Goal: Task Accomplishment & Management: Manage account settings

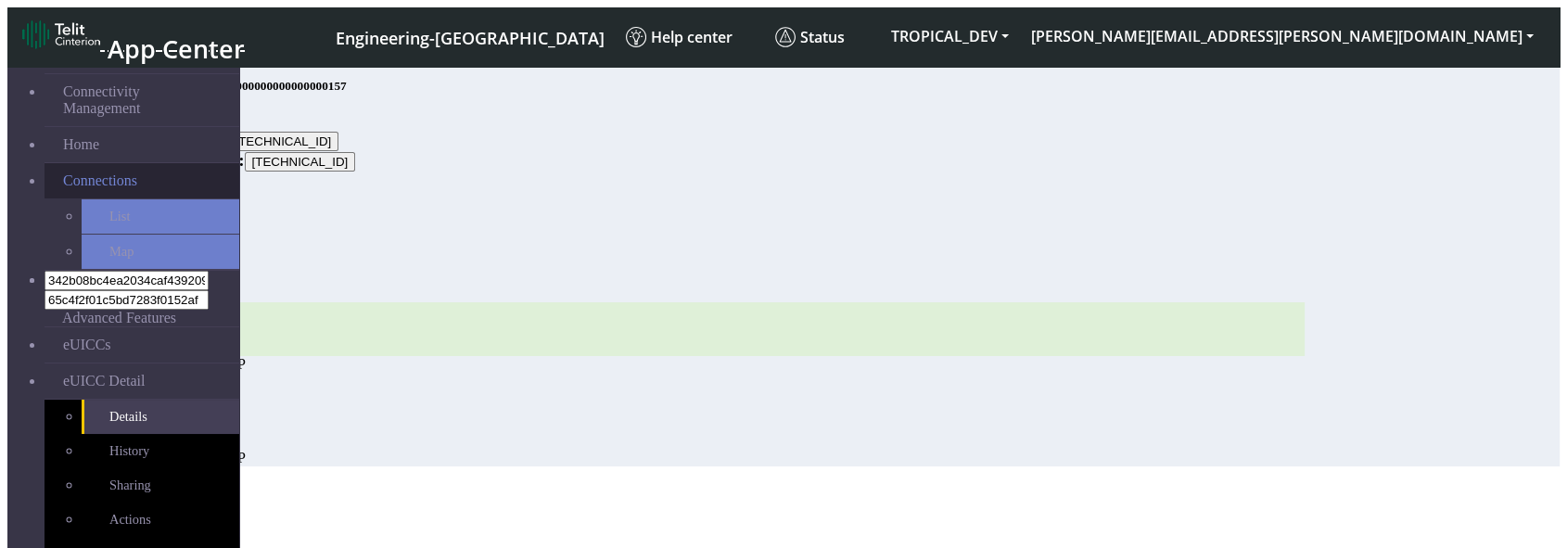
click at [108, 172] on span "Connections" at bounding box center [100, 180] width 74 height 17
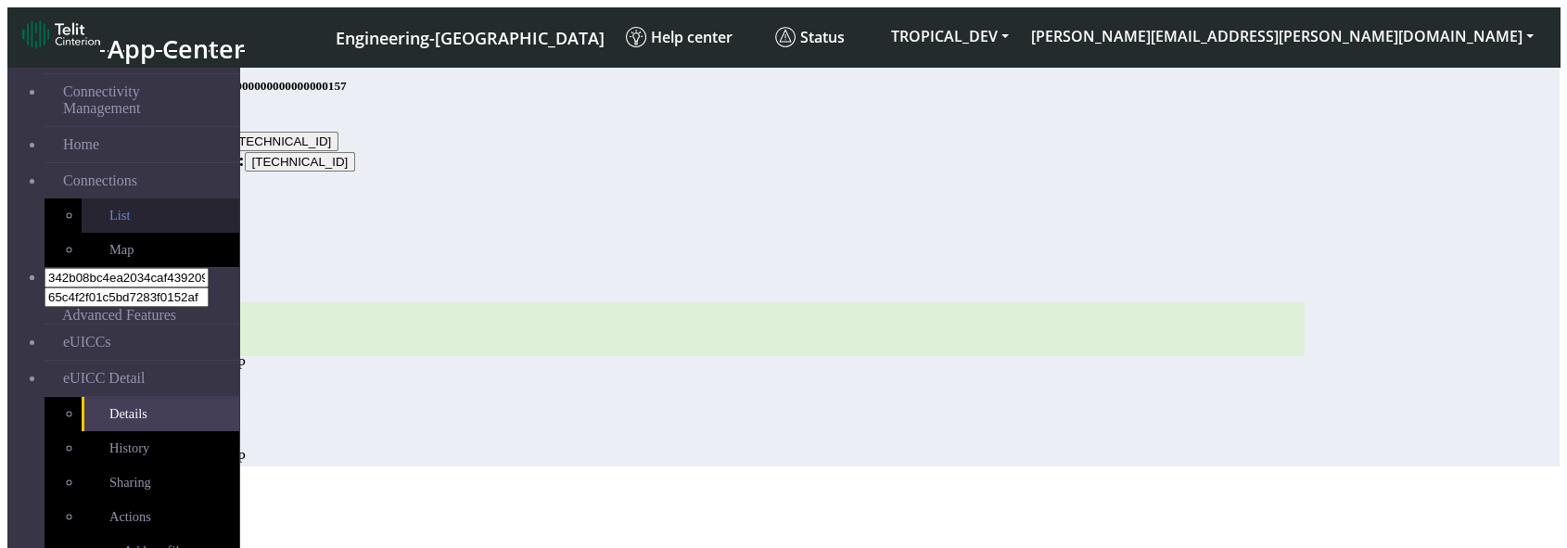
click at [98, 207] on link "List" at bounding box center [161, 215] width 158 height 34
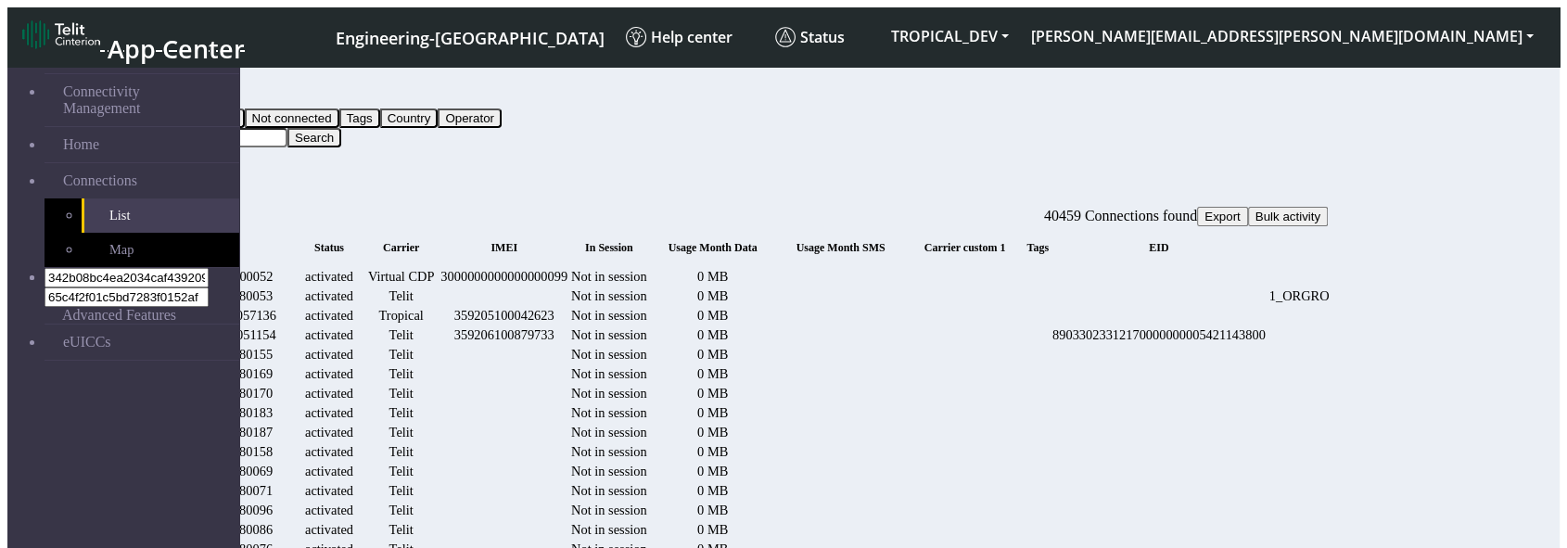
click at [172, 89] on button "Query" at bounding box center [147, 98] width 48 height 19
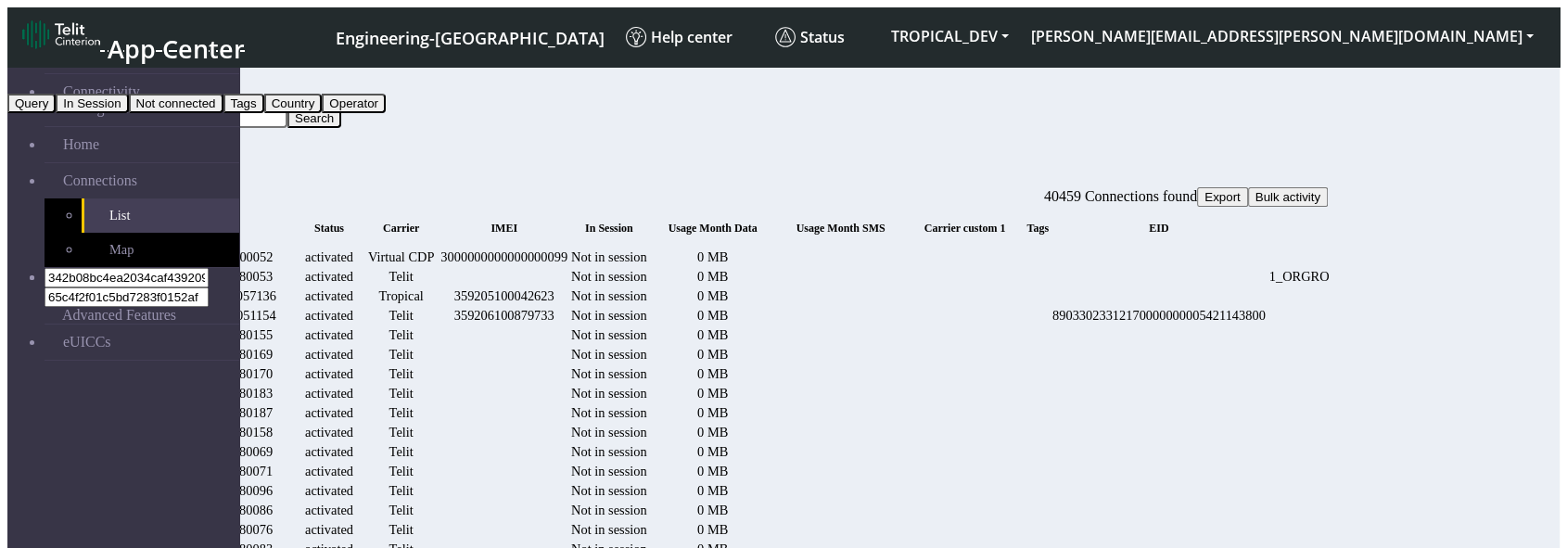
click at [264, 113] on button "Tags" at bounding box center [243, 103] width 41 height 19
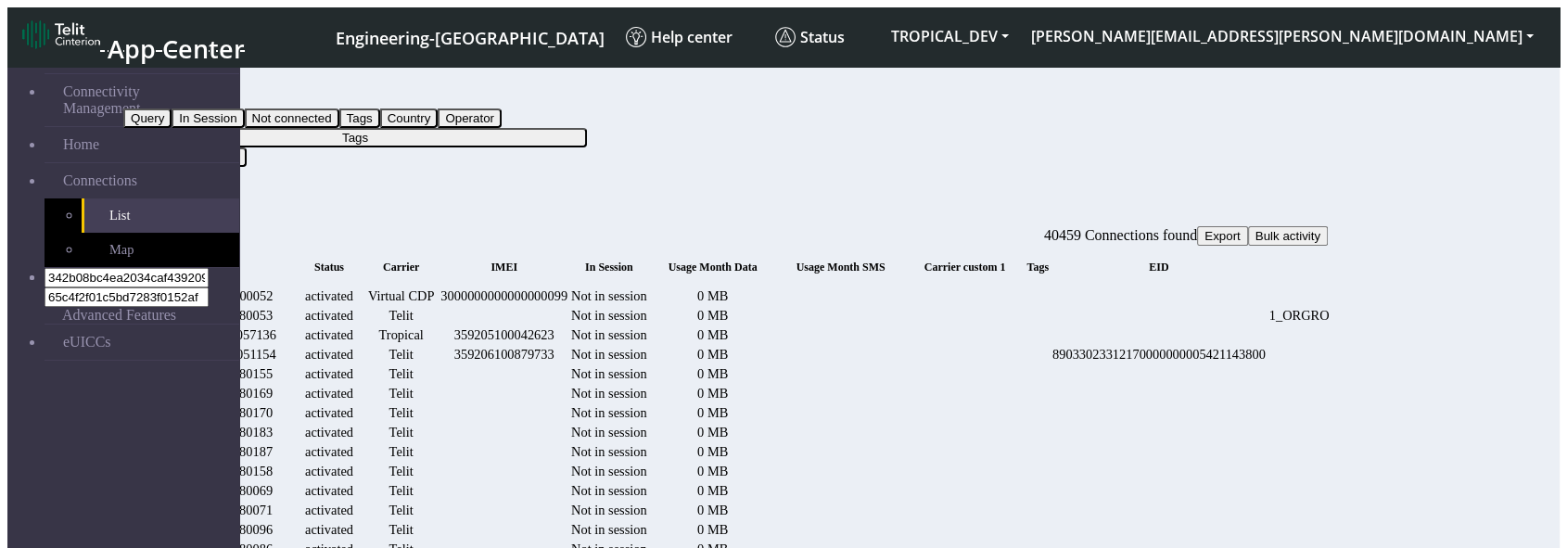
click at [587, 128] on button "Tags" at bounding box center [355, 137] width 464 height 19
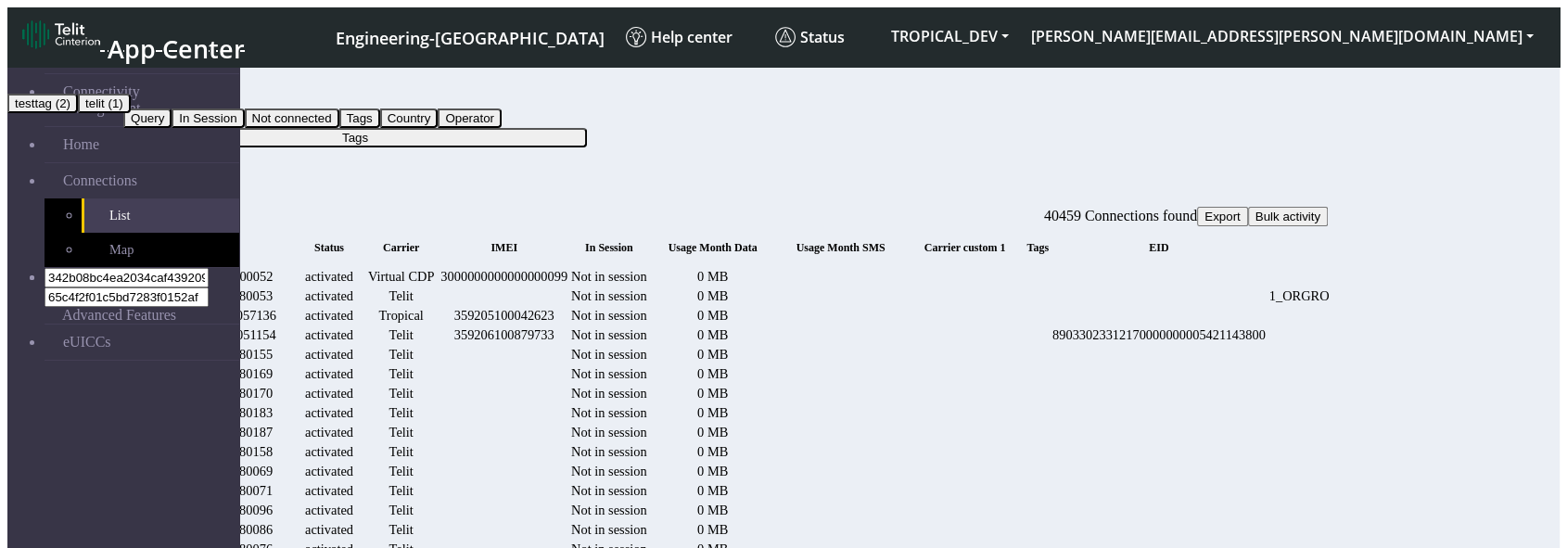
click at [78, 113] on button "testtag (2)" at bounding box center [42, 103] width 70 height 19
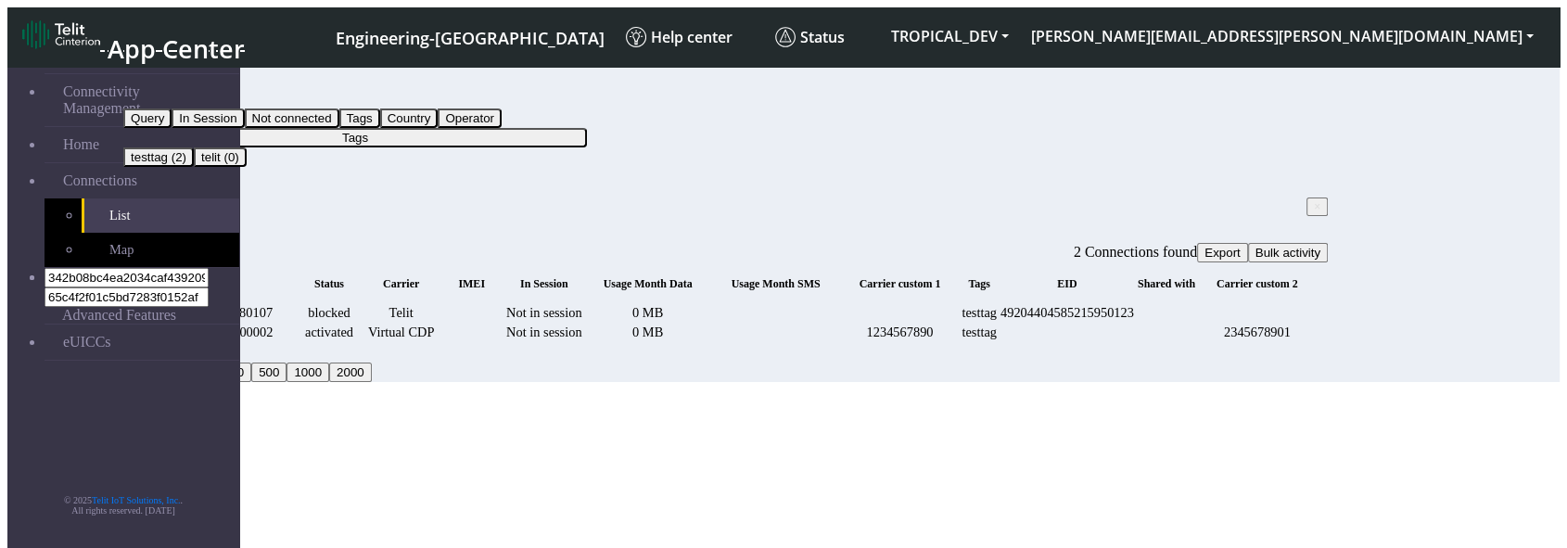
click at [190, 197] on span "× tags:testtag" at bounding box center [156, 205] width 67 height 16
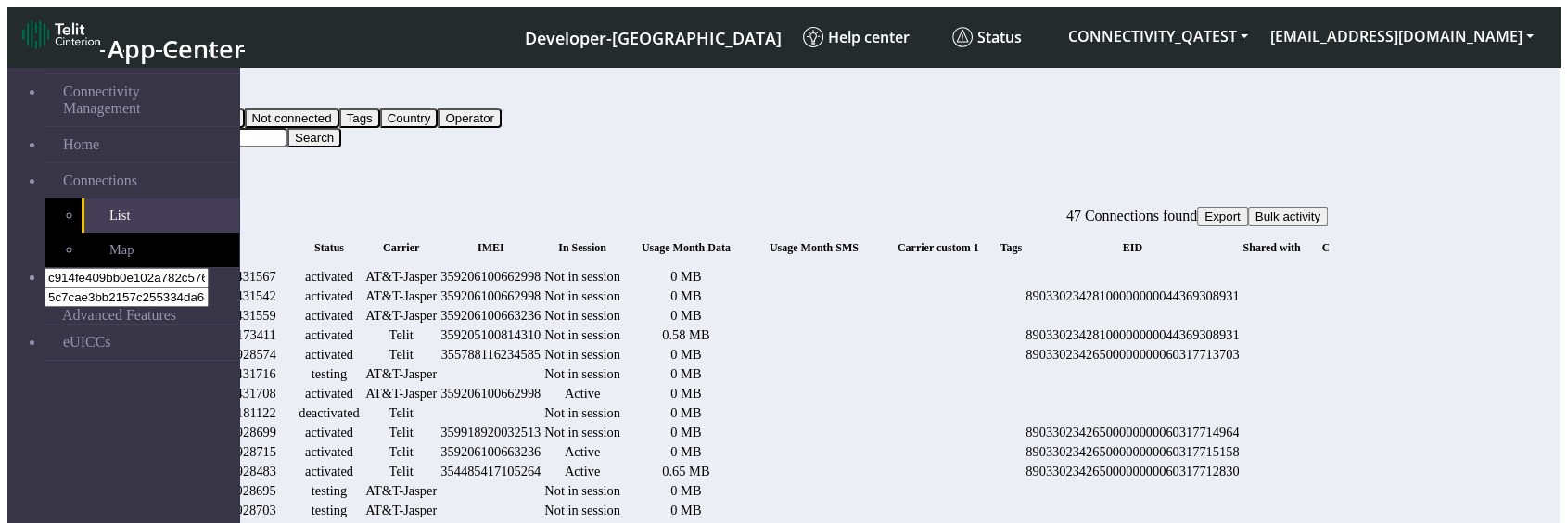
click at [172, 89] on button "Query" at bounding box center [147, 98] width 48 height 19
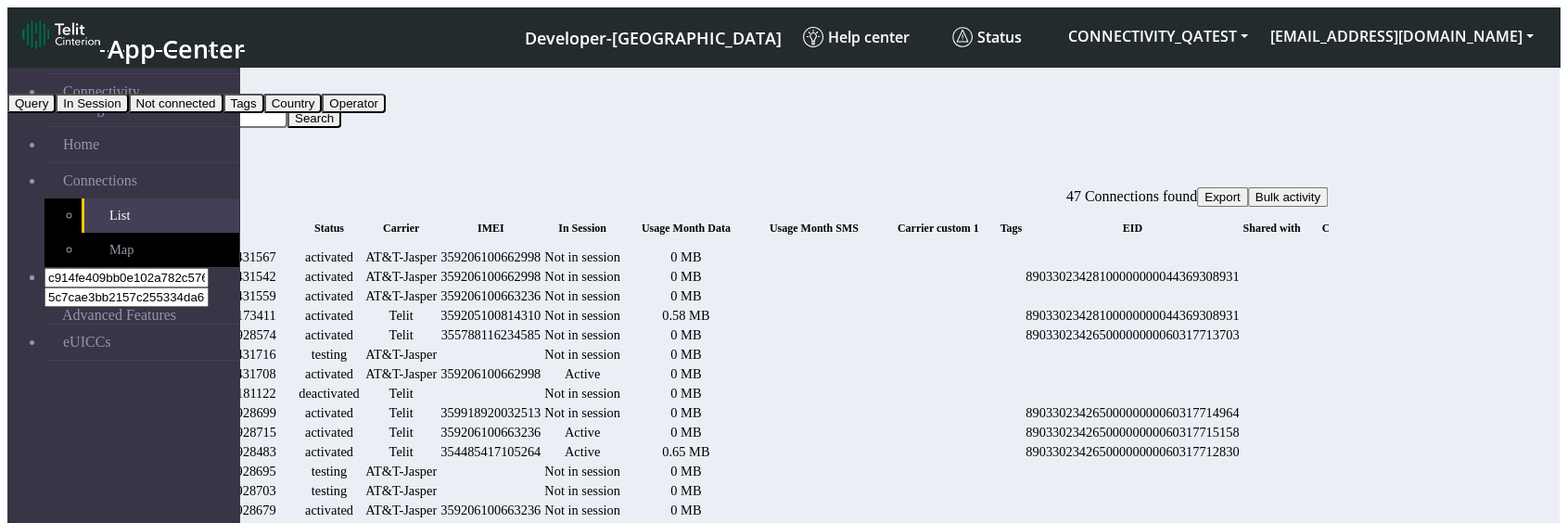
click at [264, 113] on button "Tags" at bounding box center [243, 103] width 41 height 19
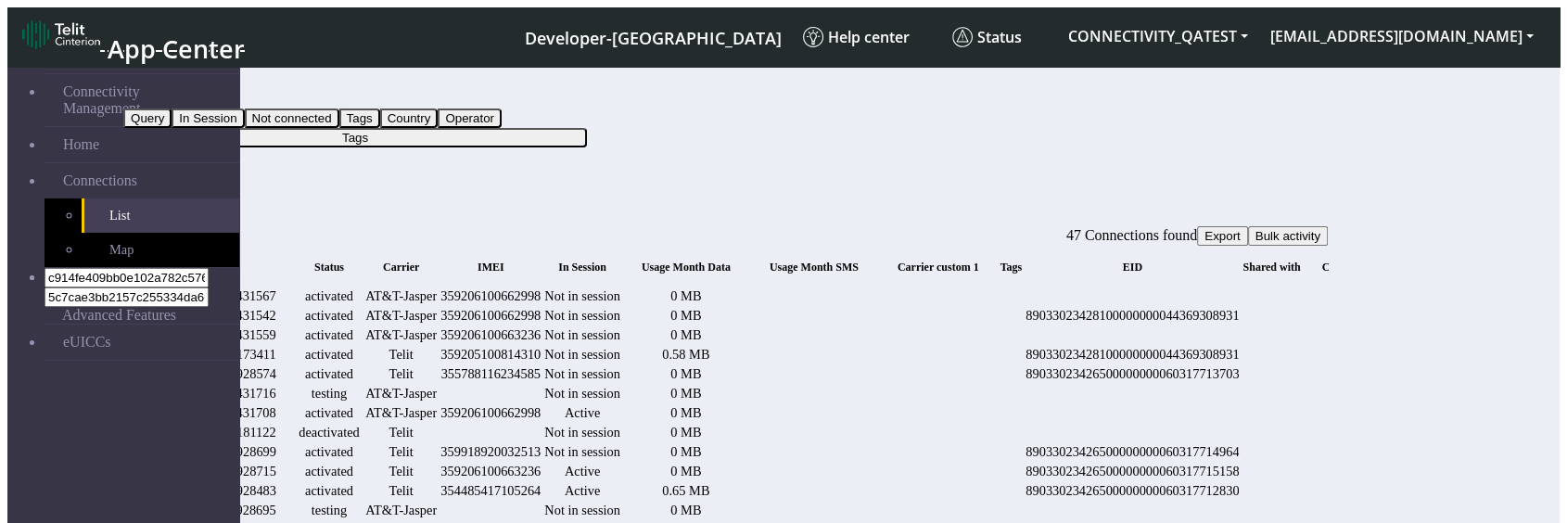
click at [476, 128] on button "Tags" at bounding box center [355, 137] width 464 height 19
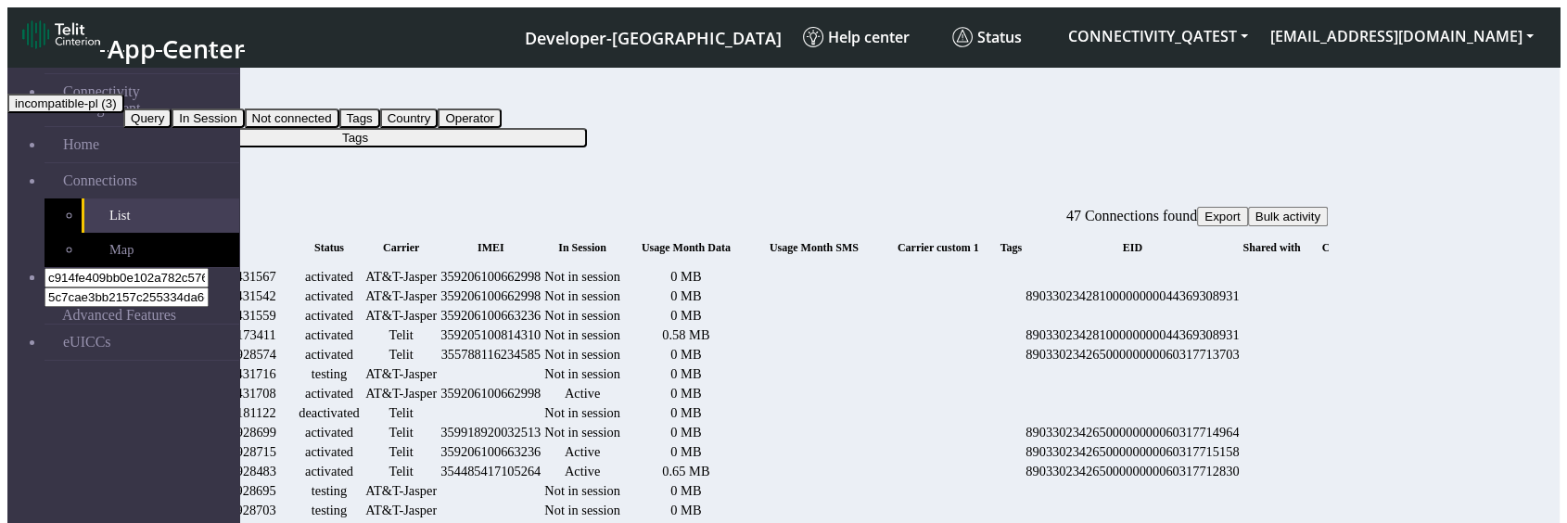
click at [124, 113] on button "incompatible-pl (3)" at bounding box center [65, 103] width 117 height 19
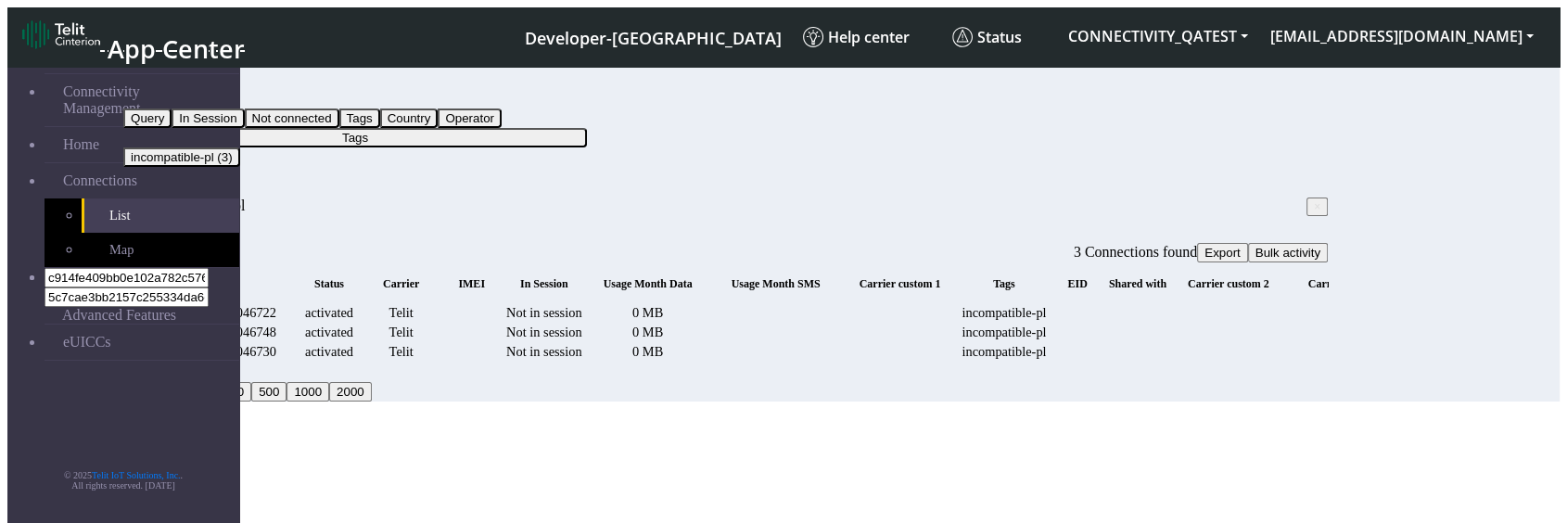
click at [1314, 200] on span "×" at bounding box center [1317, 206] width 6 height 13
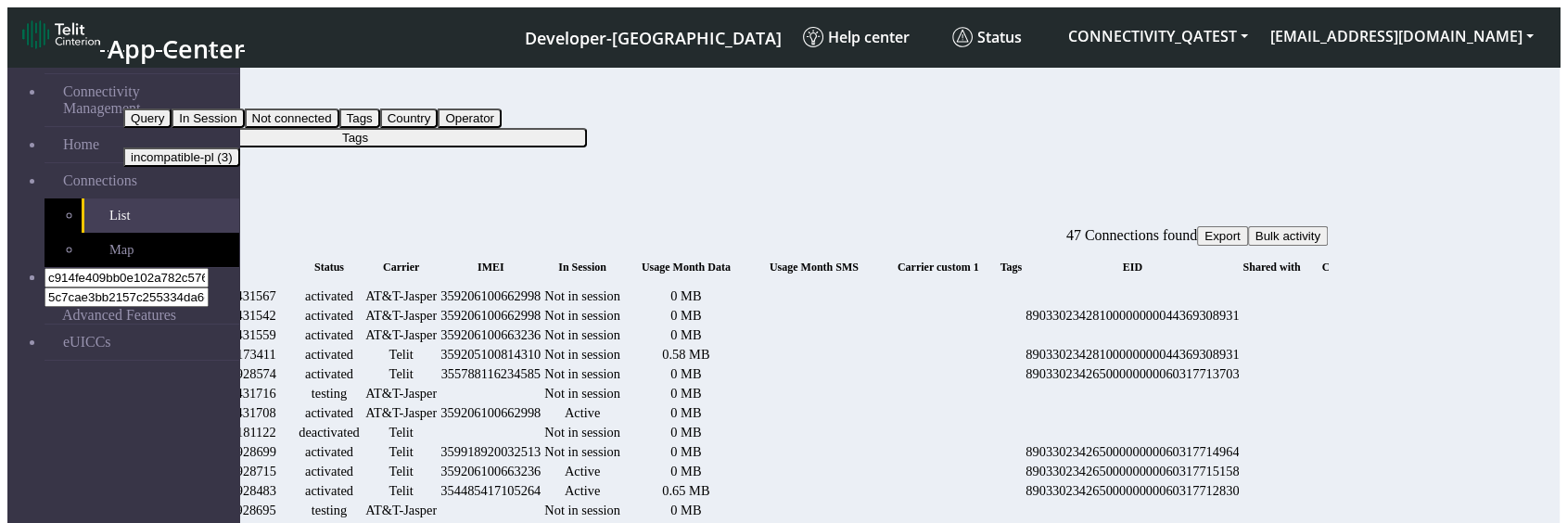
click at [577, 128] on button "Tags" at bounding box center [355, 137] width 464 height 19
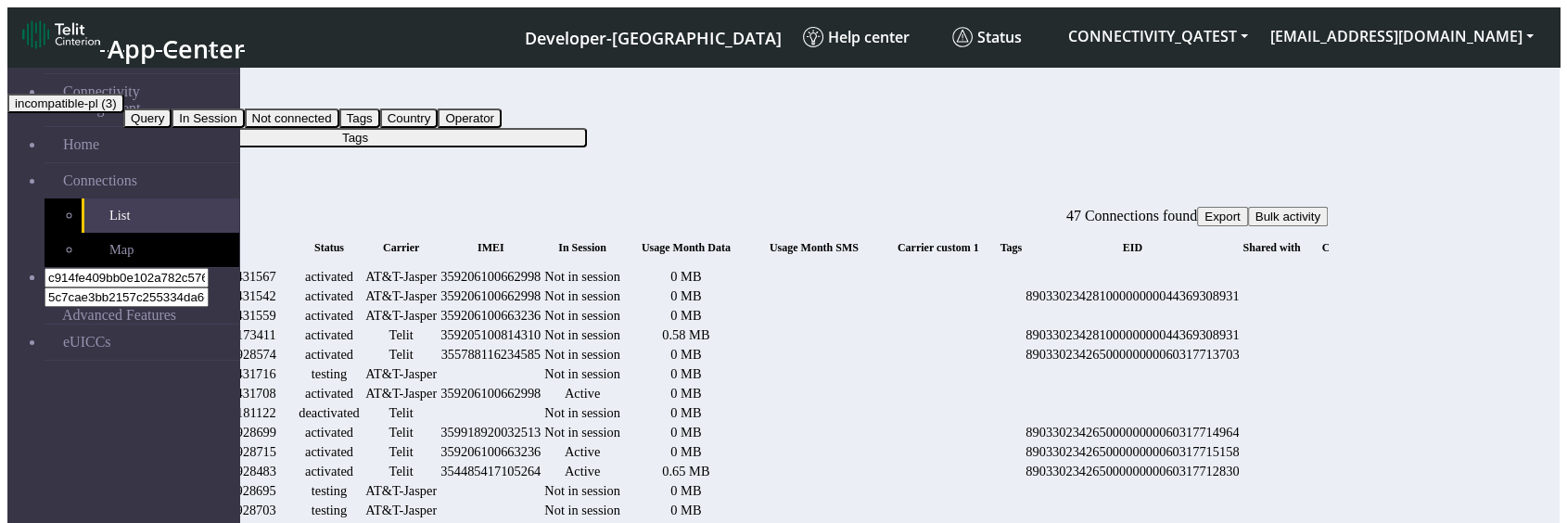
click at [124, 113] on button "incompatible-pl (3)" at bounding box center [65, 103] width 117 height 19
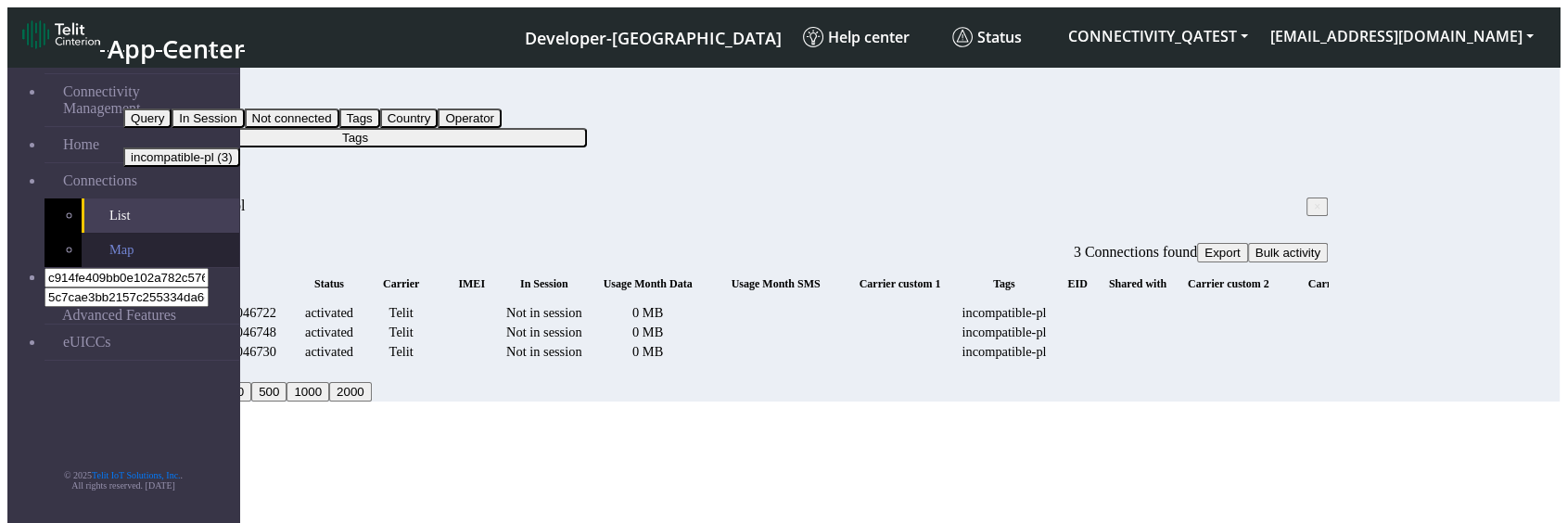
click at [96, 234] on link "Map" at bounding box center [161, 250] width 158 height 34
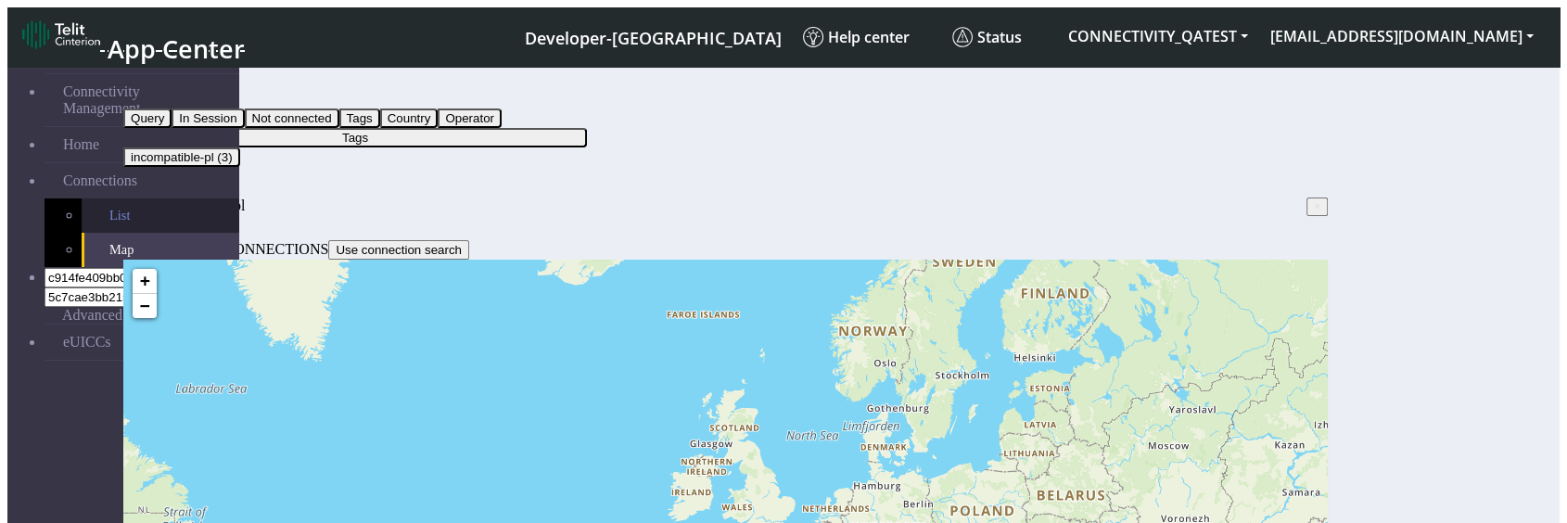
click at [97, 198] on link "List" at bounding box center [161, 215] width 158 height 34
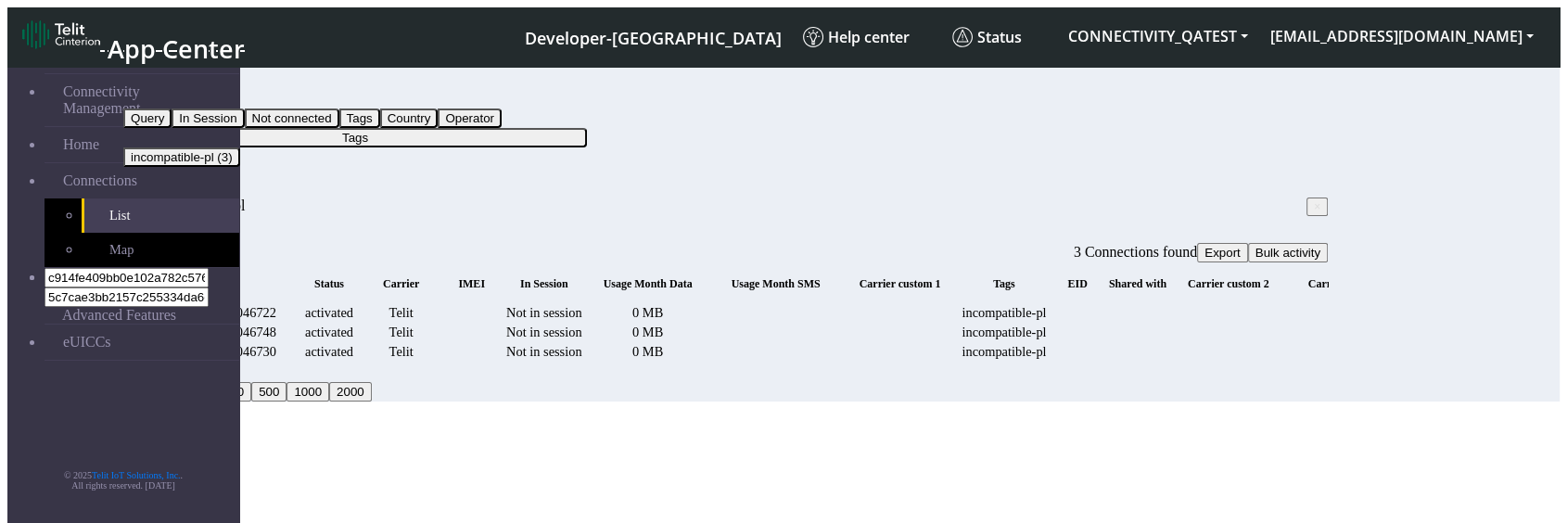
click at [246, 197] on span "× tags:incompatible-pl" at bounding box center [184, 205] width 122 height 16
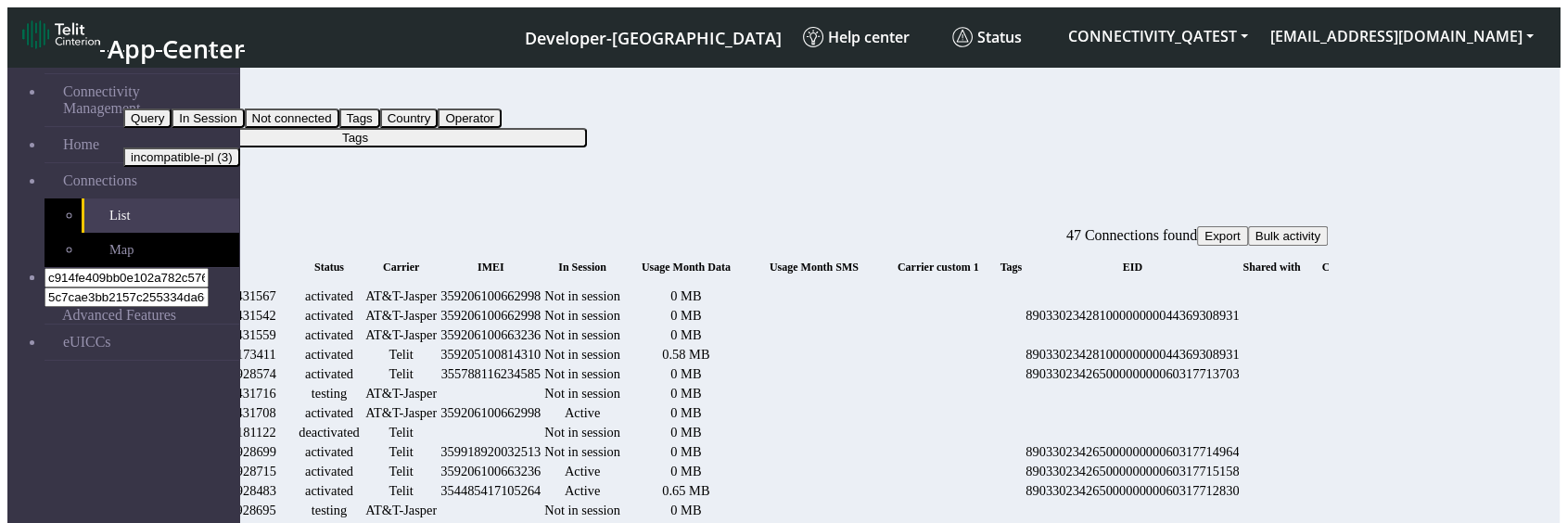
click at [481, 128] on button "Tags" at bounding box center [355, 137] width 464 height 19
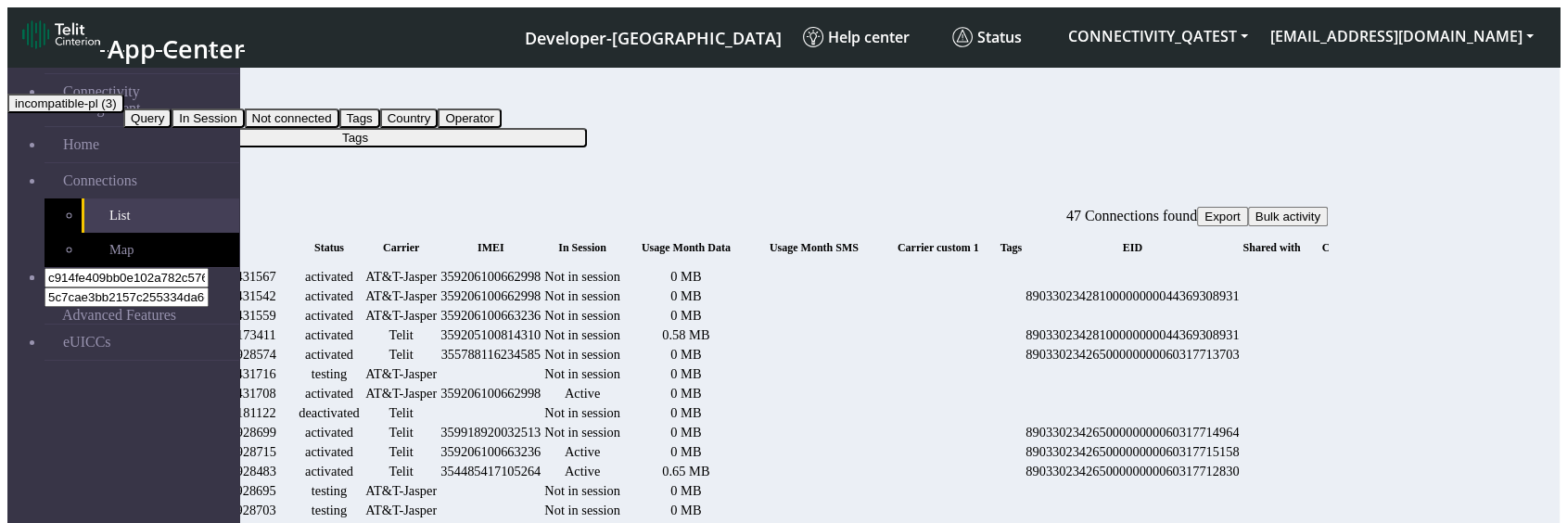
click at [124, 113] on button "incompatible-pl (3)" at bounding box center [65, 103] width 117 height 19
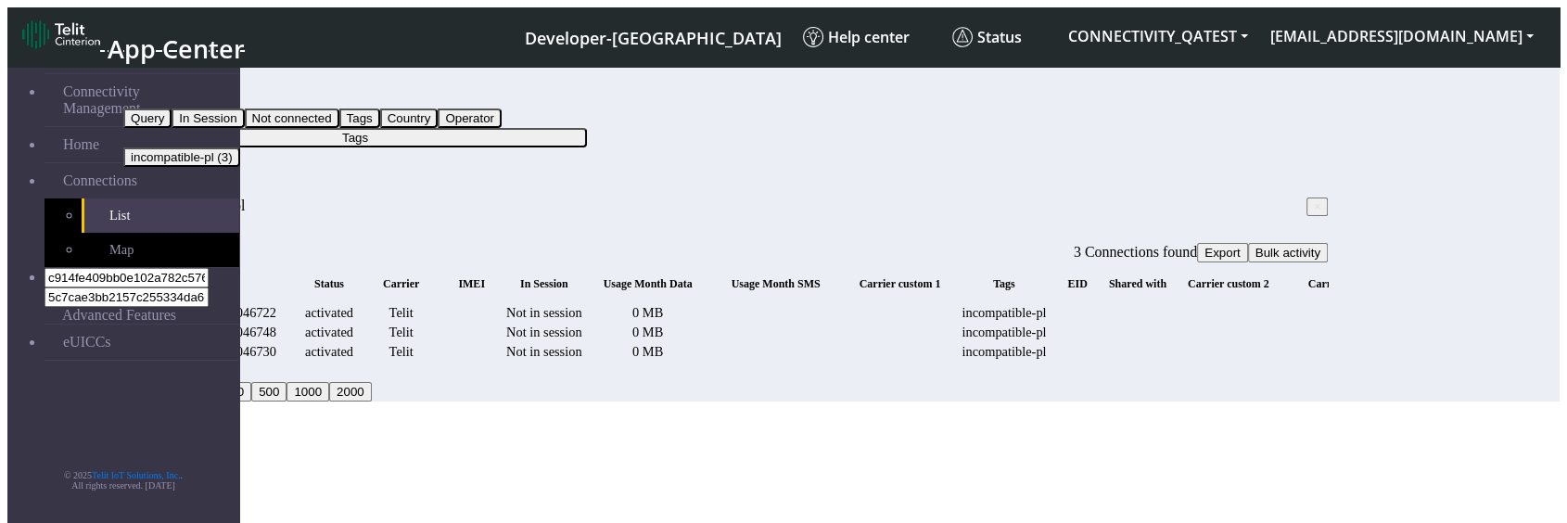
click at [246, 197] on span "× tags:incompatible-pl" at bounding box center [184, 205] width 122 height 16
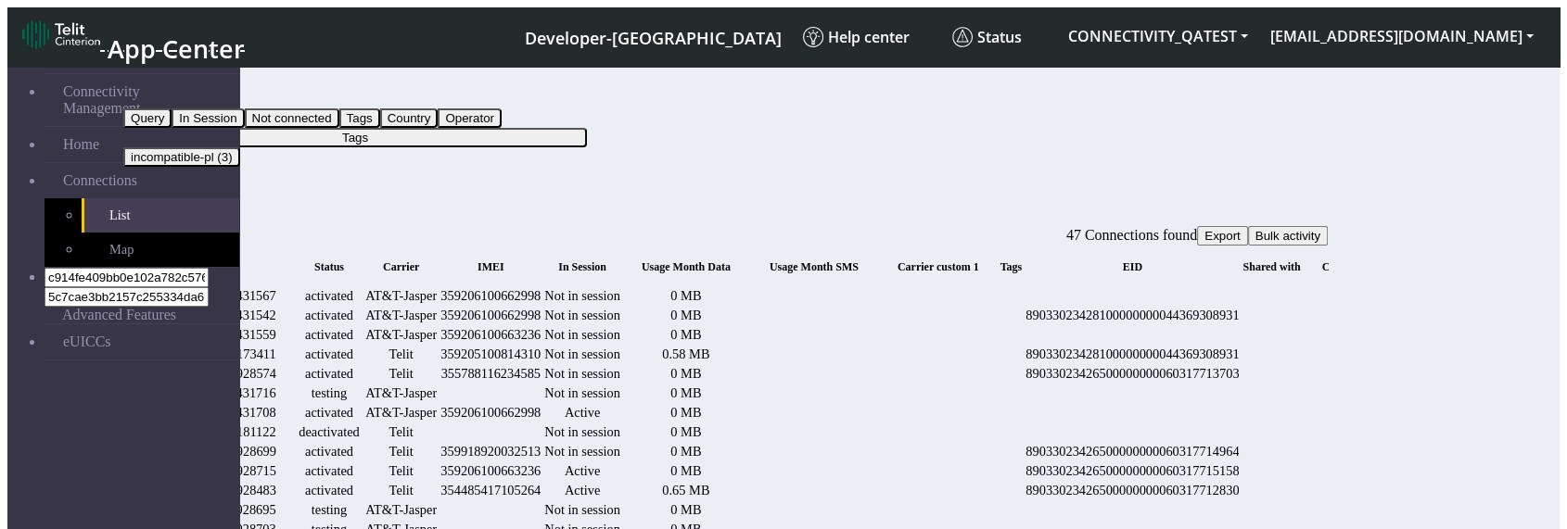
click at [541, 128] on button "Tags" at bounding box center [355, 137] width 464 height 19
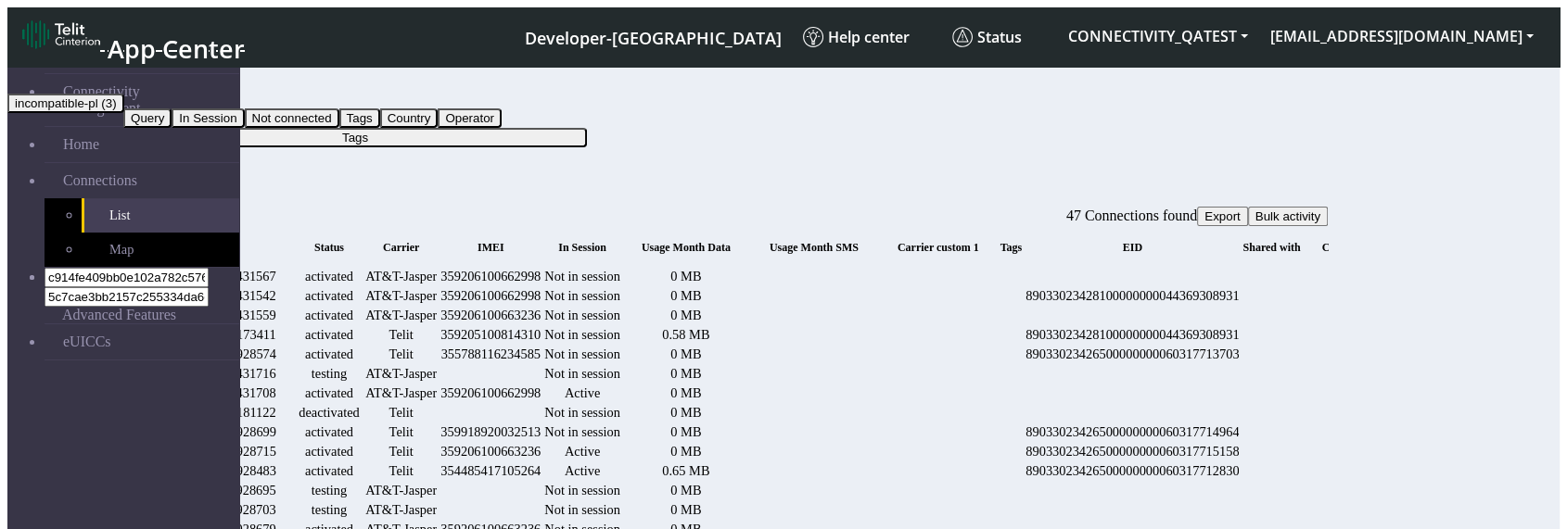
click at [124, 113] on button "incompatible-pl (3)" at bounding box center [65, 103] width 117 height 19
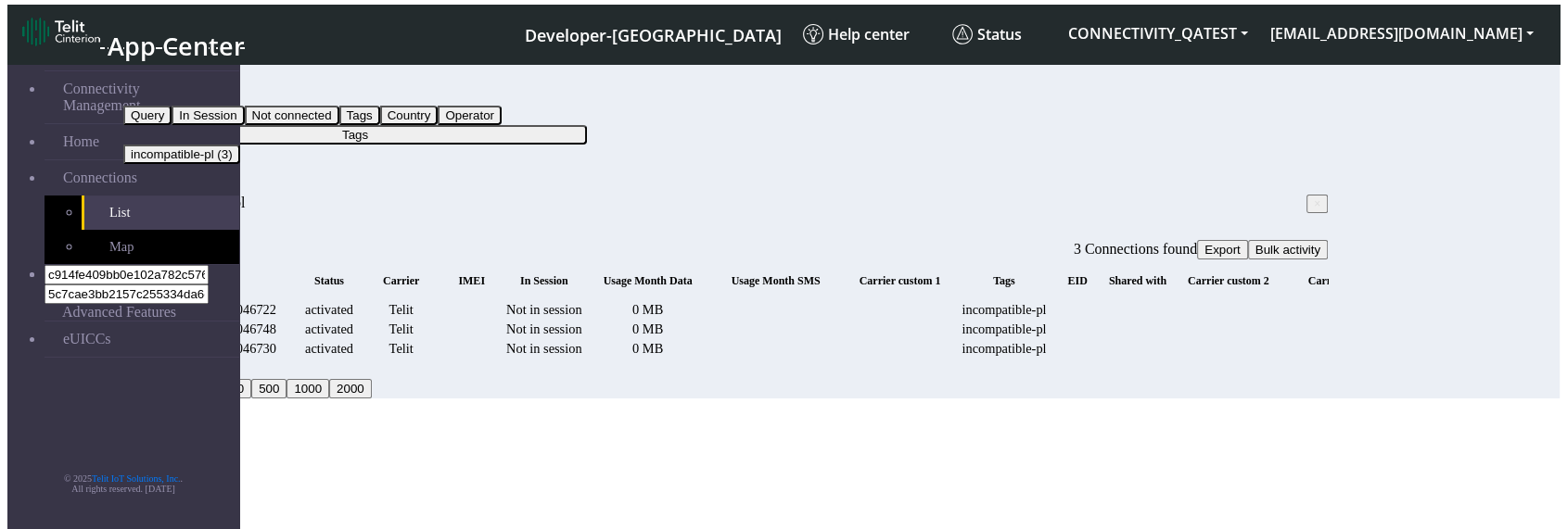
scroll to position [15, 0]
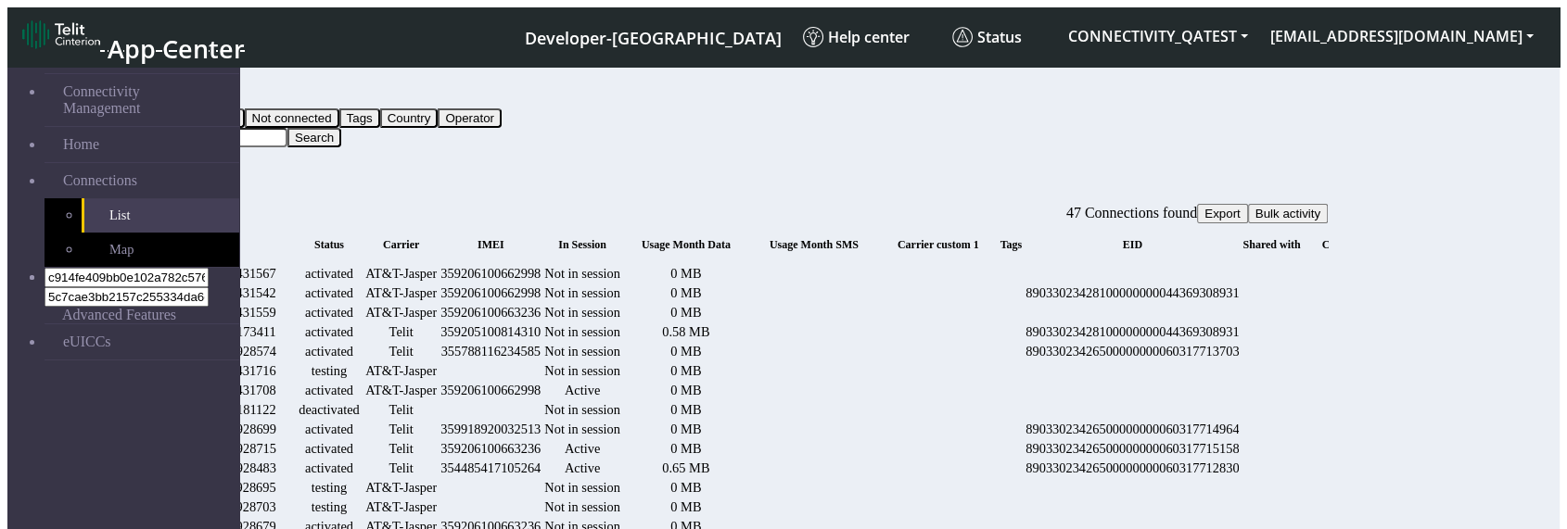
click at [172, 89] on button "Query" at bounding box center [147, 98] width 48 height 19
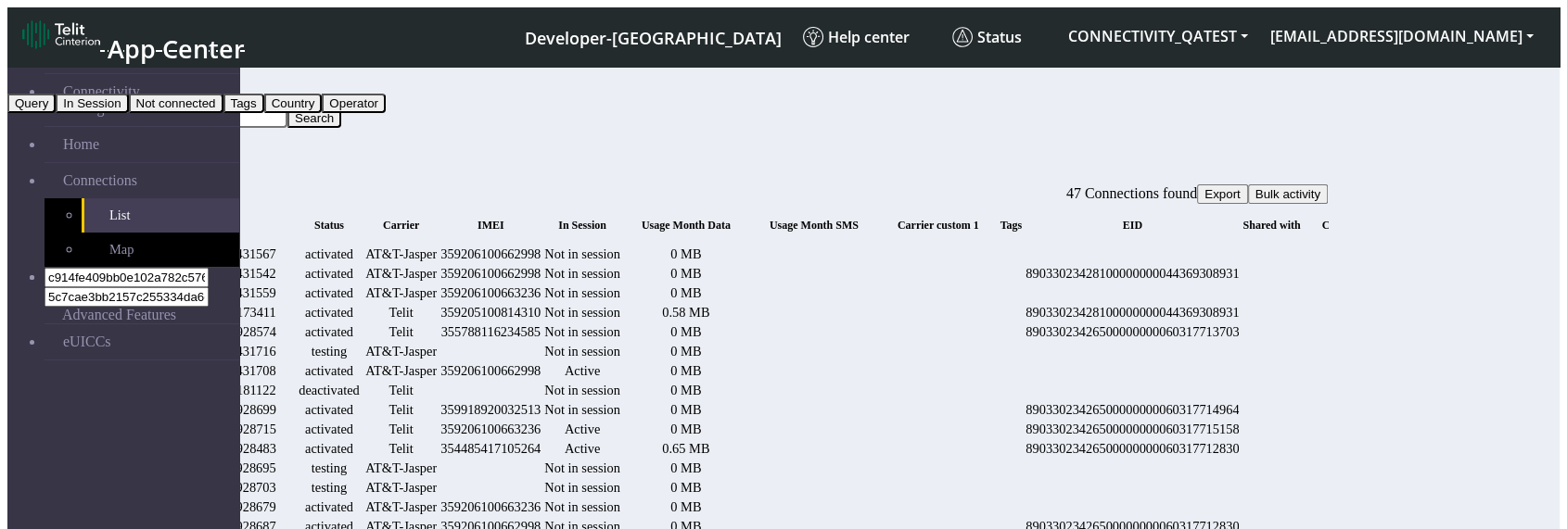
click at [264, 113] on button "Tags" at bounding box center [243, 103] width 41 height 19
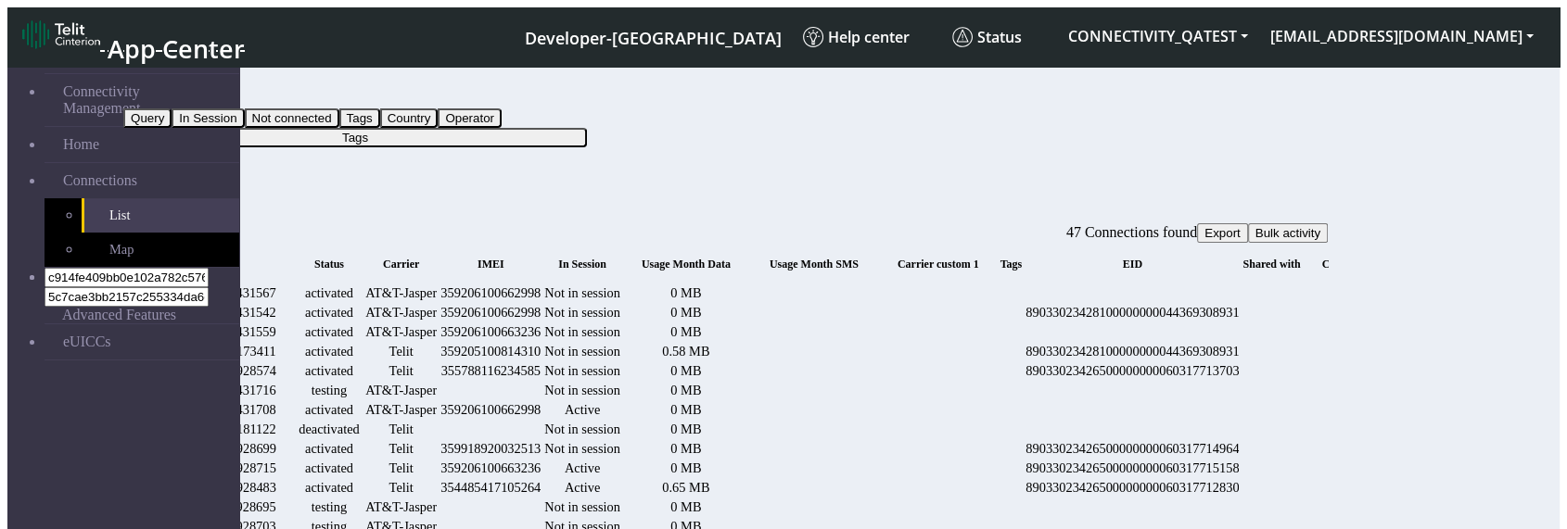
click at [480, 128] on button "Tags" at bounding box center [355, 137] width 464 height 19
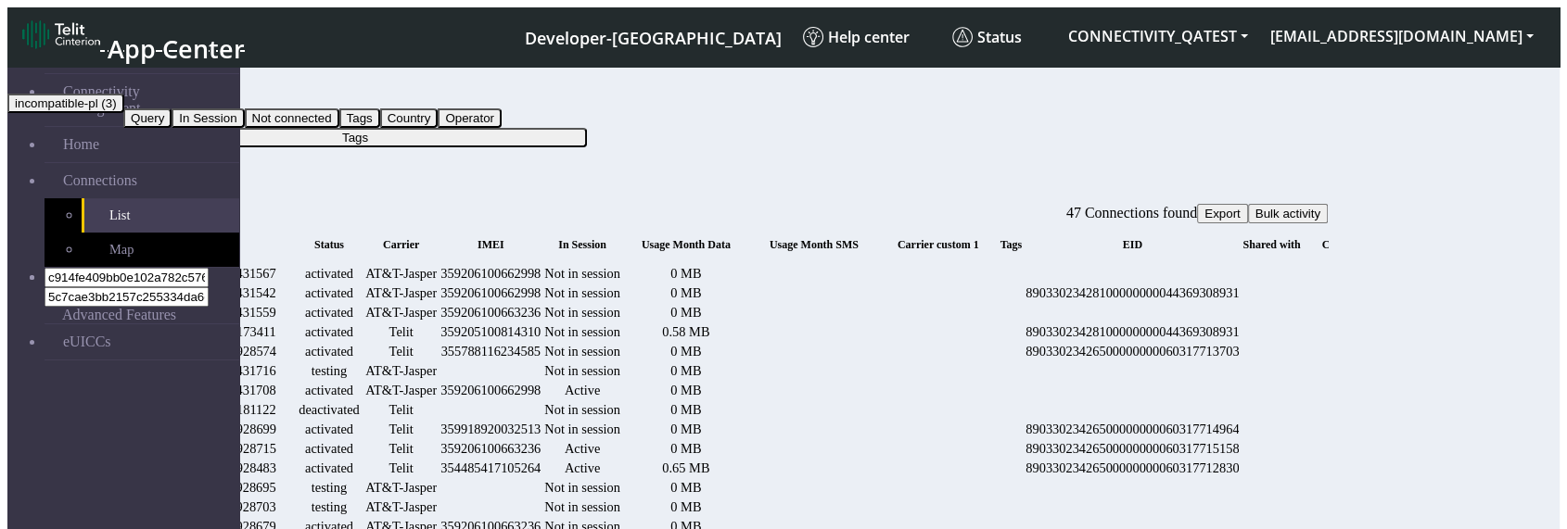
click at [124, 113] on button "incompatible-pl (3)" at bounding box center [65, 103] width 117 height 19
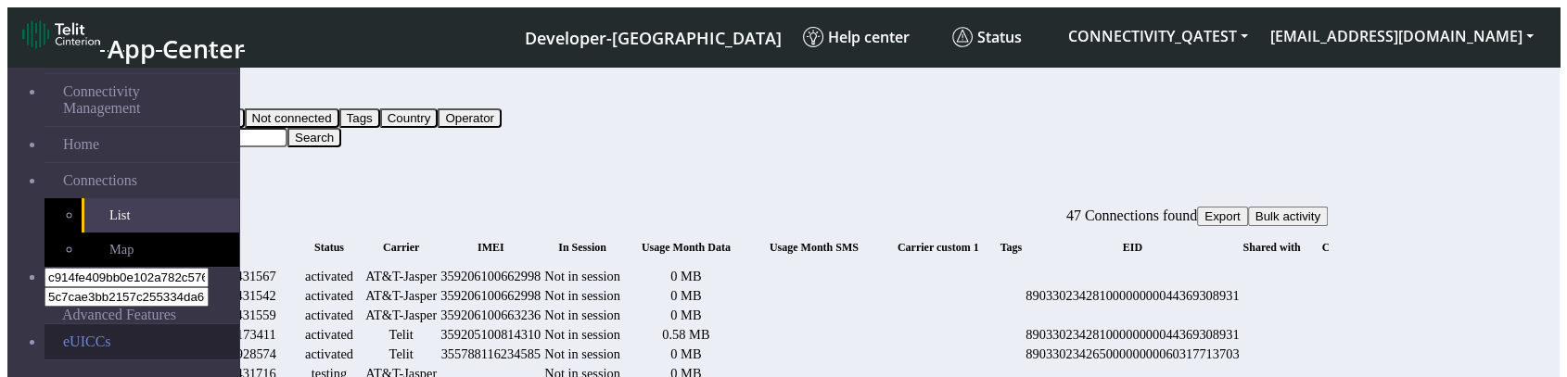
click at [113, 324] on link "eUICCs" at bounding box center [142, 341] width 195 height 35
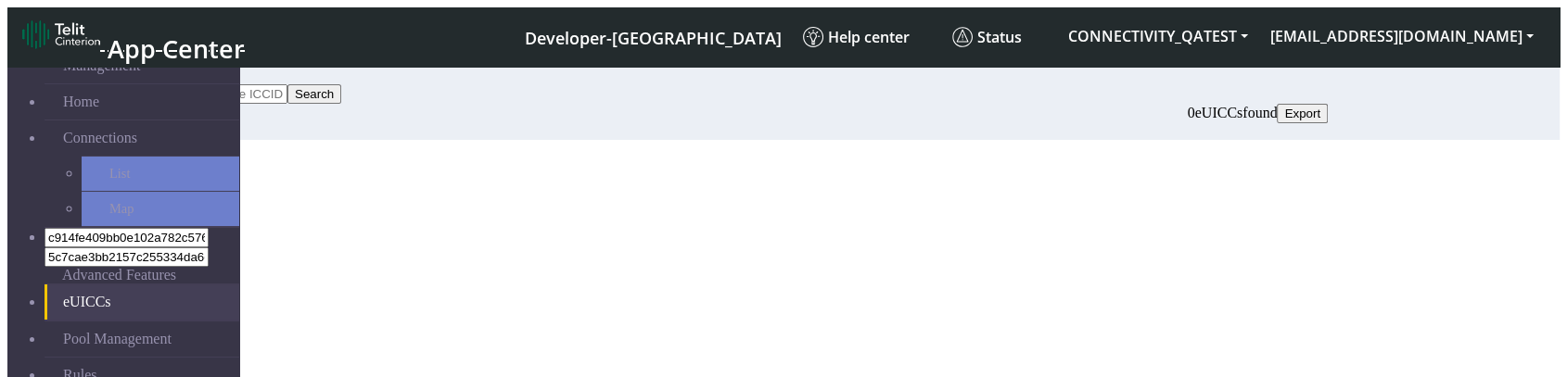
scroll to position [67, 0]
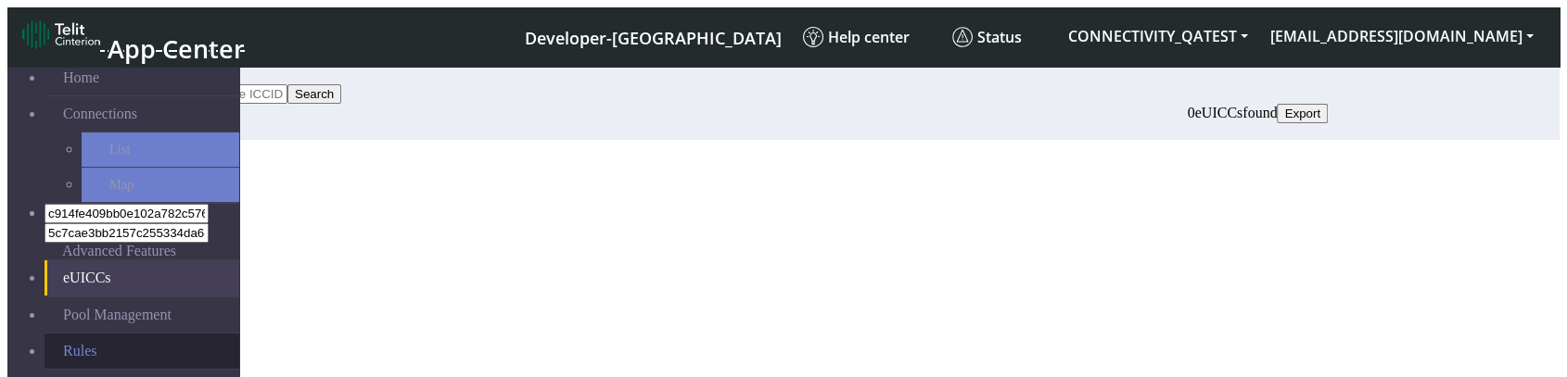
click at [96, 334] on link "Rules" at bounding box center [142, 351] width 195 height 35
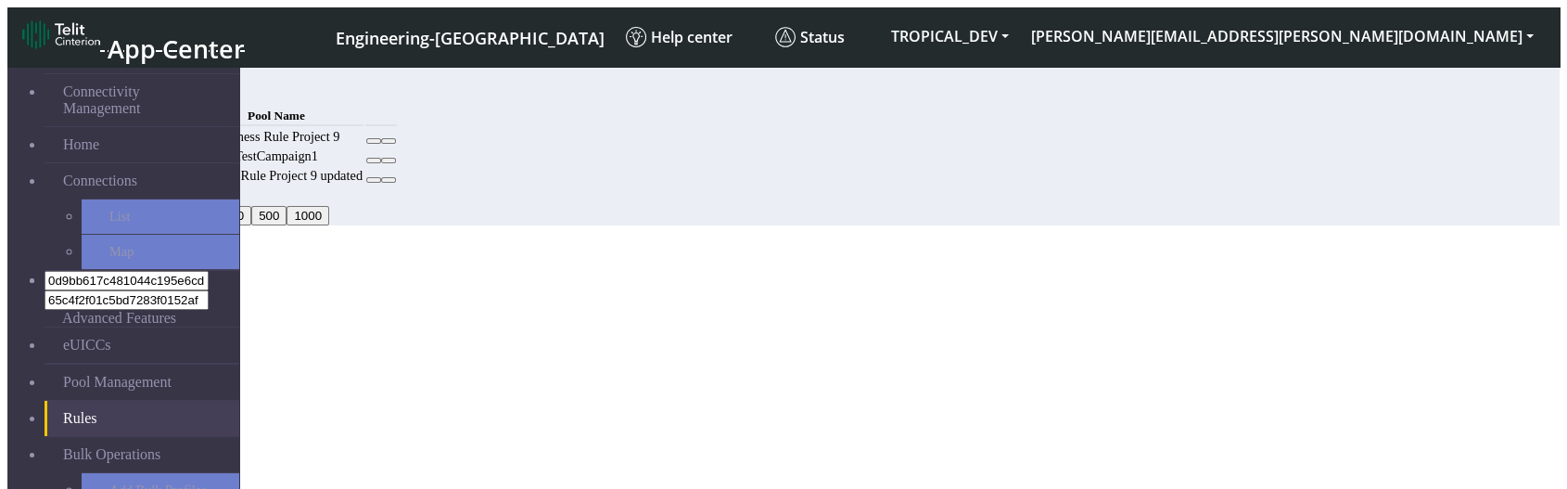
click at [381, 144] on button at bounding box center [373, 141] width 15 height 6
select select "18: Object"
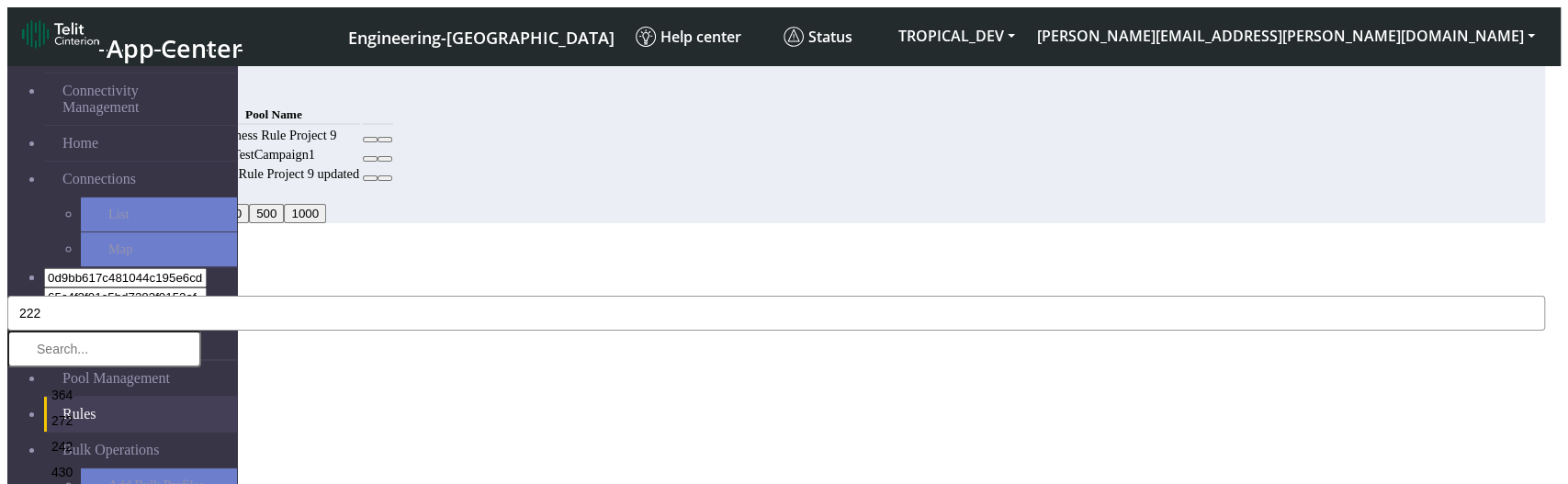
click at [567, 296] on button "222" at bounding box center [776, 313] width 1537 height 35
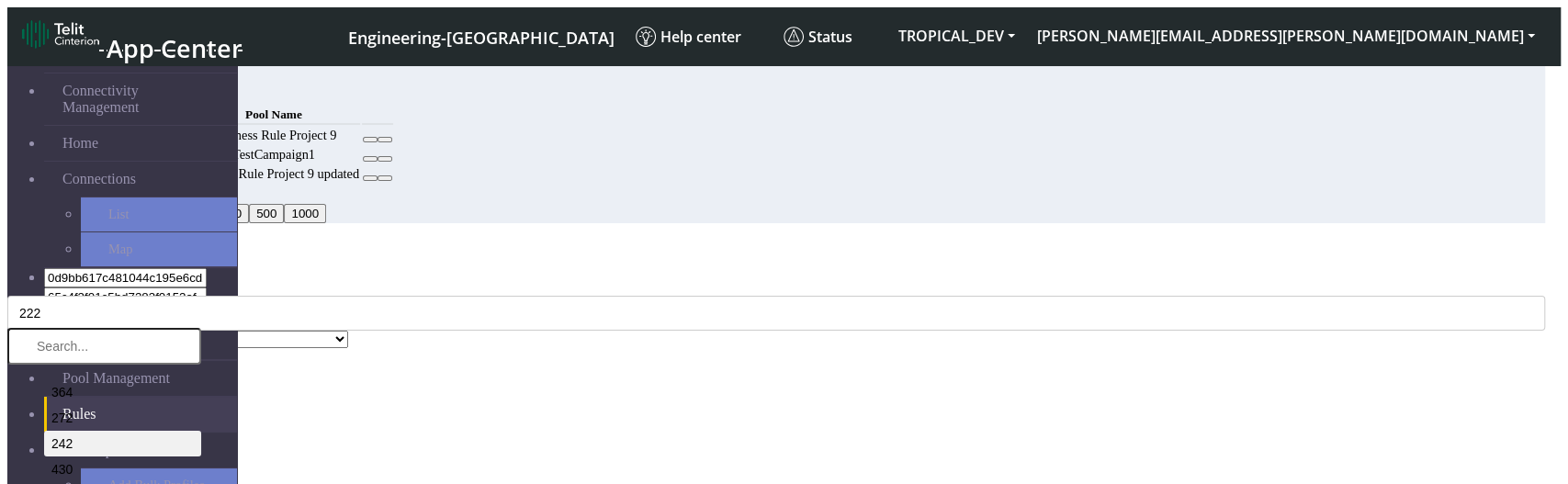
click at [201, 385] on li "242" at bounding box center [123, 443] width 157 height 26
click at [201, 328] on input "text" at bounding box center [104, 345] width 194 height 37
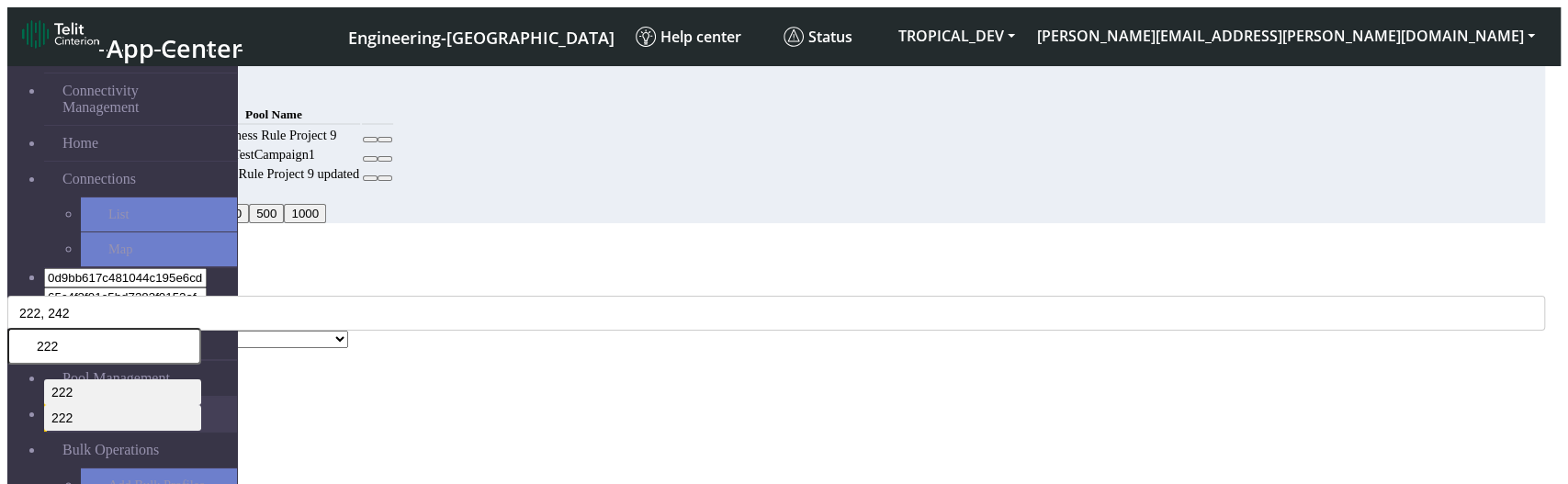
type input "222"
click at [664, 279] on div "MCC Code * 222, 242 222 222 222" at bounding box center [776, 305] width 1537 height 51
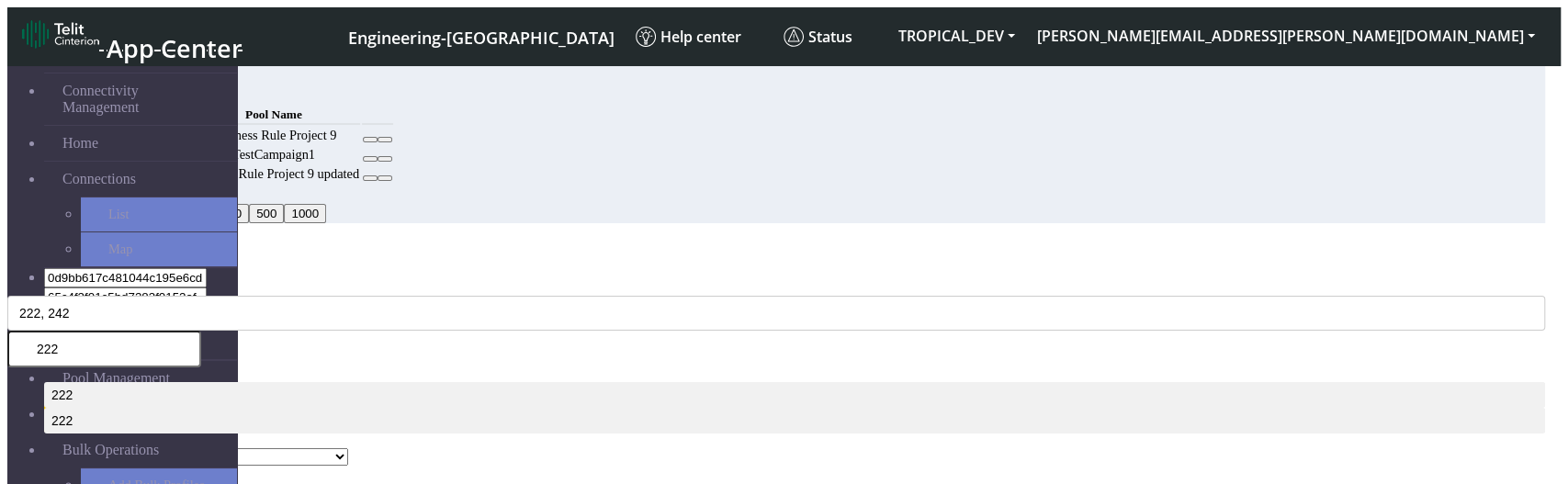
click at [50, 385] on button "Save" at bounding box center [28, 475] width 43 height 19
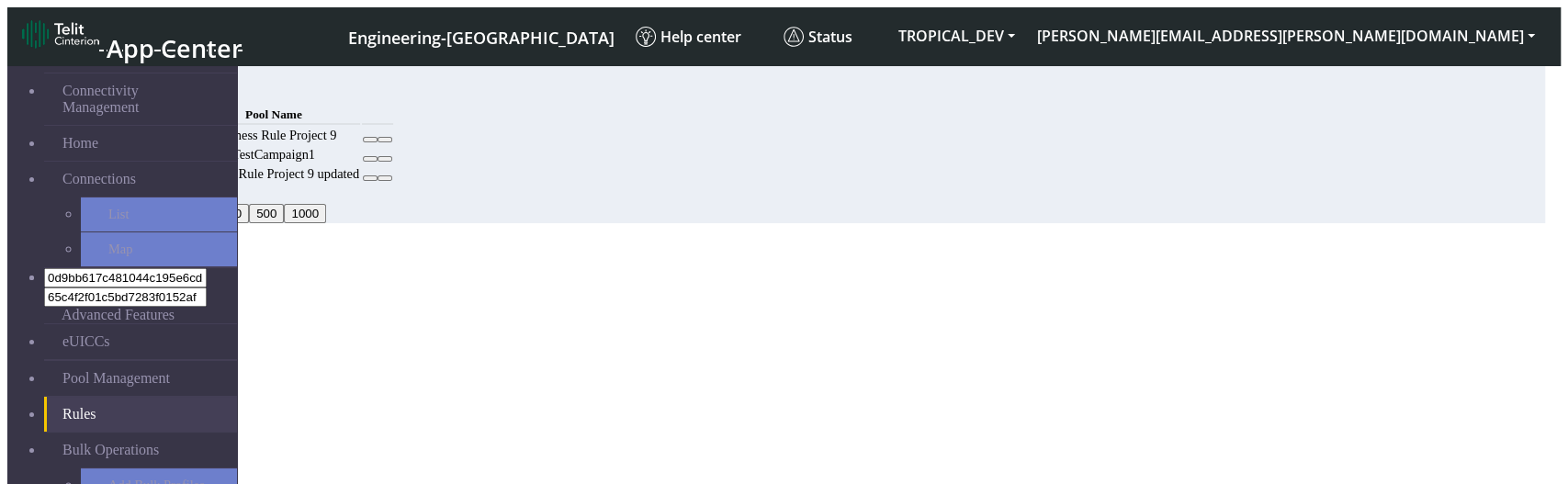
click at [92, 385] on button "Save" at bounding box center [70, 445] width 43 height 19
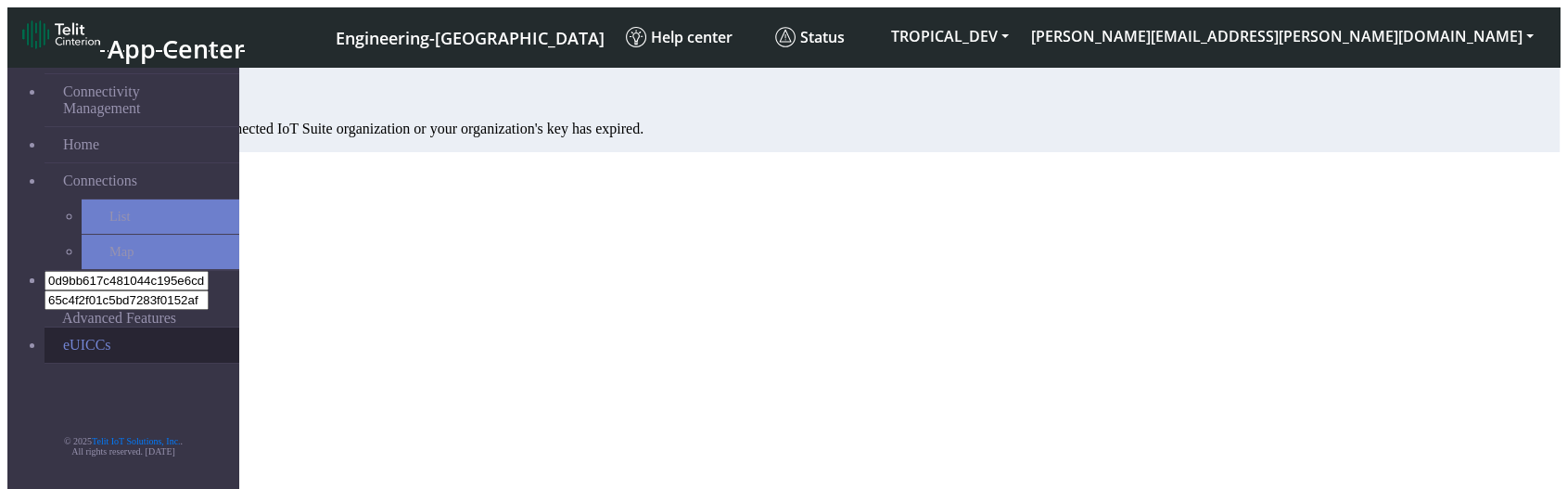
click at [73, 327] on link "eUICCs" at bounding box center [142, 344] width 195 height 35
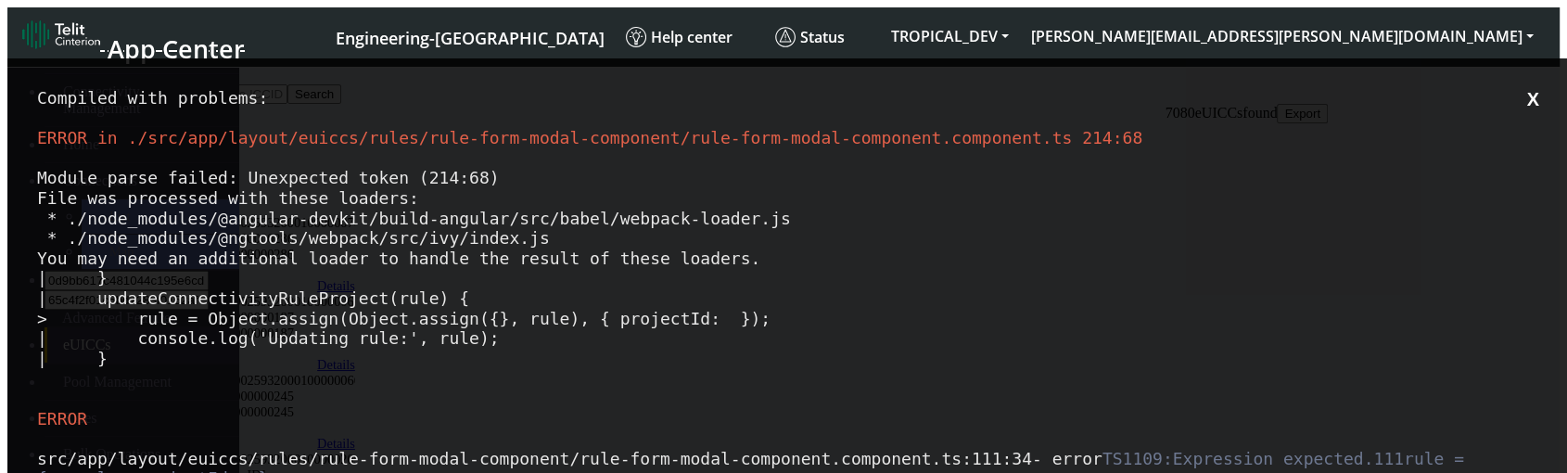
click at [912, 293] on div "Module parse failed: Unexpected token (214:68) File was processed with these lo…" at bounding box center [791, 268] width 1508 height 200
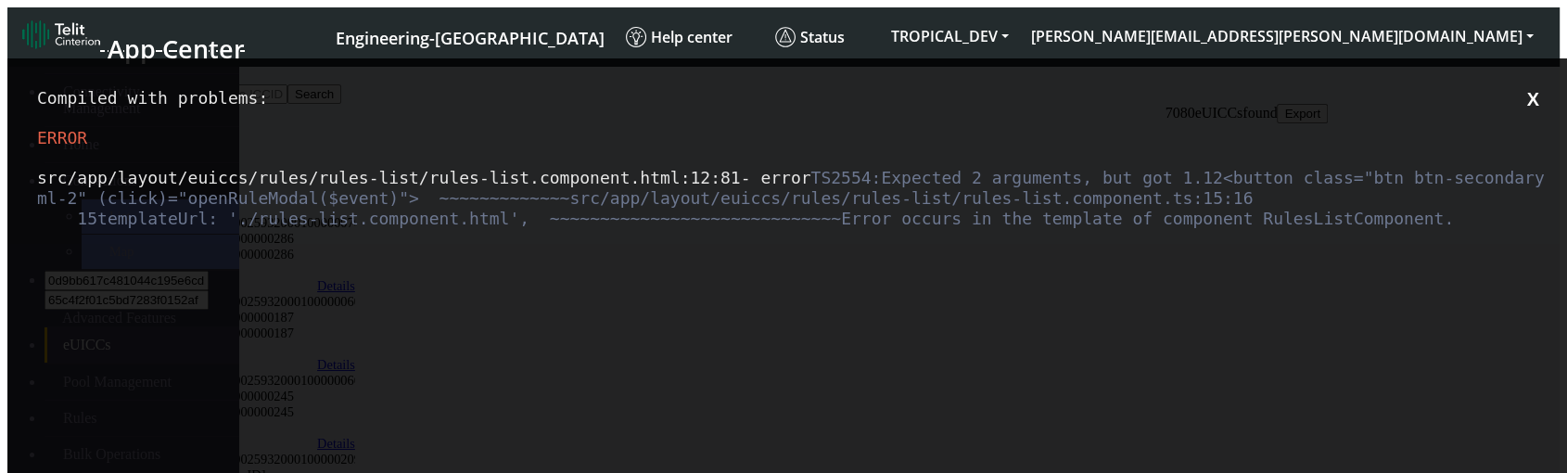
click at [847, 208] on span "Expected 2 arguments, but got 1. 12 <button class="btn btn-secondary ml-2" (cli…" at bounding box center [795, 188] width 1517 height 40
click at [846, 208] on span "Expected 2 arguments, but got 1. 12 <button class="btn btn-secondary ml-2" (cli…" at bounding box center [795, 188] width 1517 height 40
copy span "openRuleModal"
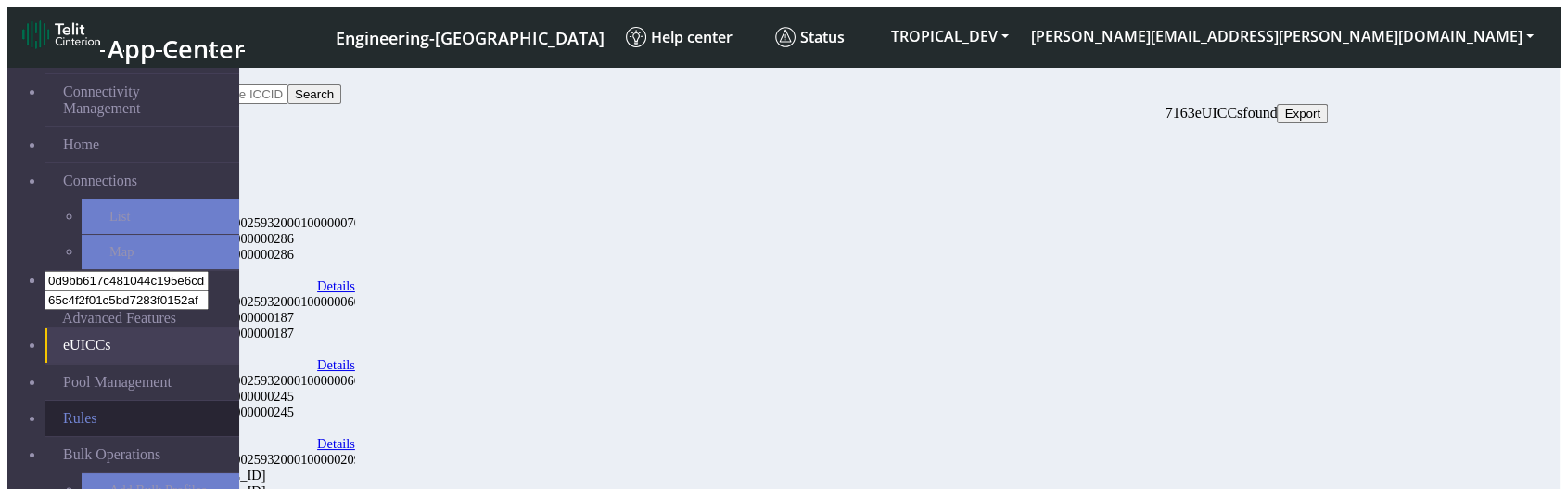
click at [89, 401] on link "Rules" at bounding box center [142, 418] width 195 height 35
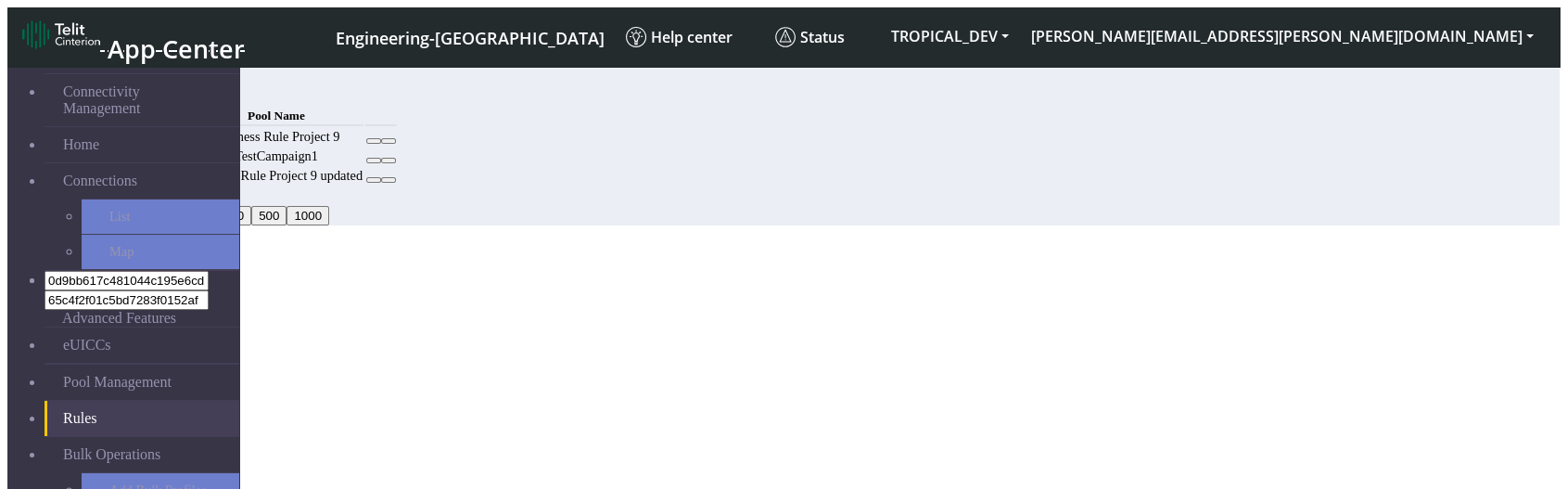
click at [374, 160] on icon at bounding box center [374, 160] width 0 height 0
select select
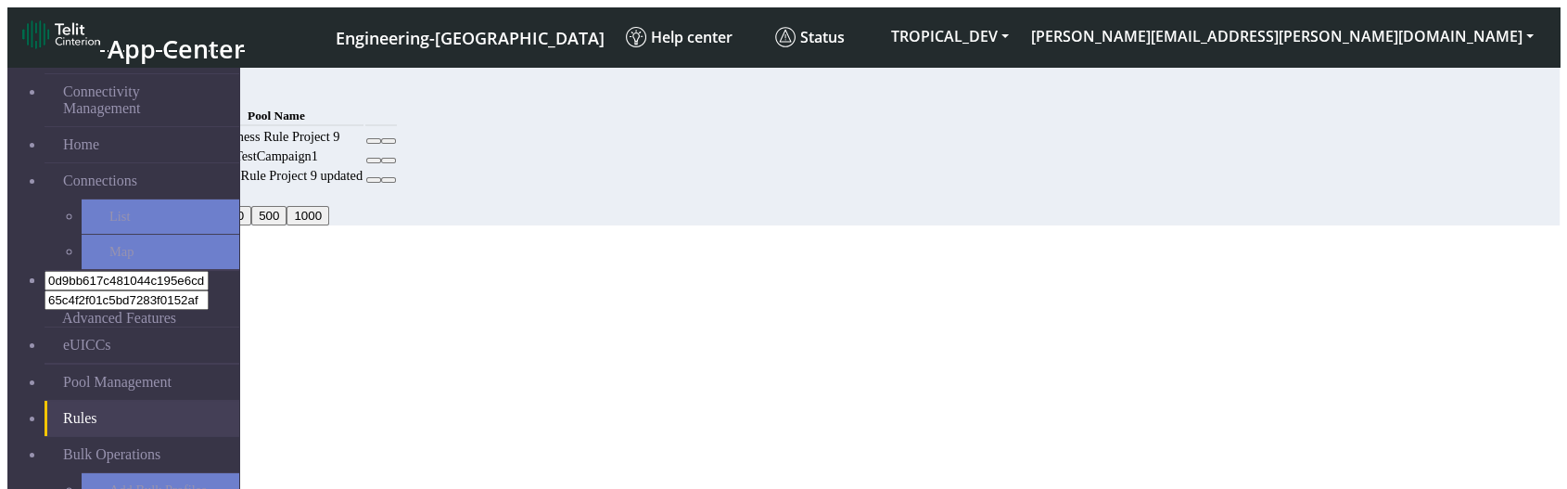
click at [374, 160] on icon at bounding box center [374, 160] width 0 height 0
select select "27: Object"
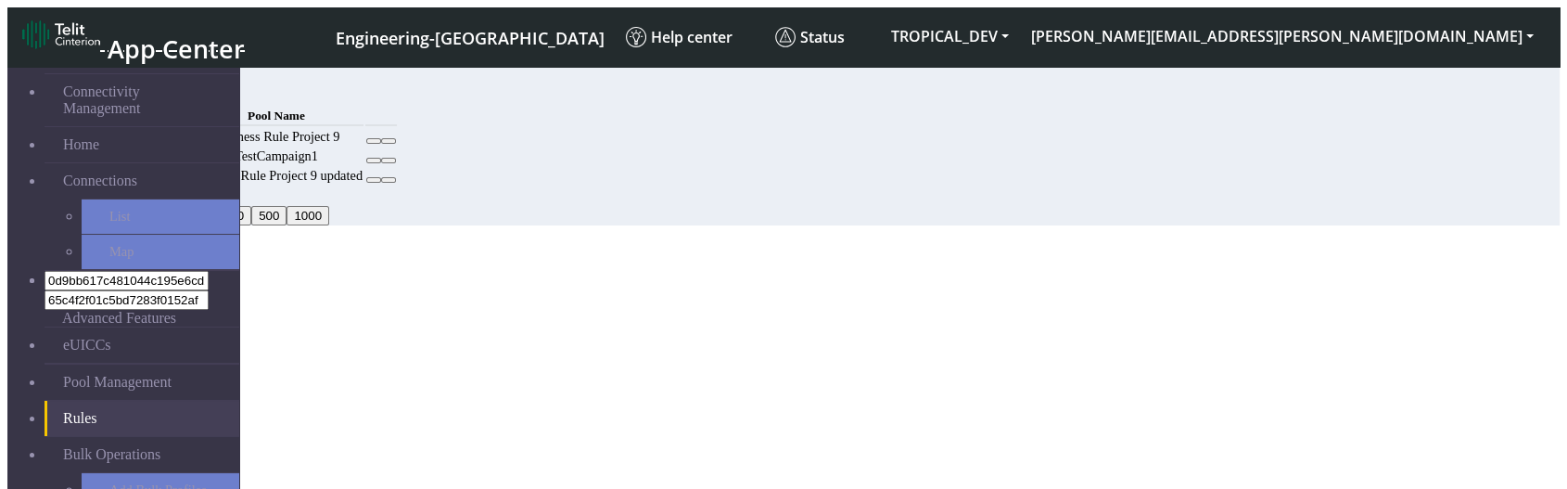
click at [374, 141] on icon at bounding box center [374, 141] width 0 height 0
select select "18: Object"
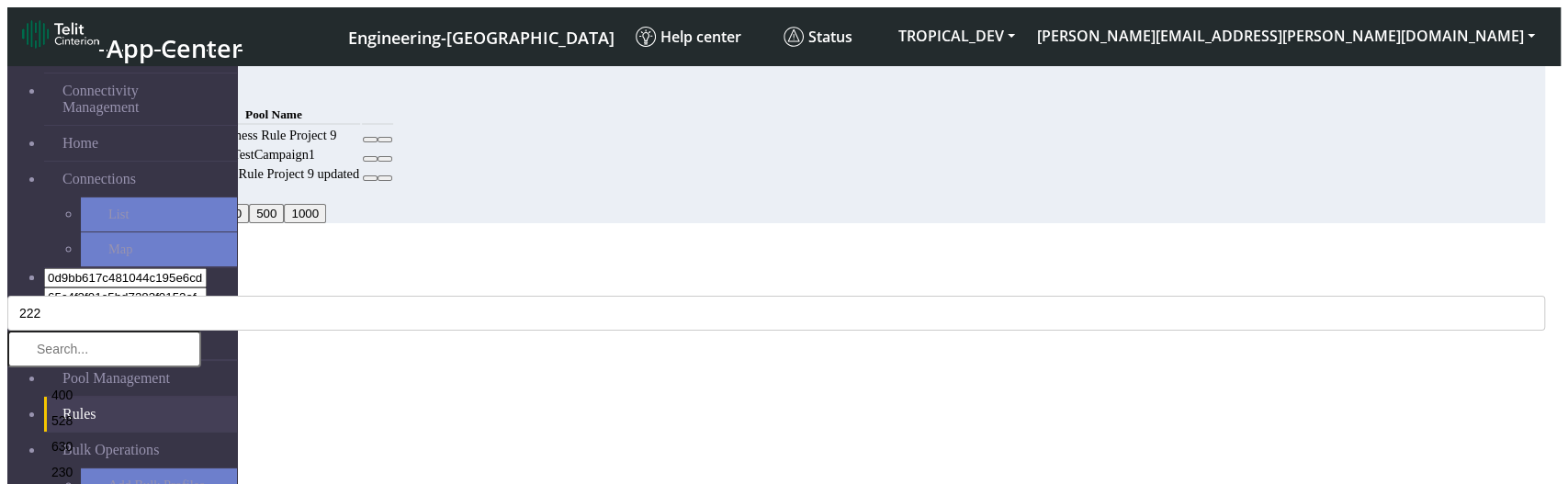
drag, startPoint x: 544, startPoint y: 369, endPoint x: 1409, endPoint y: 292, distance: 868.4
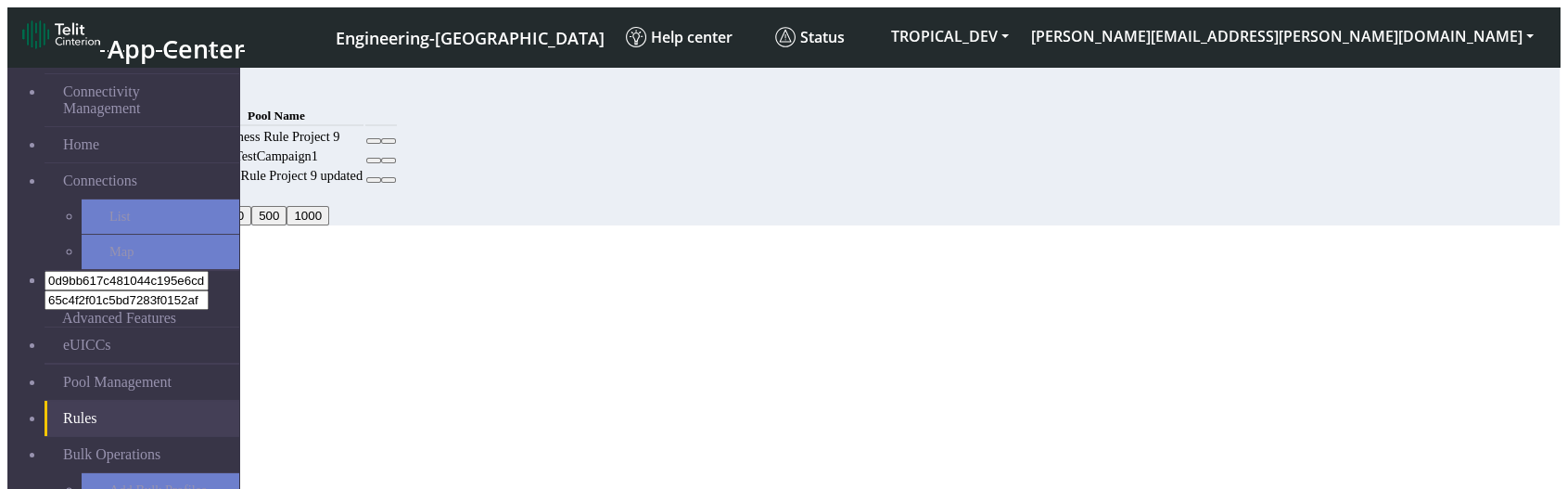
click at [374, 180] on icon at bounding box center [374, 180] width 0 height 0
select select "18: Object"
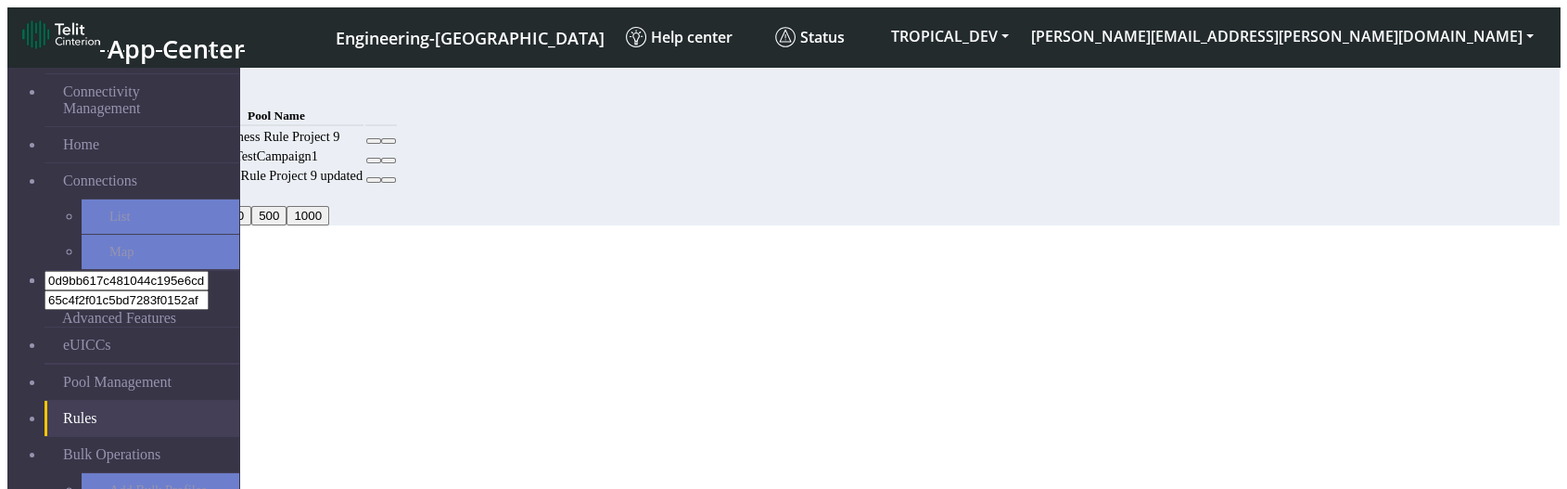
click at [1191, 225] on div "Rules Add MCC Code Pool Name 222 Business Rule Project 9 TestCampaign1 222 Busi…" at bounding box center [725, 147] width 1204 height 158
click at [374, 141] on icon at bounding box center [374, 141] width 0 height 0
select select "18: Object"
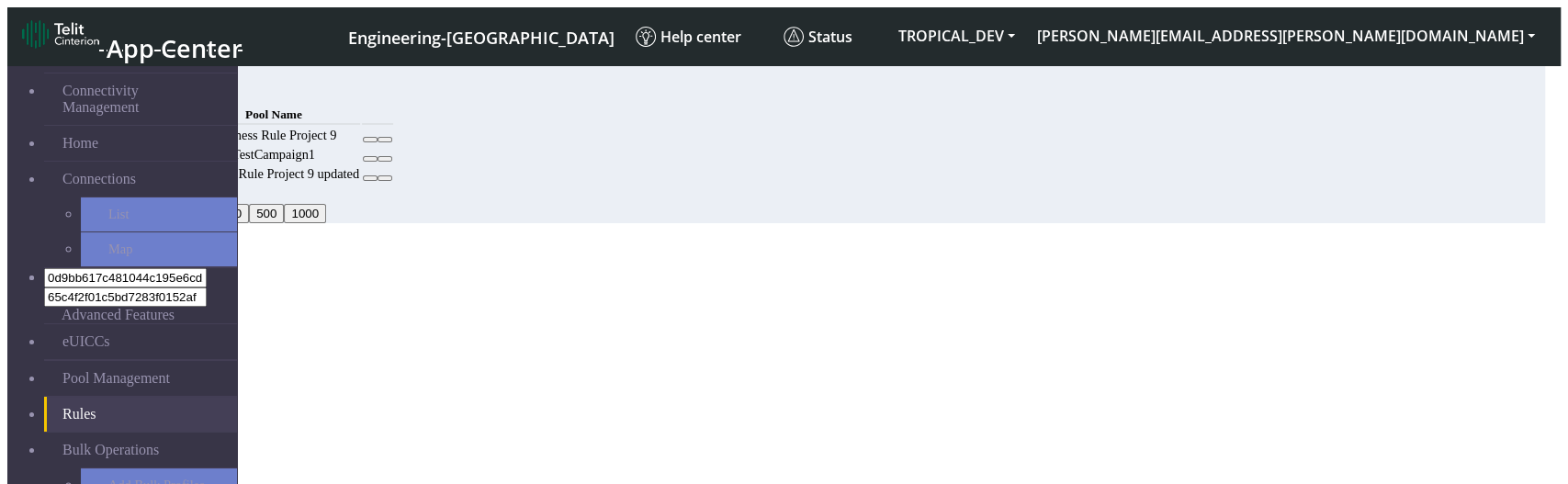
click at [92, 421] on button "Save" at bounding box center [70, 430] width 43 height 19
click at [50, 421] on button "Back" at bounding box center [28, 430] width 43 height 19
select select "18: Object"
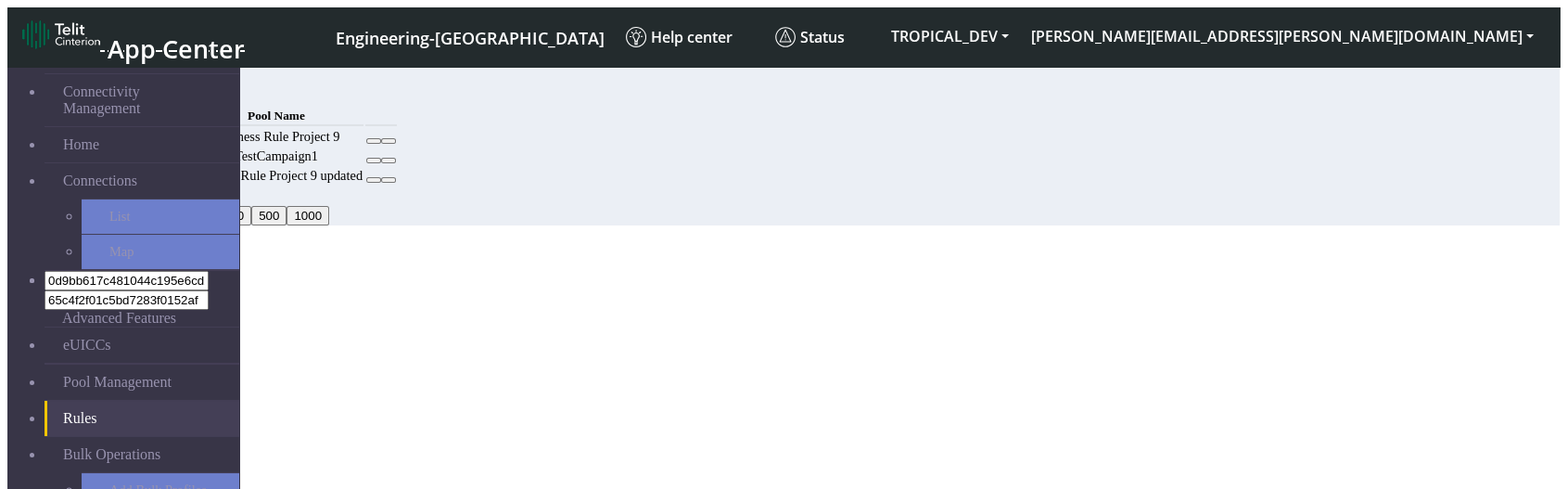
click at [374, 180] on icon at bounding box center [374, 180] width 0 height 0
select select "18: Object"
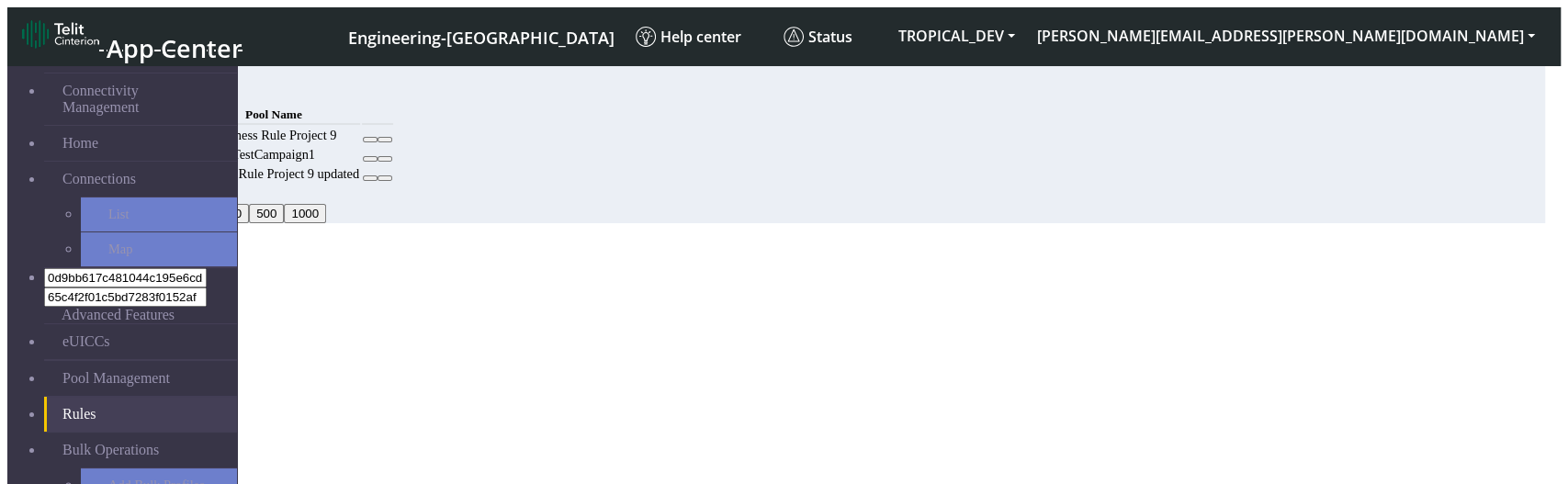
click at [92, 421] on button "Save" at bounding box center [70, 430] width 43 height 19
click at [491, 314] on div "Selected MCC codes 222 Selected Pool Name test91 Back Save" at bounding box center [776, 360] width 1537 height 157
click at [50, 421] on button "Back" at bounding box center [28, 430] width 43 height 19
select select "18: Object"
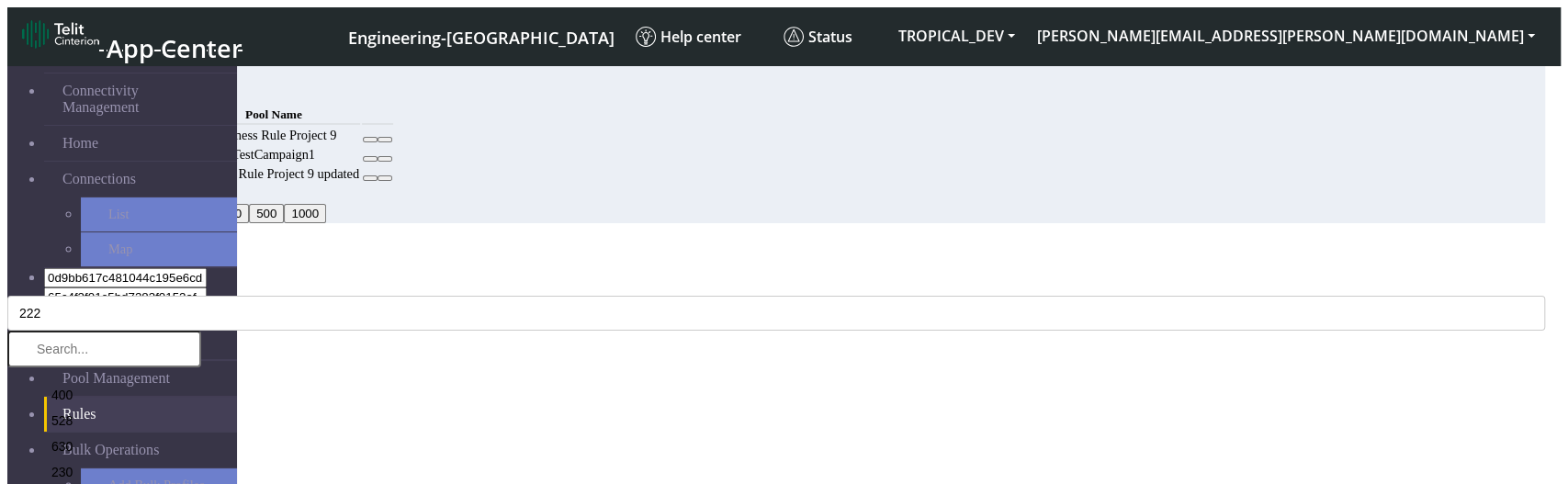
click at [7, 279] on icon "Close" at bounding box center [7, 279] width 0 height 0
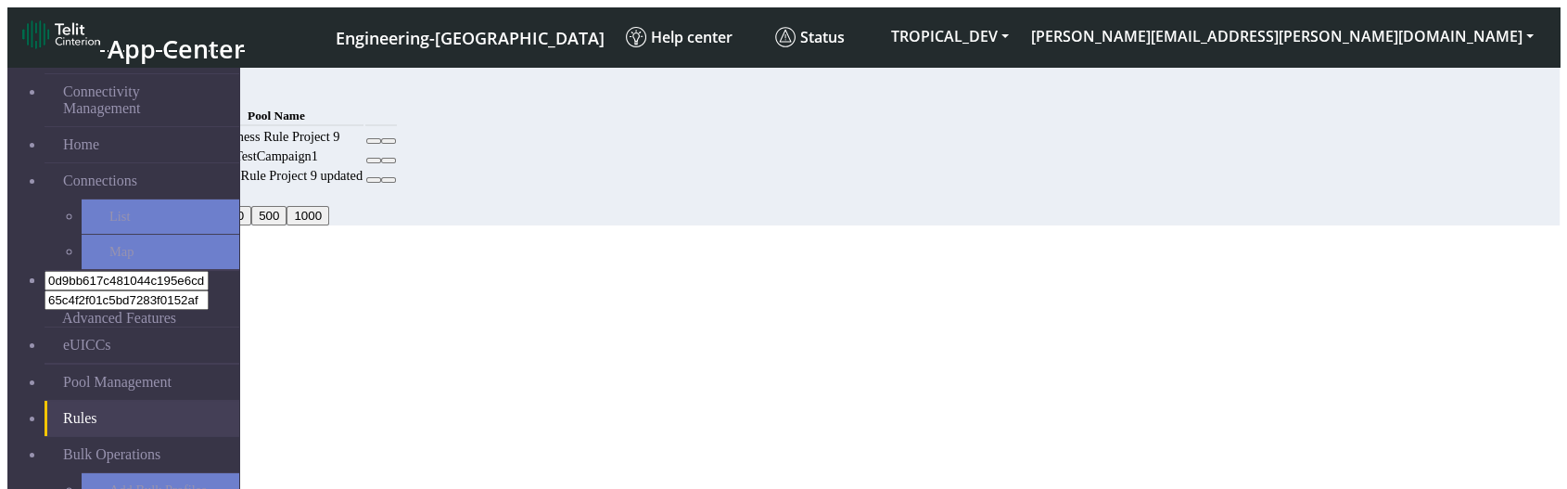
click at [363, 185] on td "Business Rule Project 9 updated" at bounding box center [276, 176] width 174 height 18
click at [1328, 84] on div "Add" at bounding box center [725, 93] width 1204 height 19
click at [160, 86] on button "Add" at bounding box center [141, 93] width 37 height 19
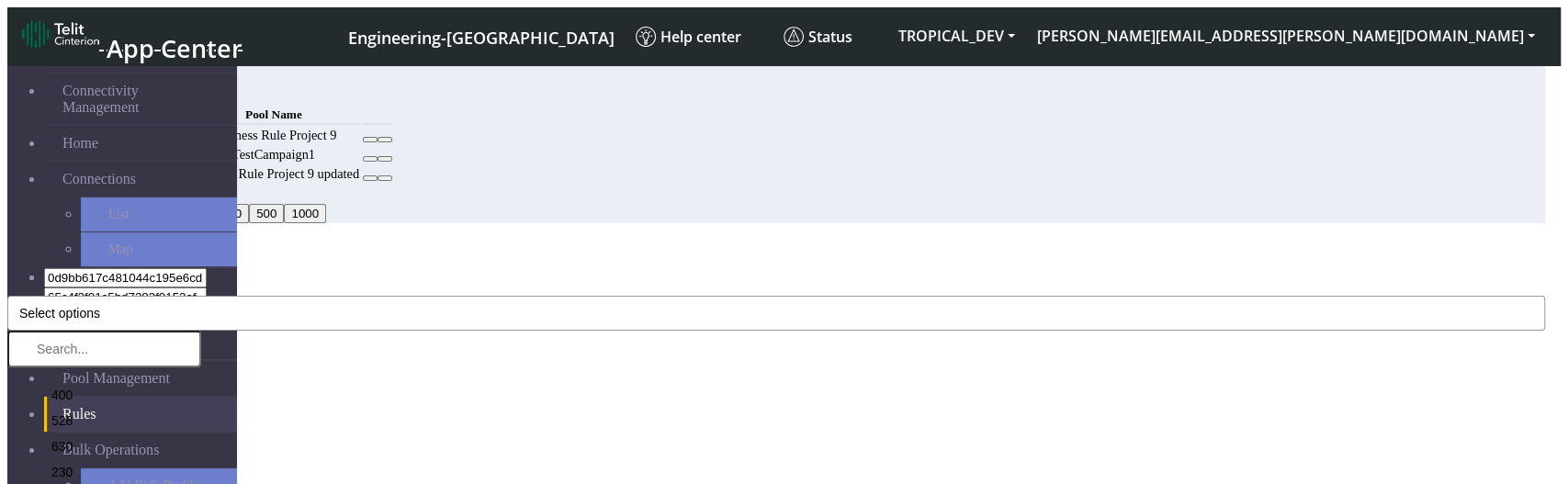
click at [575, 296] on button "Select options" at bounding box center [776, 313] width 1537 height 35
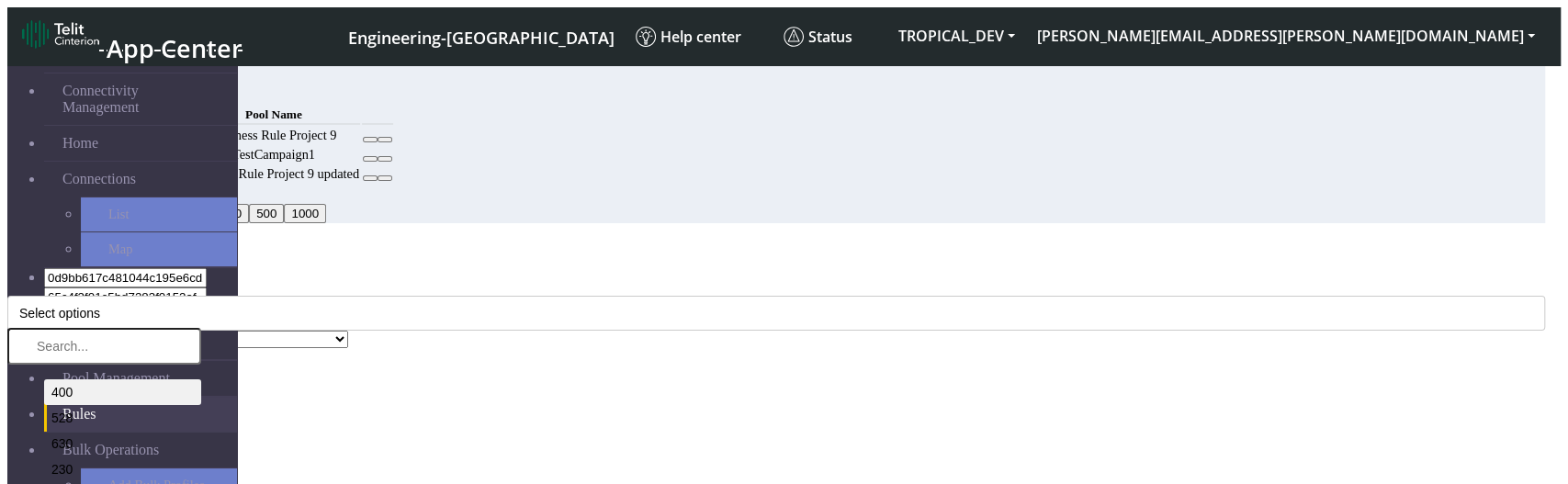
click at [201, 379] on li "400" at bounding box center [123, 392] width 157 height 26
click at [201, 405] on li "528" at bounding box center [123, 418] width 157 height 26
click at [703, 279] on div "MCC Code * 400, 528 400 528 630 230 706 244 441 419 633 638 744 608 537 603 530…" at bounding box center [776, 305] width 1537 height 51
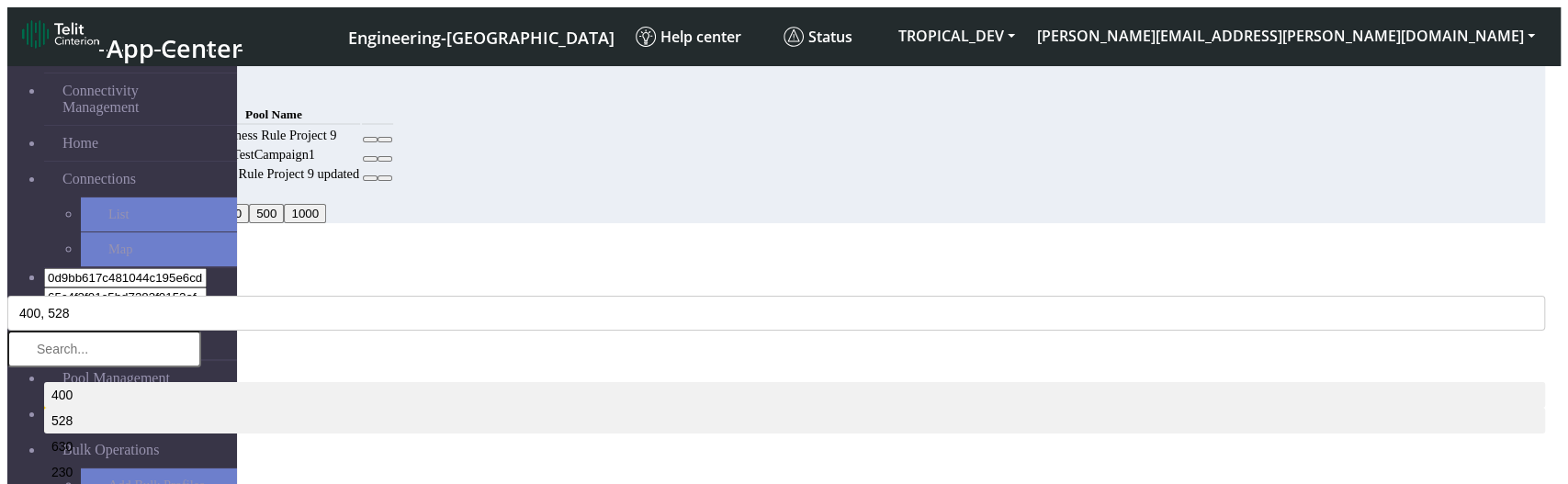
select select "1: Object"
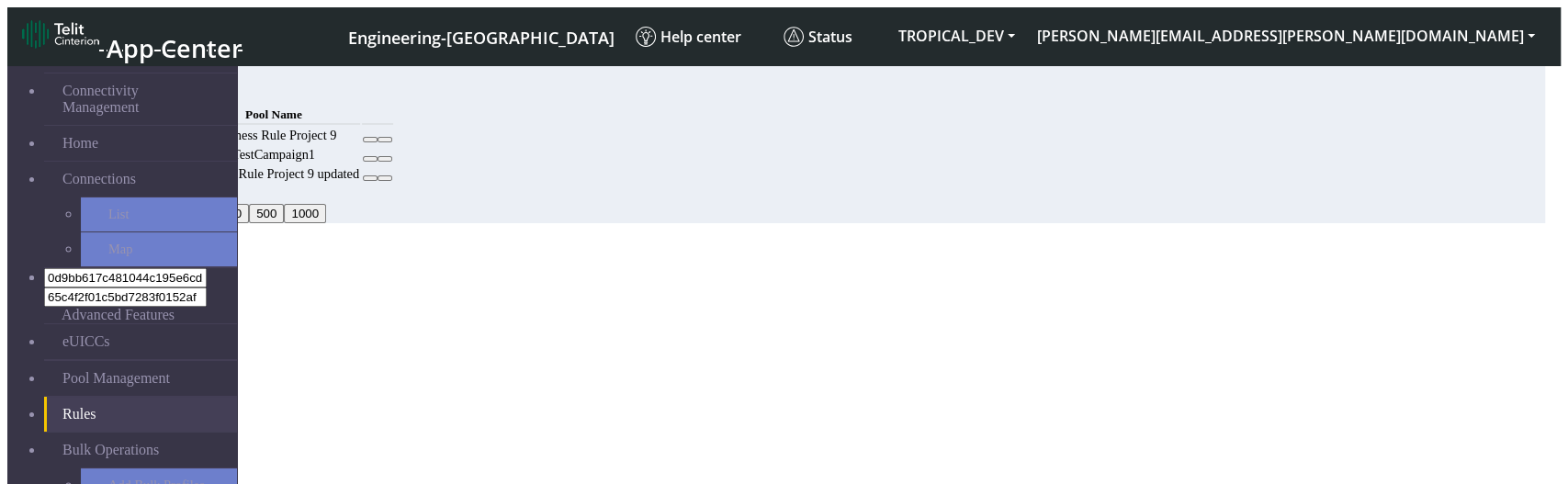
click at [107, 436] on button "Confirm" at bounding box center [78, 445] width 57 height 19
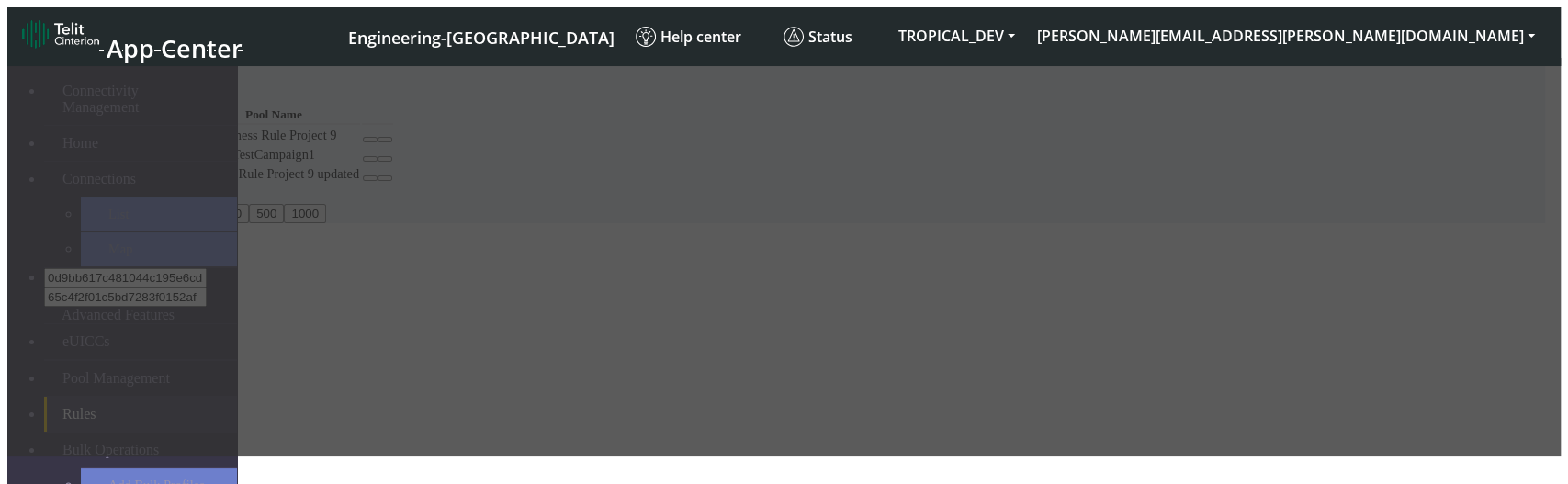
click at [806, 456] on div at bounding box center [784, 256] width 1553 height 398
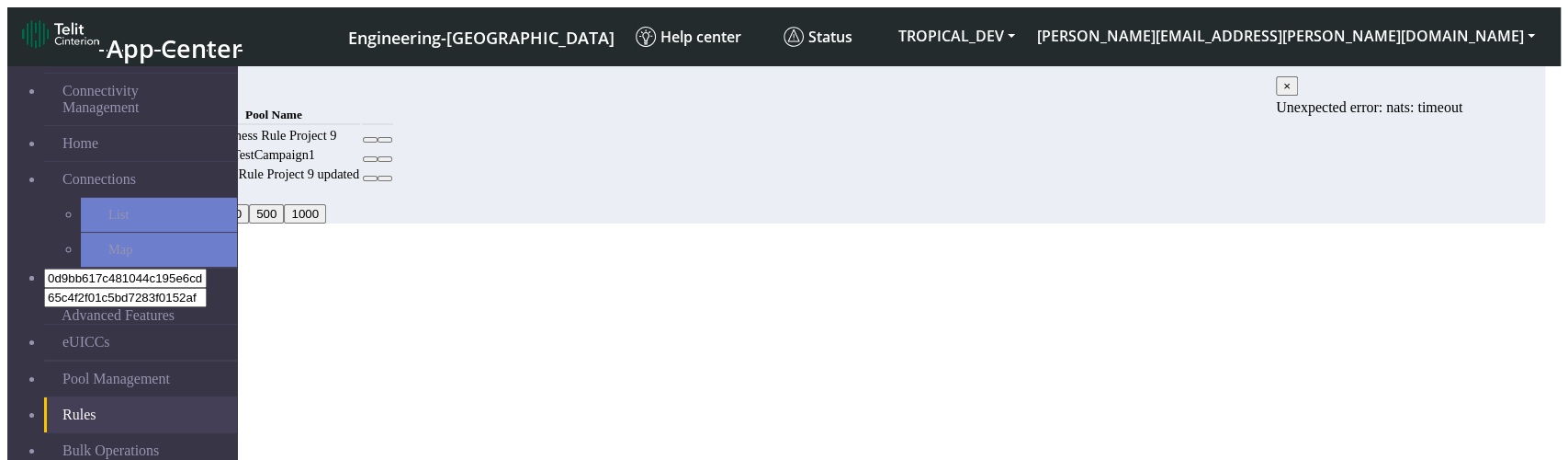
click at [7, 280] on icon "Close" at bounding box center [7, 280] width 0 height 0
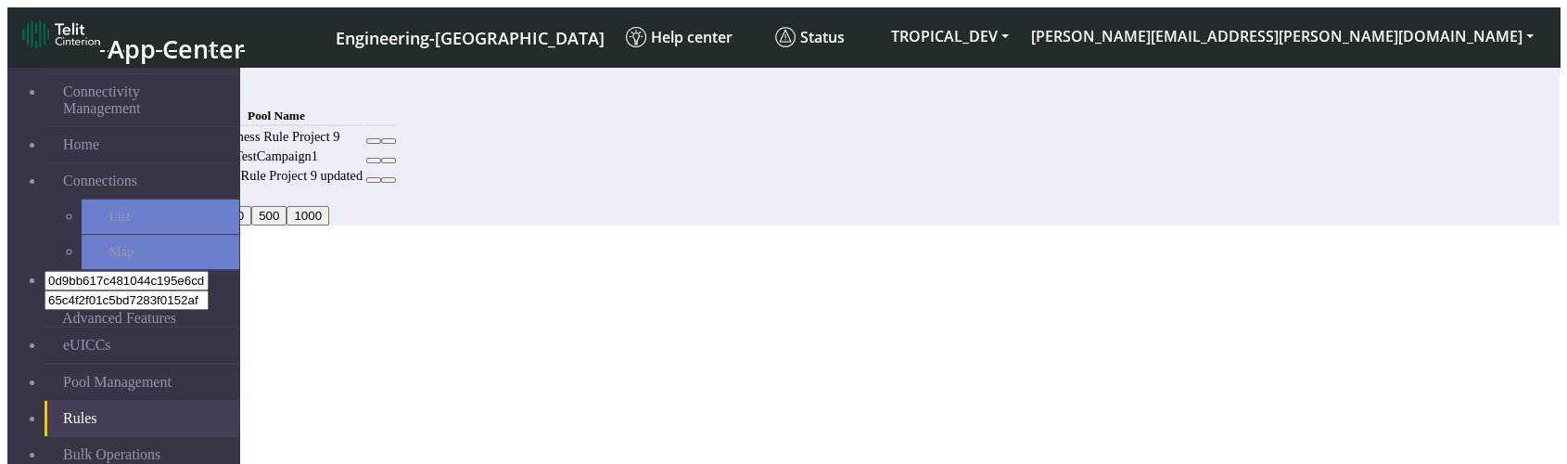
click at [374, 141] on icon at bounding box center [374, 141] width 0 height 0
select select "18: Object"
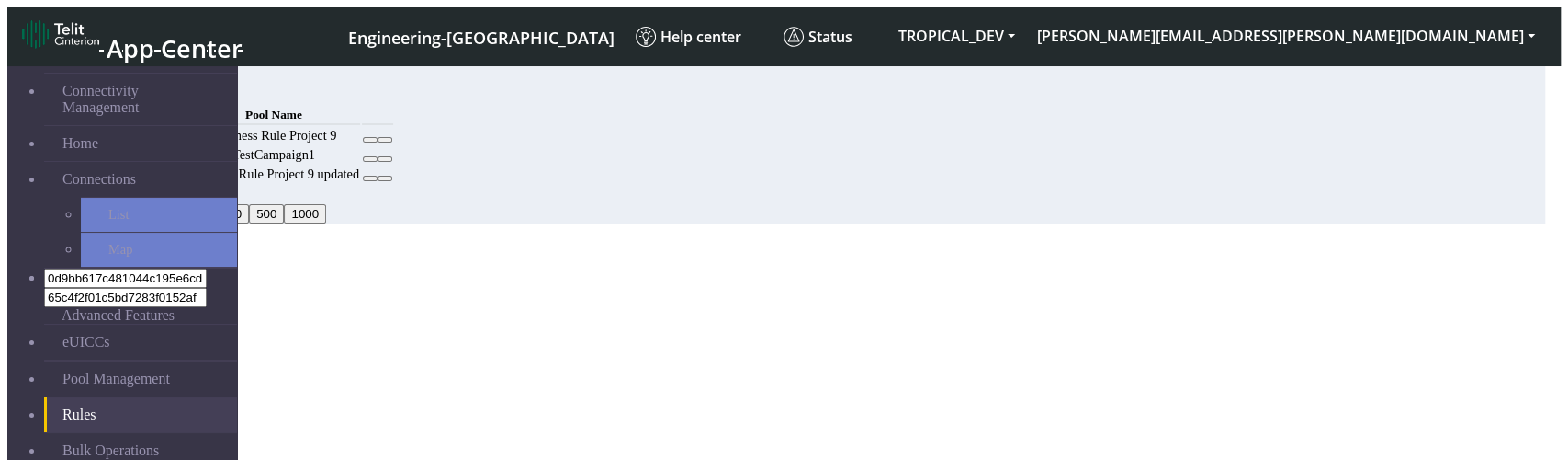
click at [92, 421] on button "Save" at bounding box center [70, 430] width 43 height 19
click at [1119, 243] on div "Review" at bounding box center [776, 251] width 1537 height 17
click at [7, 280] on icon "Close" at bounding box center [7, 280] width 0 height 0
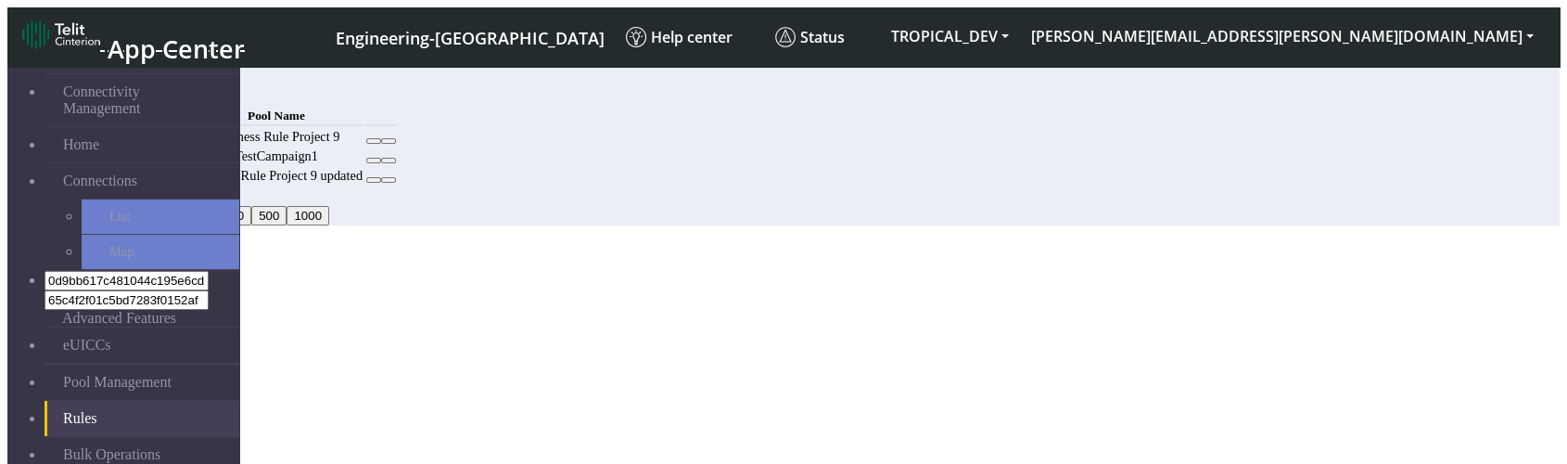
click at [374, 180] on icon at bounding box center [374, 180] width 0 height 0
select select "18: Object"
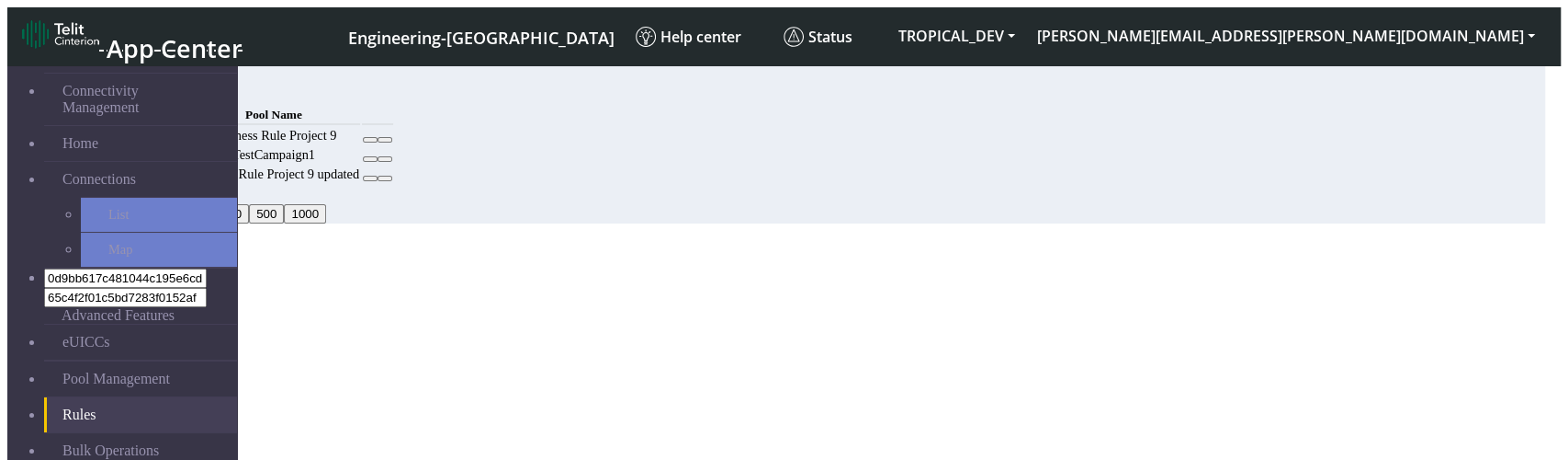
click at [92, 421] on button "Save" at bounding box center [70, 430] width 43 height 19
click at [7, 280] on icon "Close" at bounding box center [7, 280] width 0 height 0
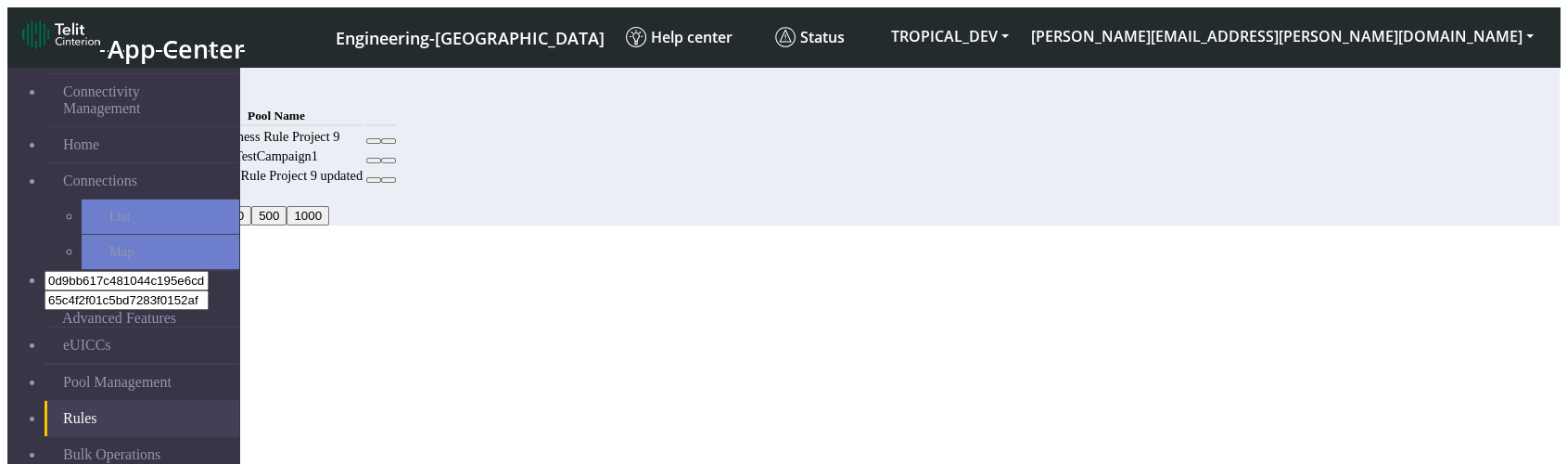
click at [721, 186] on div "MCC Code Pool Name 222 Business Rule Project 9 TestCampaign1 222 Business Rule …" at bounding box center [725, 145] width 1204 height 83
click at [374, 160] on icon at bounding box center [374, 160] width 0 height 0
select select "27: Object"
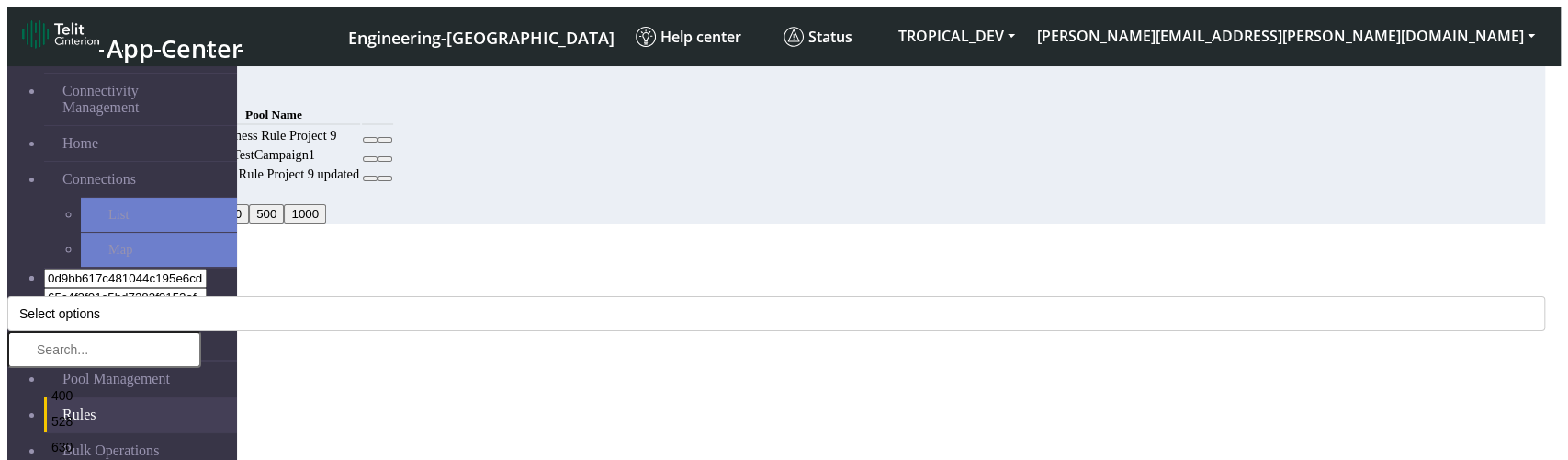
click at [995, 280] on div "MCC Code * Select options 400 528 630 230 706 244 441 419 633 638 744 608 537 6…" at bounding box center [776, 452] width 1537 height 345
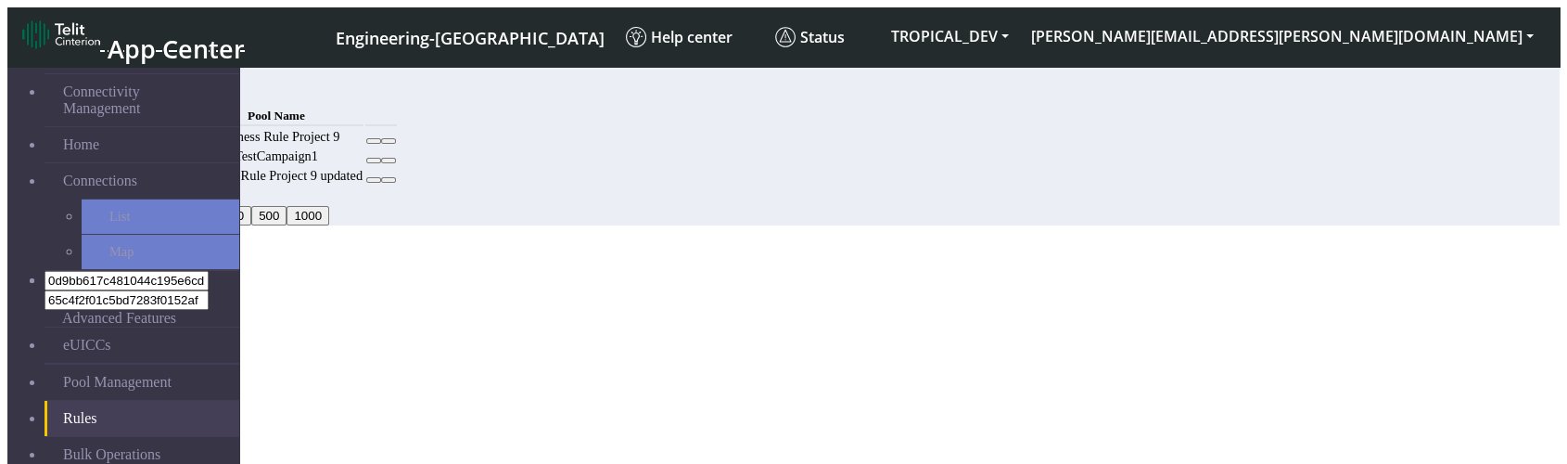
click at [374, 160] on icon at bounding box center [374, 160] width 0 height 0
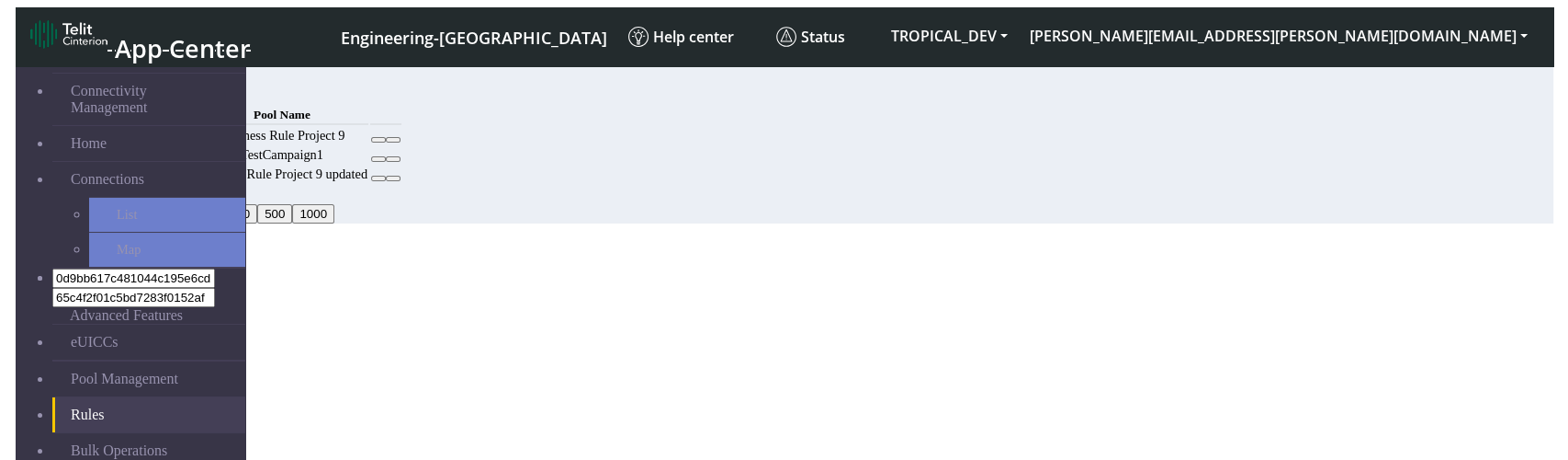
select select "27: Object"
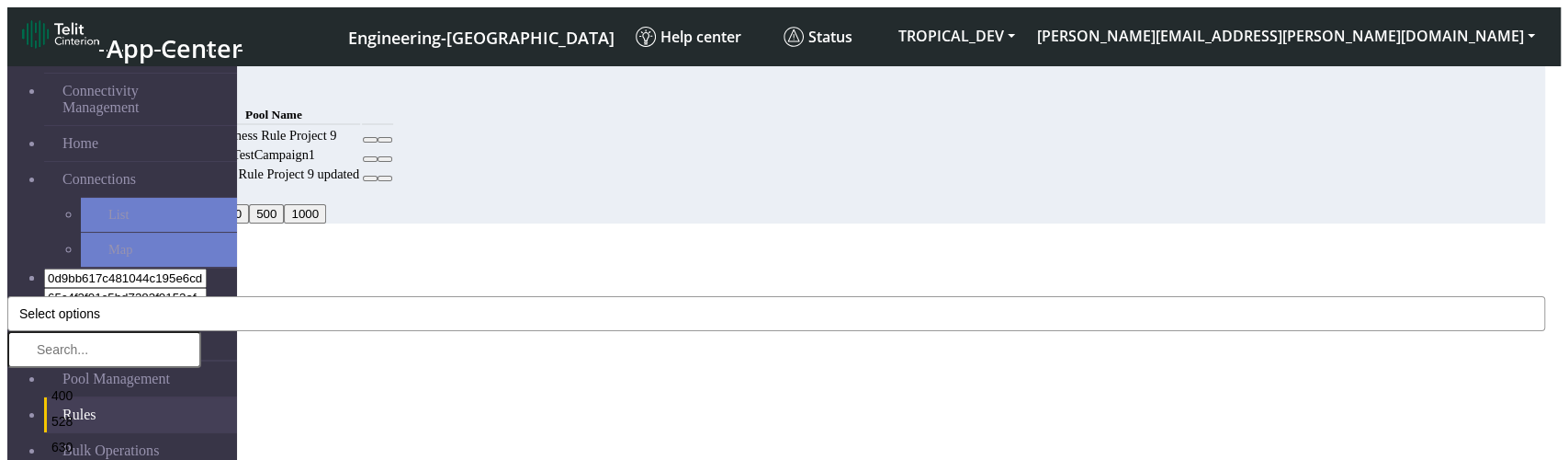
click at [615, 296] on button "Select options" at bounding box center [776, 313] width 1537 height 35
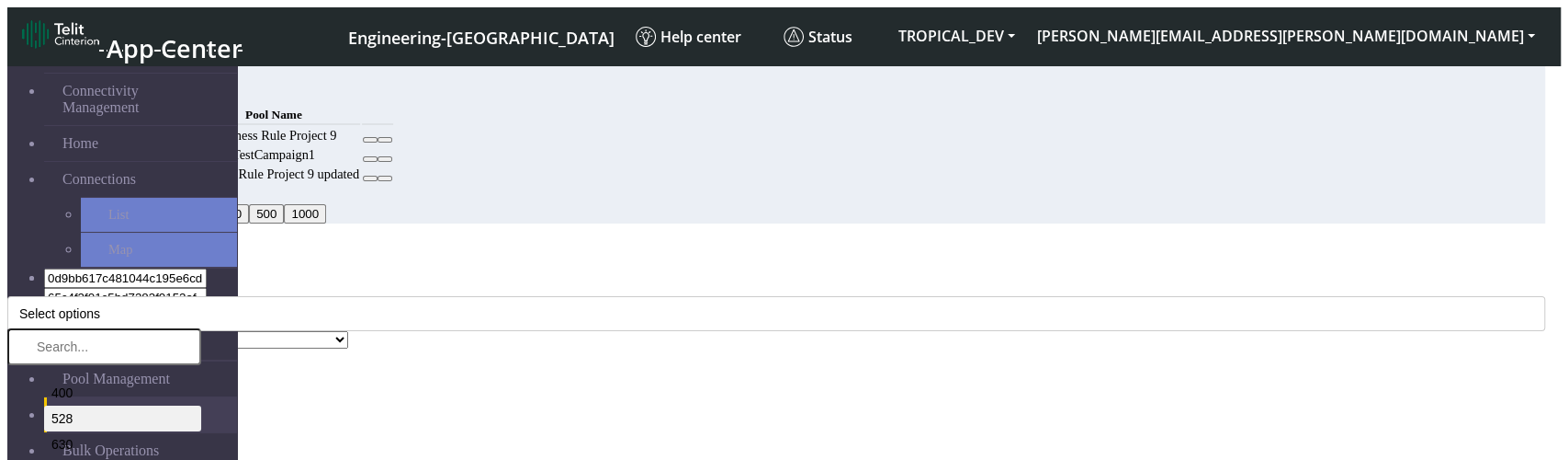
click at [201, 405] on li "528" at bounding box center [123, 418] width 157 height 26
click at [709, 280] on div "MCC Code * 528 400 528 630 230 706 244 441 419 633 638 744 608 537 603 530 716 …" at bounding box center [776, 314] width 1537 height 69
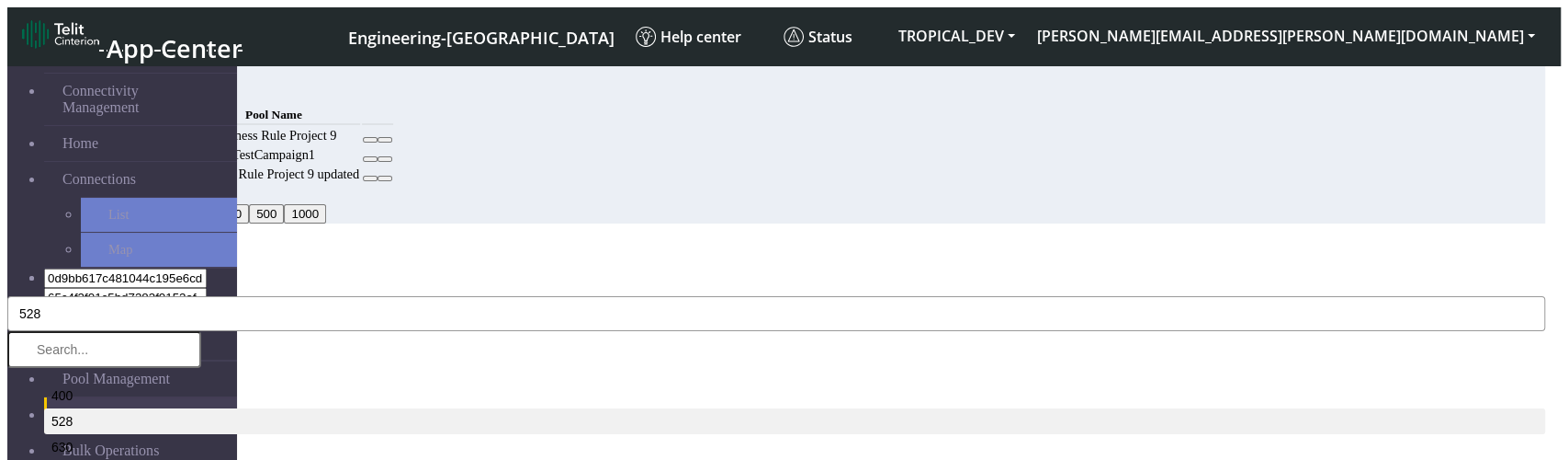
click at [574, 296] on button "528" at bounding box center [776, 313] width 1537 height 35
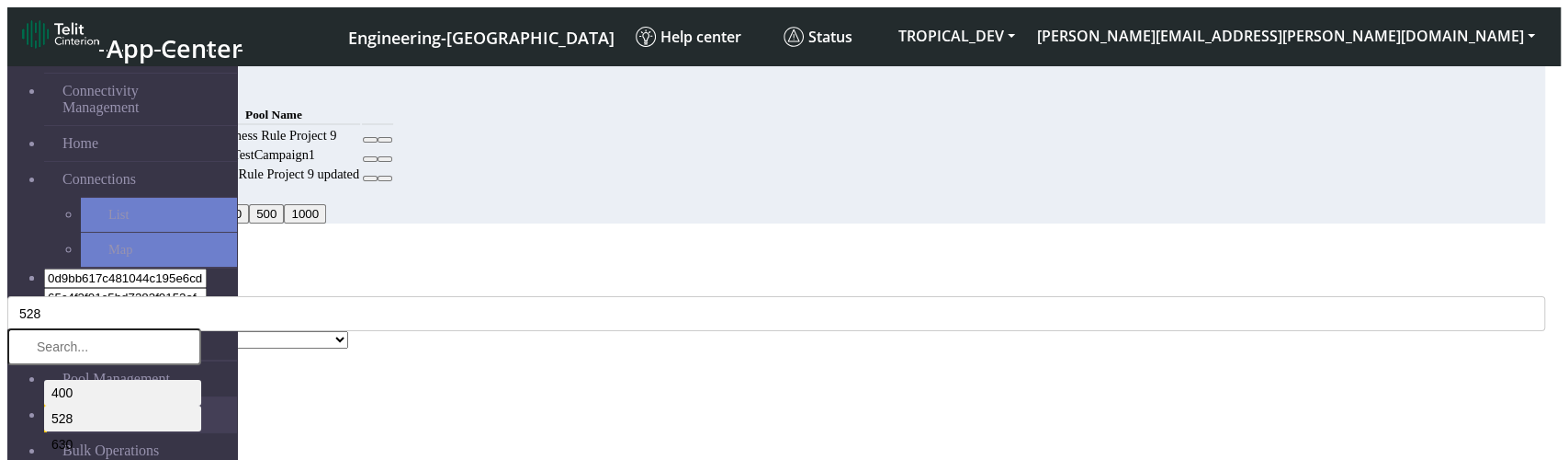
click at [201, 380] on li "400" at bounding box center [123, 393] width 157 height 26
click at [681, 280] on div "MCC Code * 528, 400 400 528 630 230 706 244 441 419 633 638 744 608 537 603 530…" at bounding box center [776, 305] width 1537 height 52
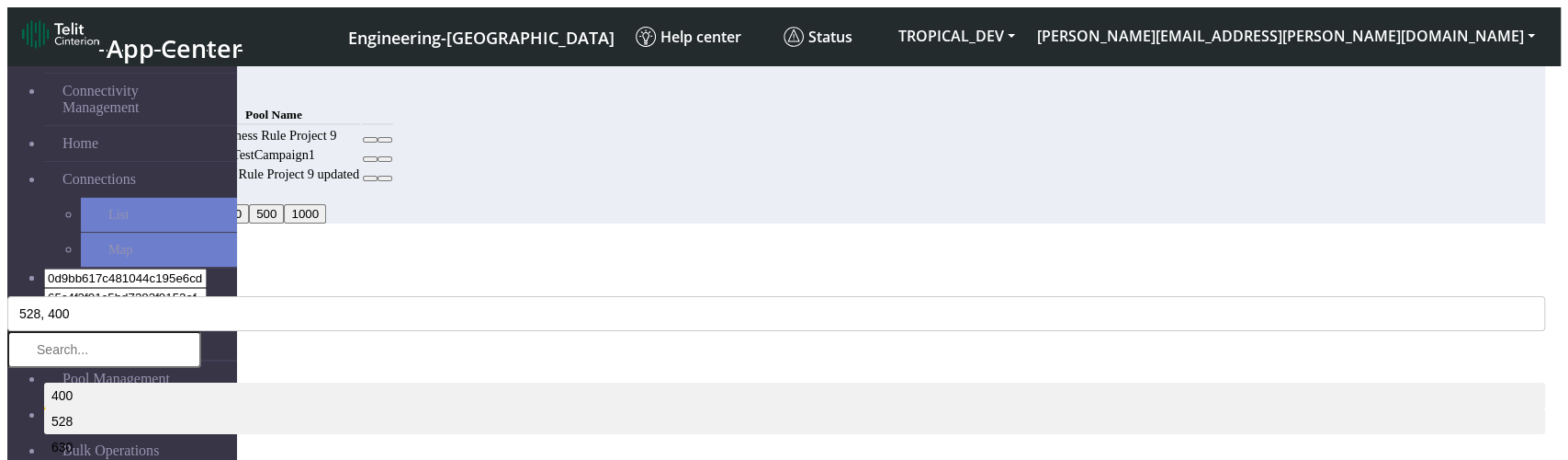
click at [683, 296] on button "528, 400" at bounding box center [776, 313] width 1537 height 35
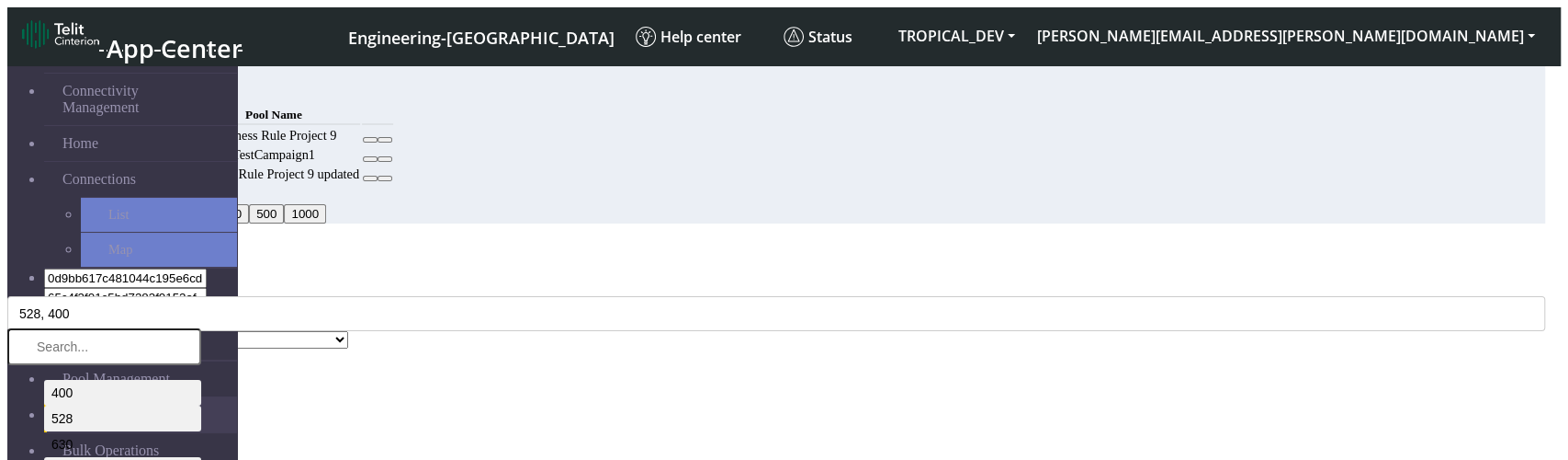
click at [656, 280] on div "MCC Code * 528, 400, 230 400 528 630 230 706 244 441 419 633 638 744 608 537 60…" at bounding box center [776, 305] width 1537 height 52
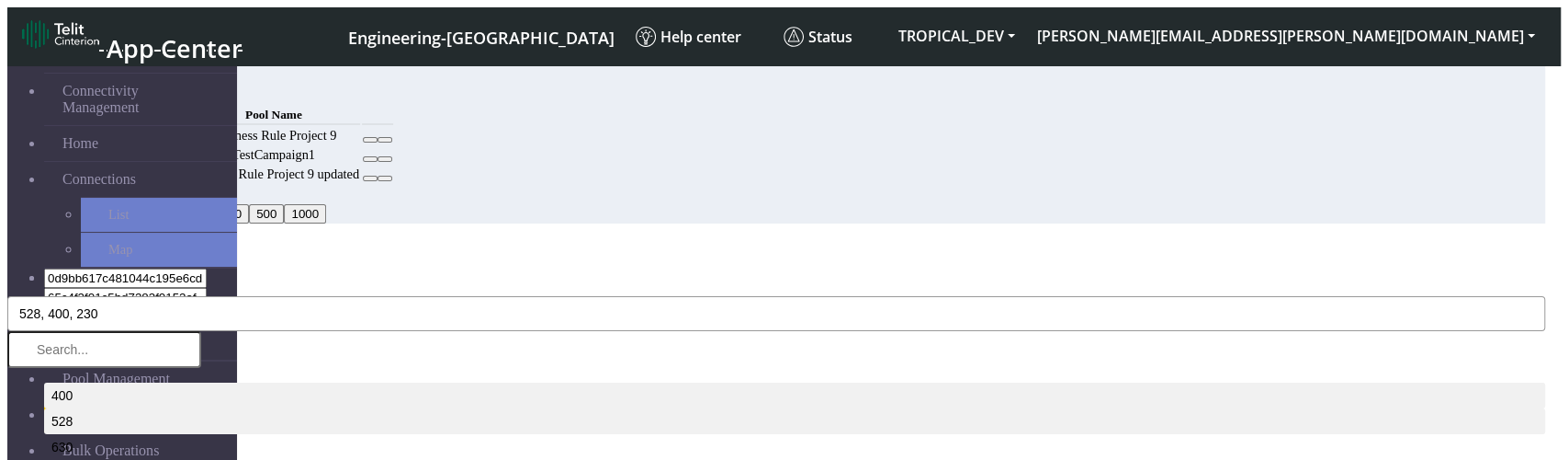
drag, startPoint x: 585, startPoint y: 199, endPoint x: 453, endPoint y: 193, distance: 132.1
click at [453, 296] on button "528, 400, 230" at bounding box center [776, 313] width 1537 height 35
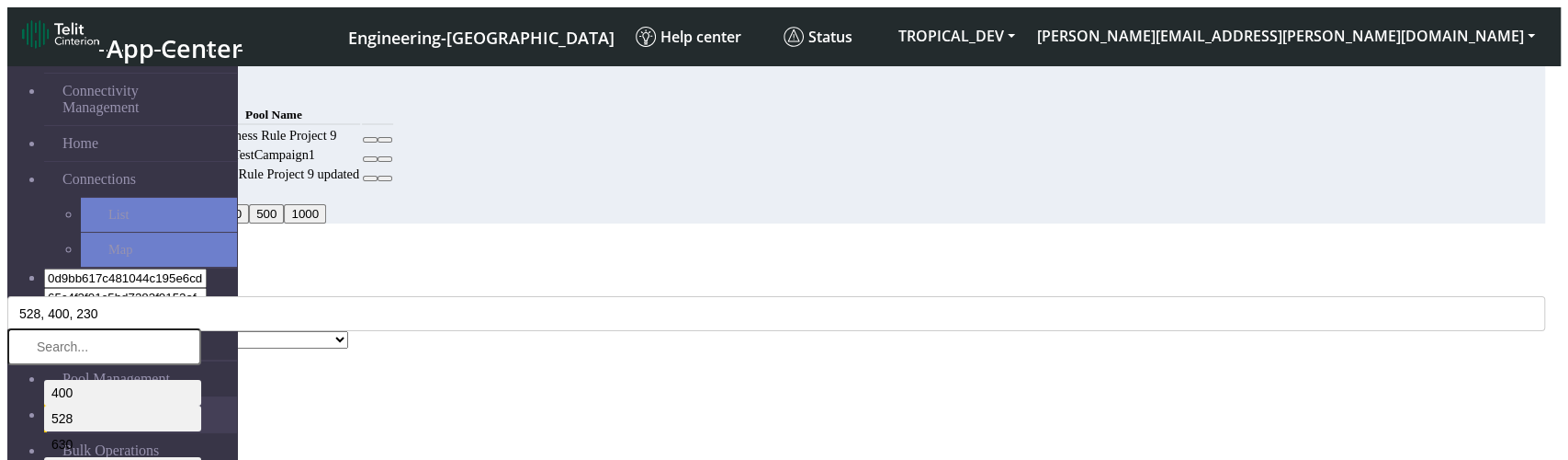
click at [201, 380] on li "400" at bounding box center [123, 393] width 157 height 26
click at [201, 405] on li "528" at bounding box center [123, 418] width 157 height 26
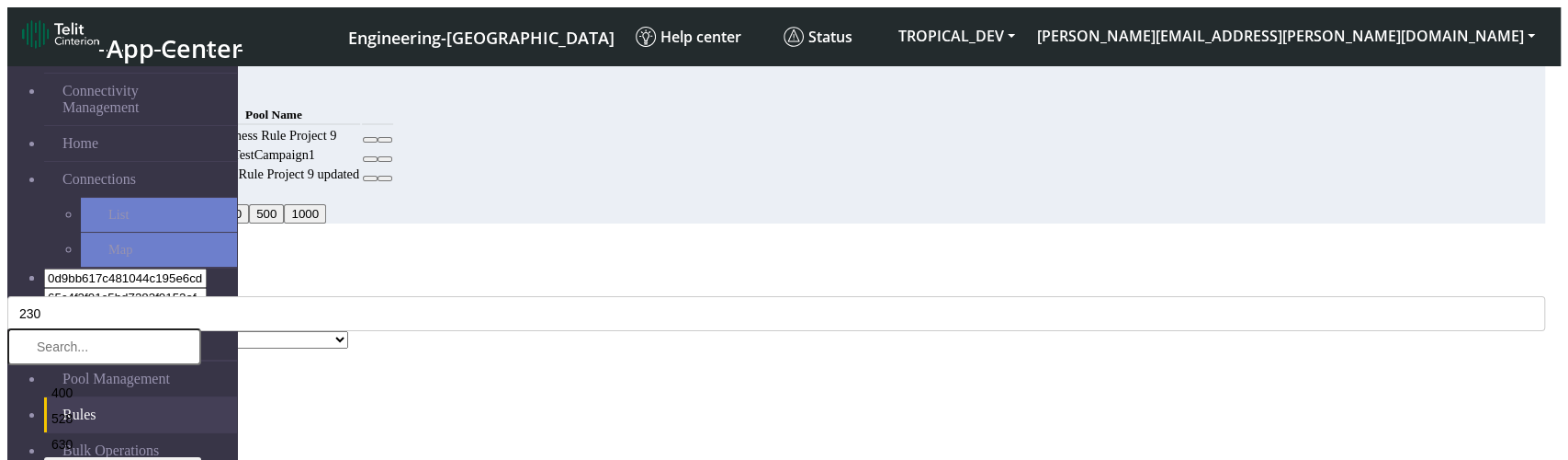
click at [725, 243] on div "Edit Rule" at bounding box center [776, 251] width 1537 height 17
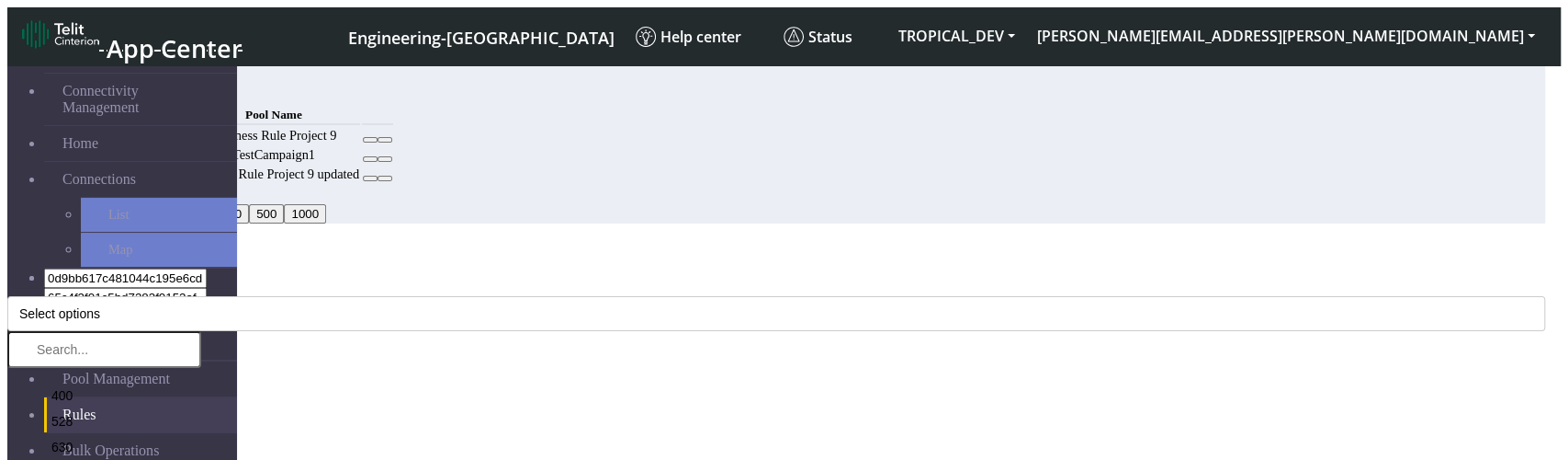
click at [646, 325] on div "MCC Code * Select options 400 528 630 230 706 244 441 419 633 638 744 608 537 6…" at bounding box center [776, 452] width 1537 height 345
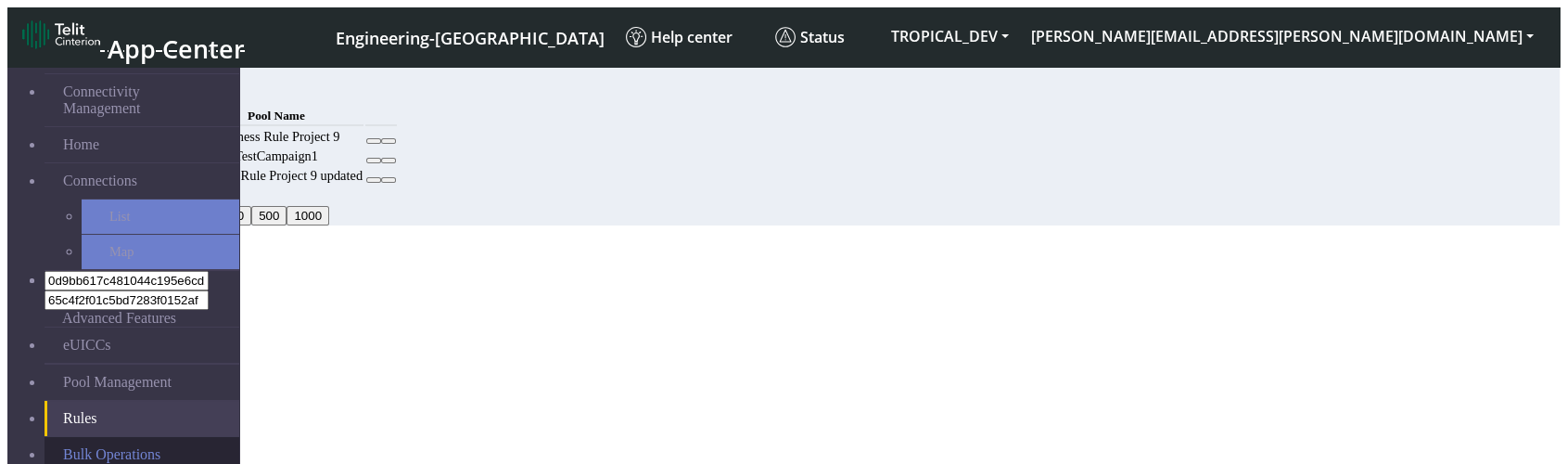
click at [117, 437] on link "Bulk Operations" at bounding box center [142, 454] width 195 height 35
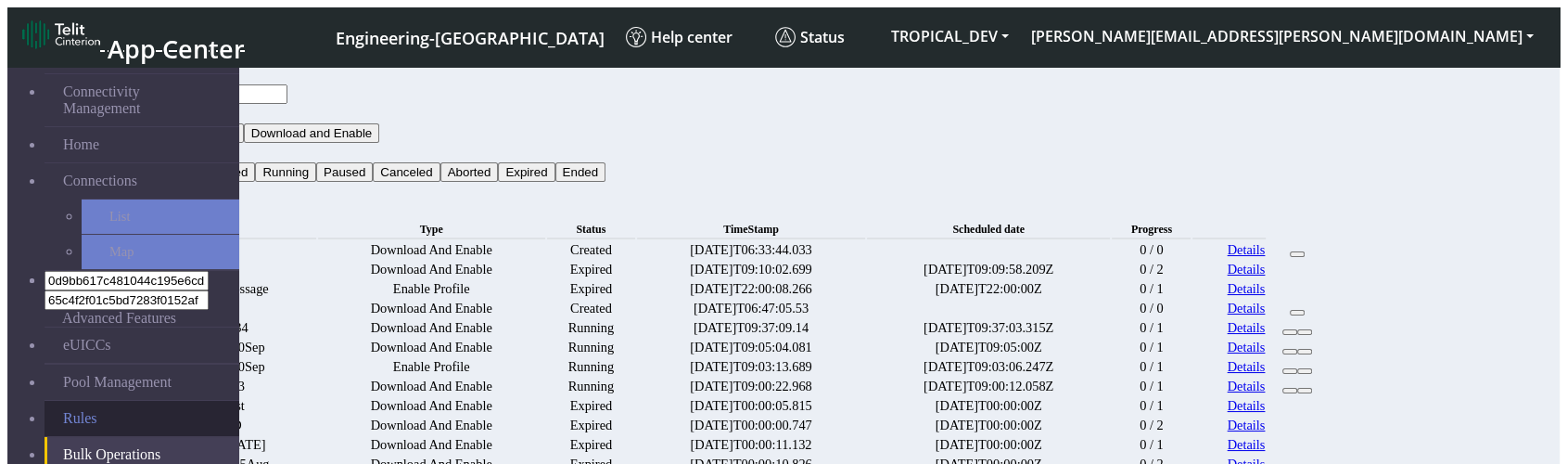
click at [95, 401] on link "Rules" at bounding box center [142, 418] width 195 height 35
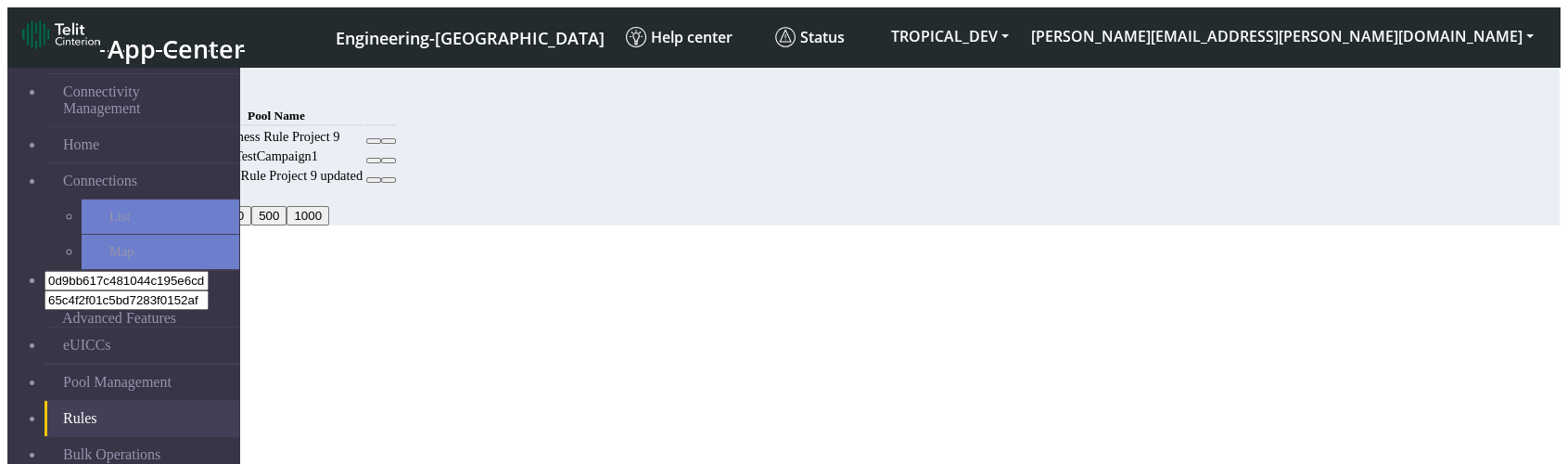
click at [381, 144] on button at bounding box center [373, 141] width 15 height 6
select select "18: Object"
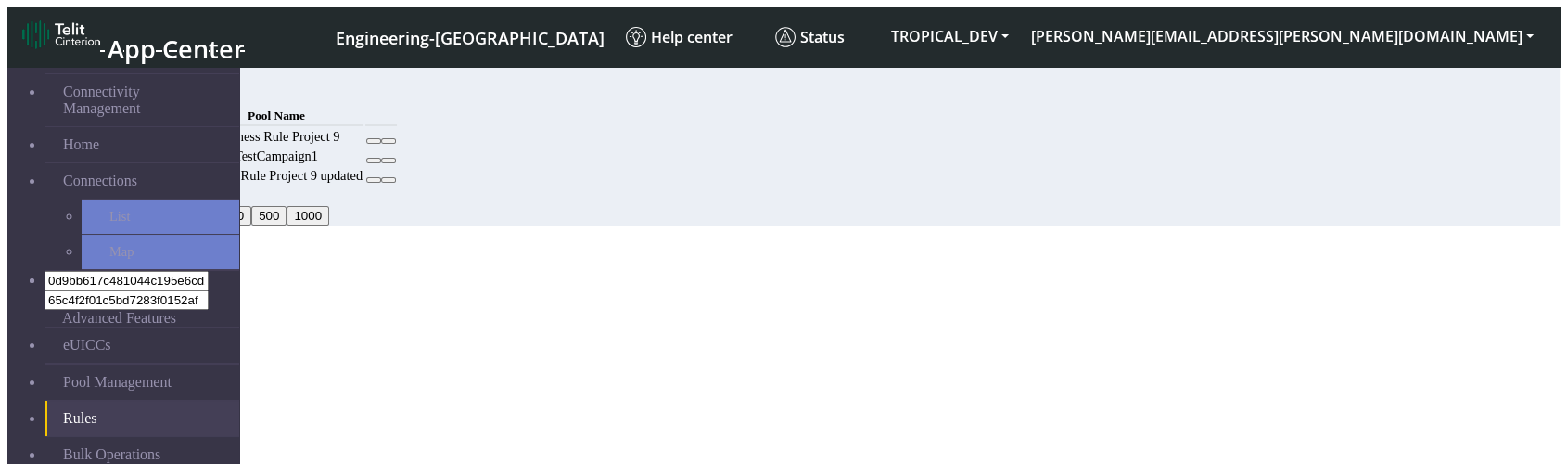
click at [381, 144] on button at bounding box center [373, 141] width 15 height 6
select select "18: Object"
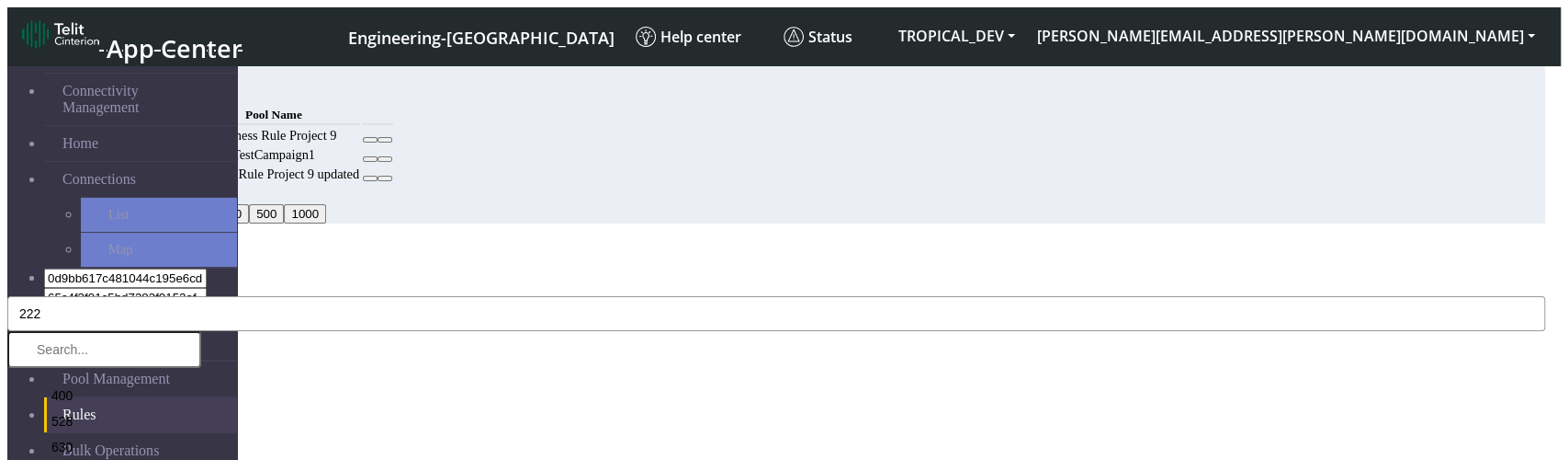
click at [507, 296] on button "222" at bounding box center [776, 313] width 1537 height 35
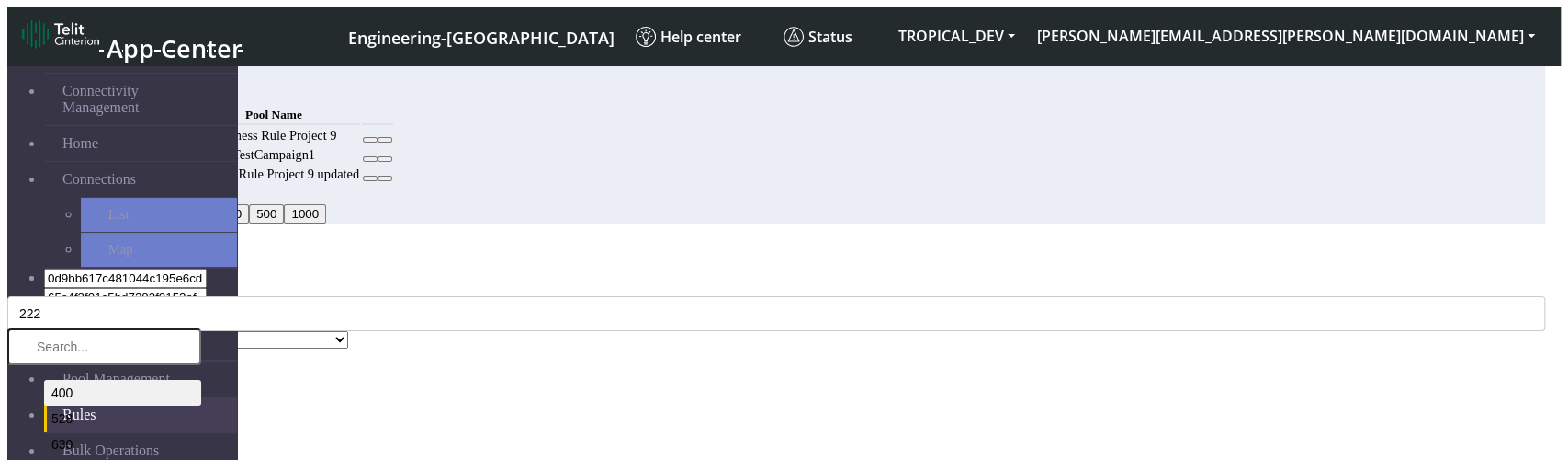
click at [201, 380] on li "400" at bounding box center [123, 393] width 157 height 26
click at [742, 280] on div "MCC Code * 222, 400 400 528 630 230 706 244 441 419 633 638 744 608 537 603 530…" at bounding box center [776, 314] width 1537 height 69
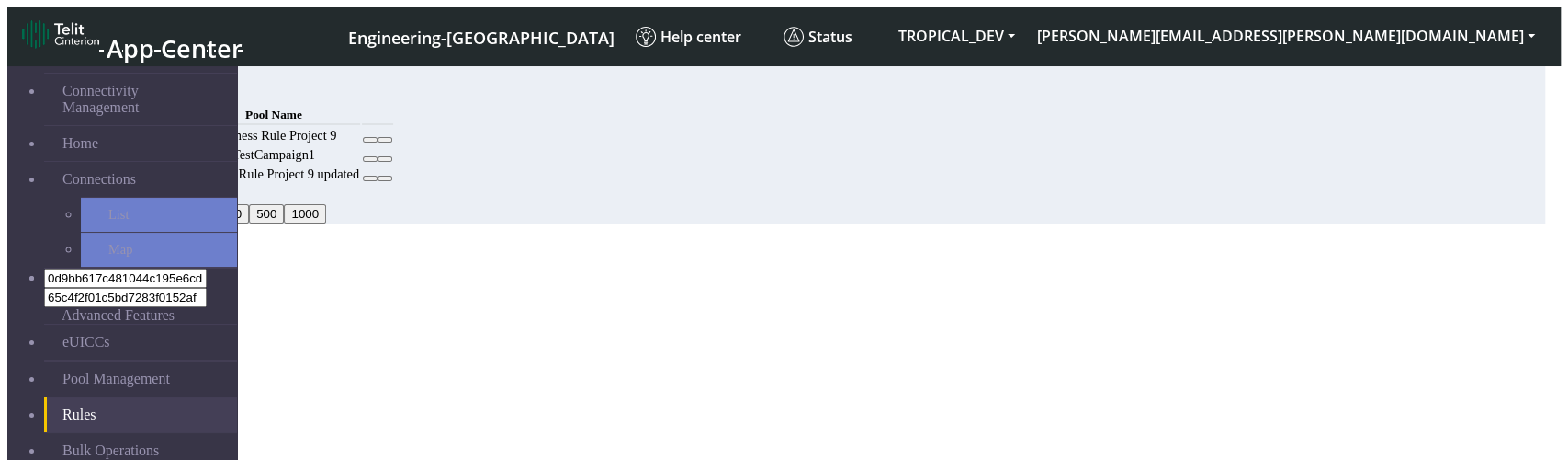
click at [92, 437] on button "Save" at bounding box center [70, 446] width 43 height 19
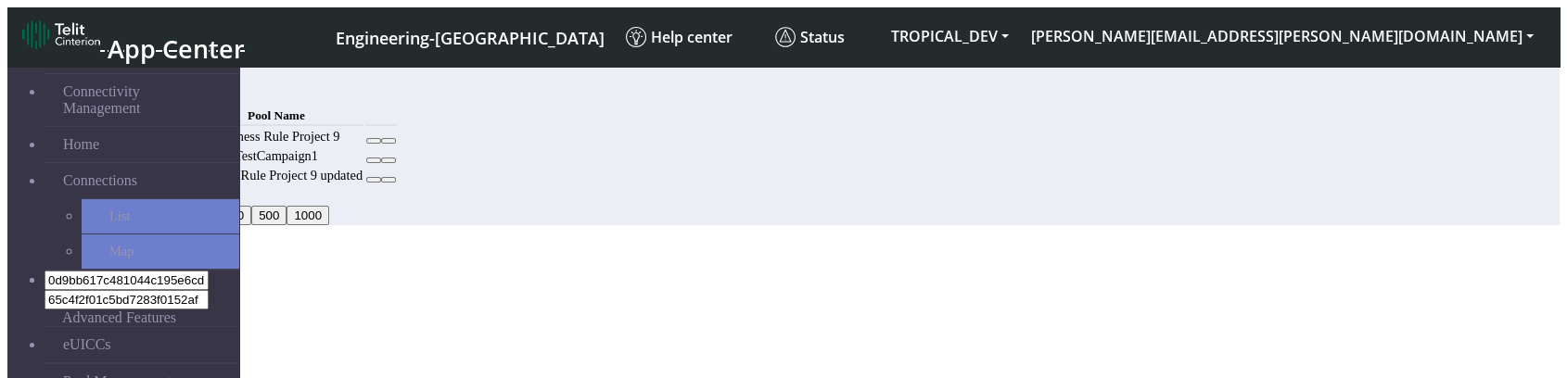
click at [381, 144] on button at bounding box center [373, 141] width 15 height 6
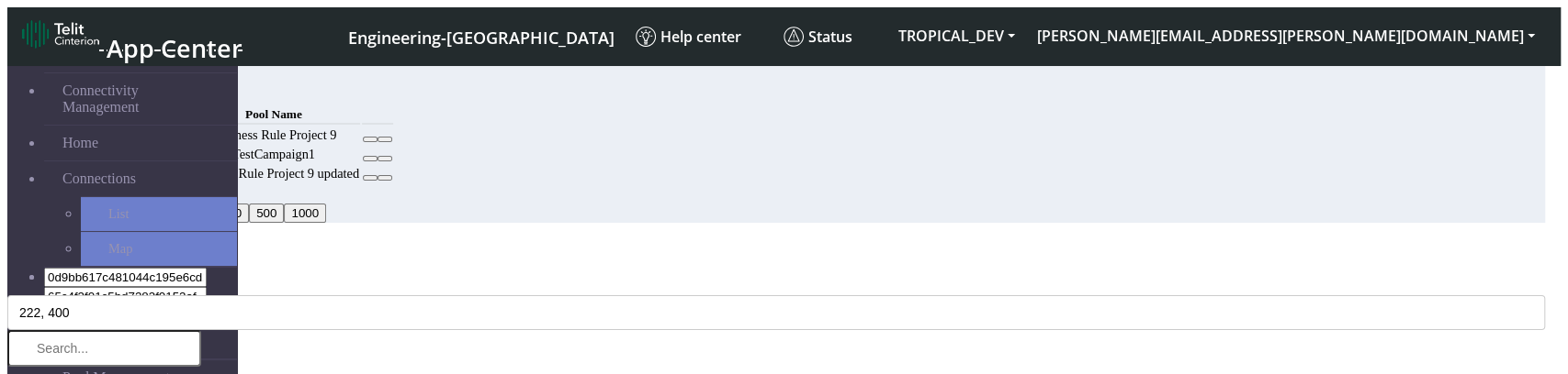
select select "12: Object"
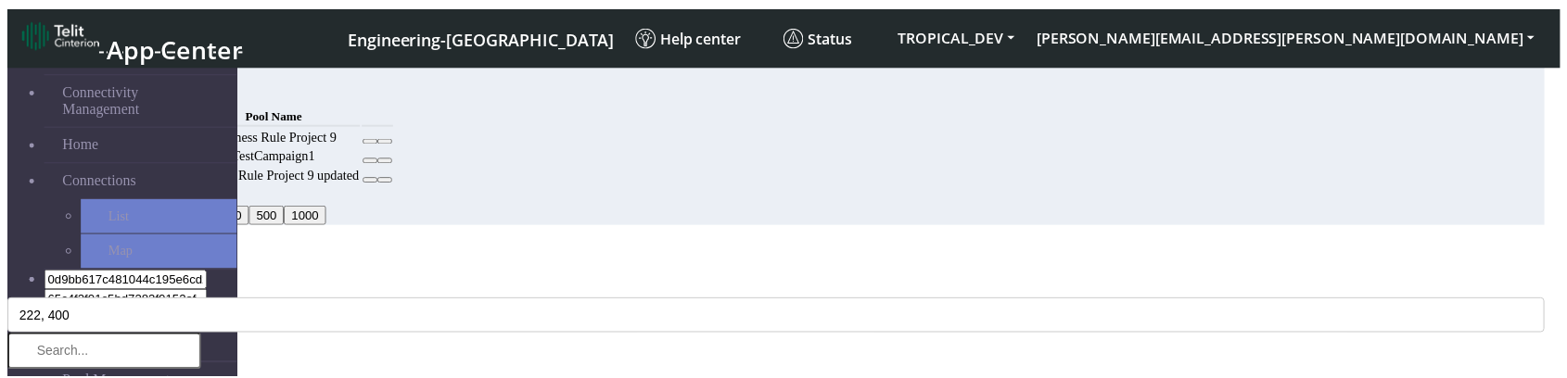
scroll to position [0, 0]
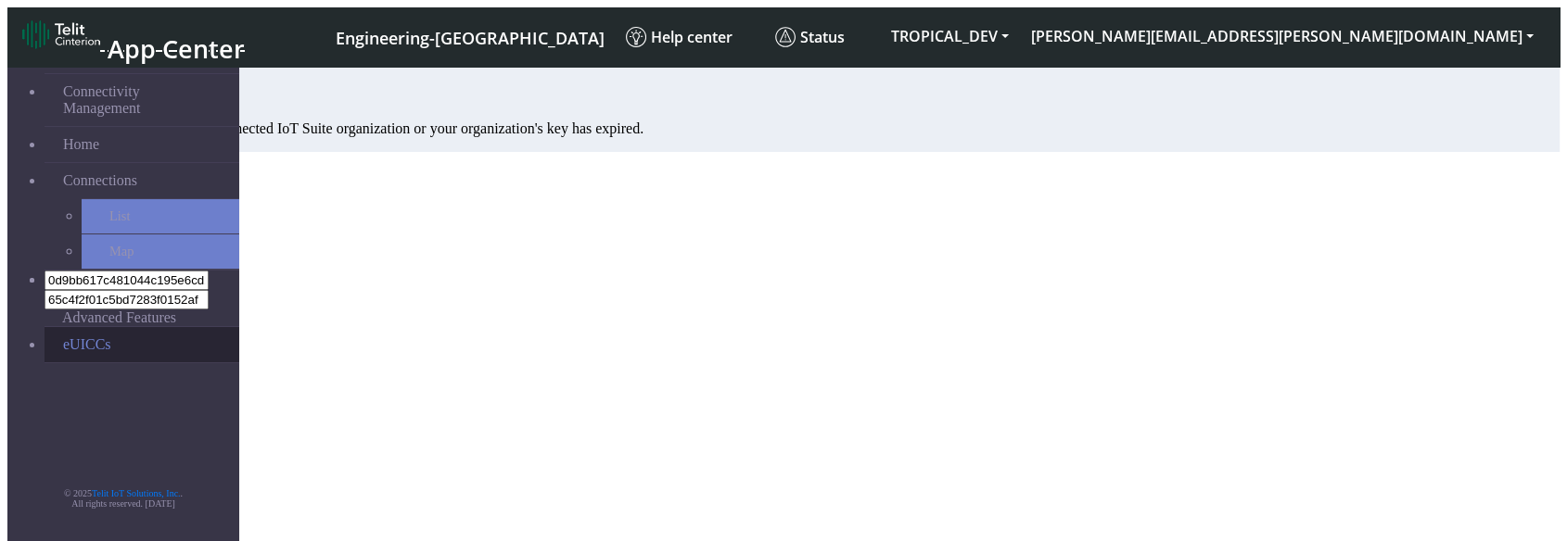
click at [95, 327] on link "eUICCs" at bounding box center [142, 344] width 195 height 35
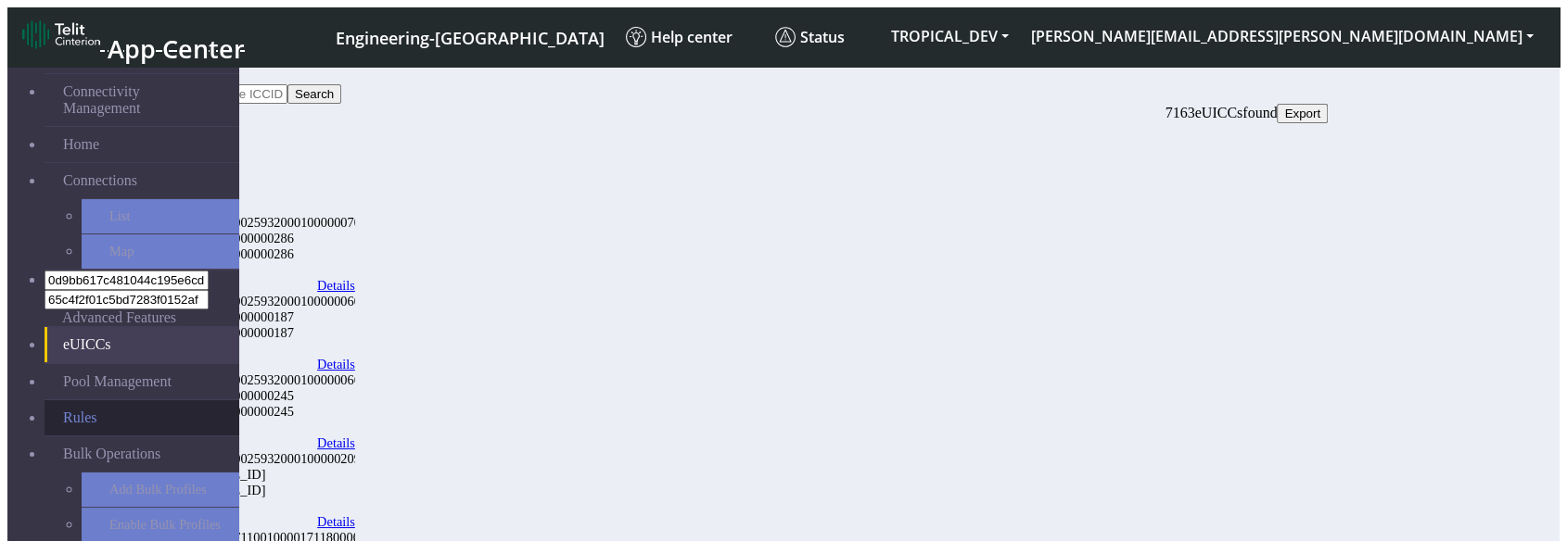
click at [105, 401] on link "Rules" at bounding box center [142, 418] width 195 height 35
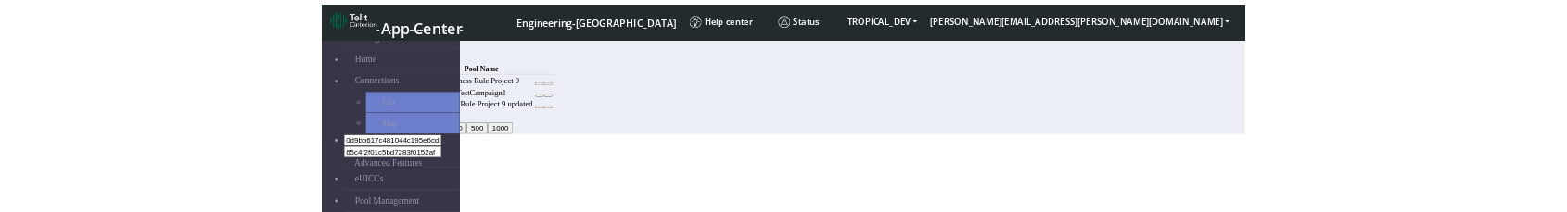
scroll to position [87, 0]
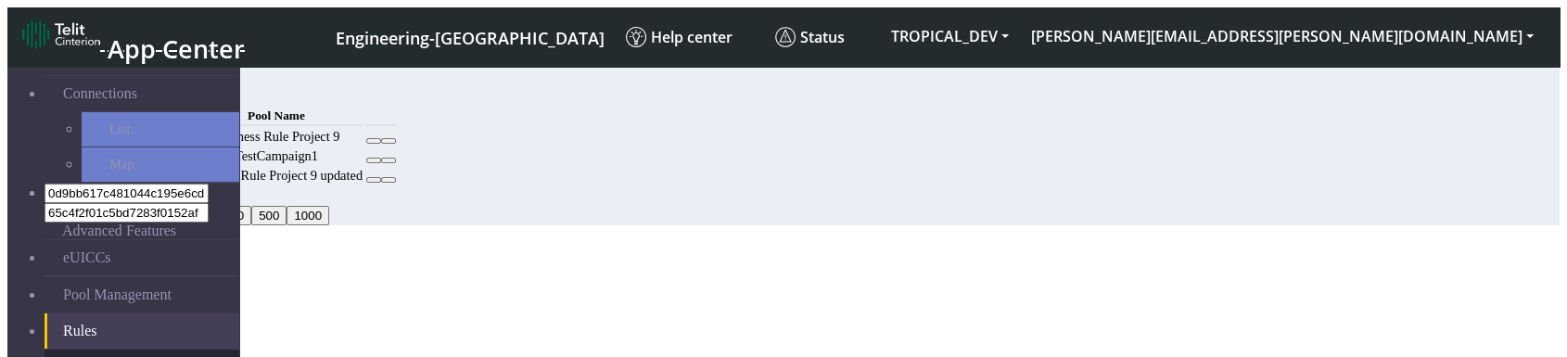
drag, startPoint x: 106, startPoint y: 261, endPoint x: 86, endPoint y: 264, distance: 19.7
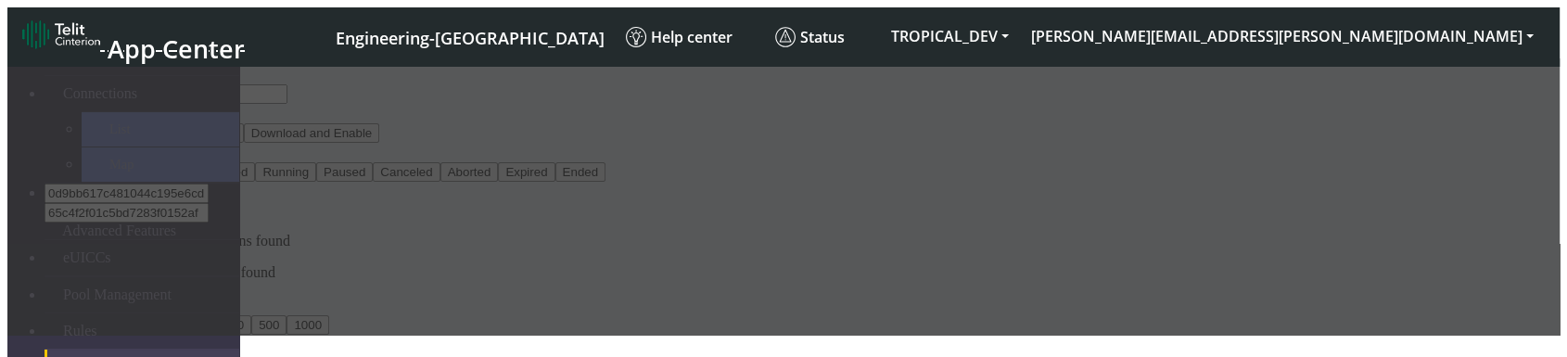
click at [59, 238] on div at bounding box center [783, 196] width 1552 height 276
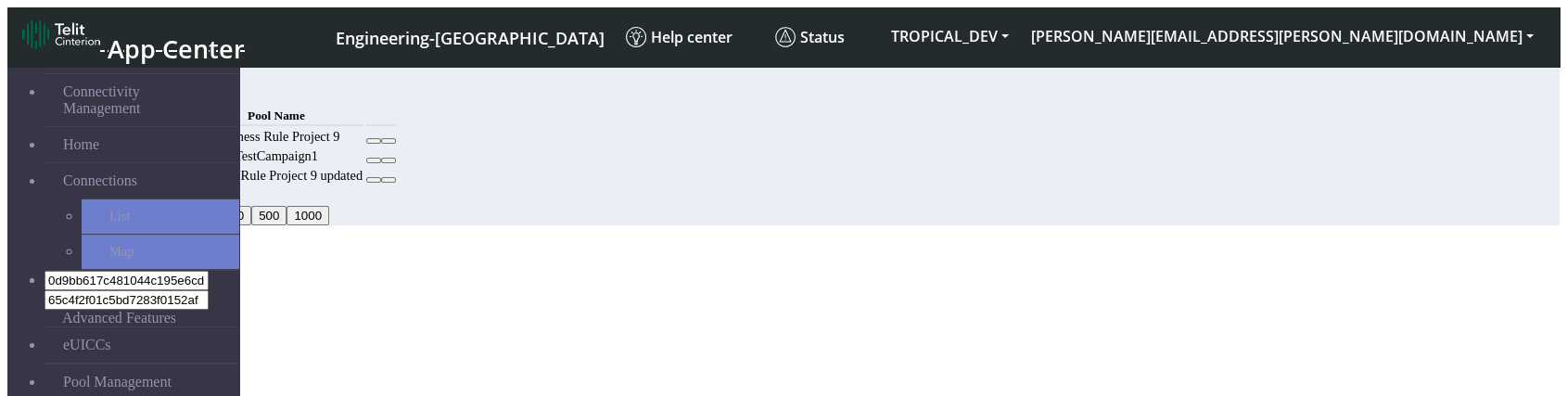
click at [160, 98] on button "Add" at bounding box center [141, 93] width 37 height 19
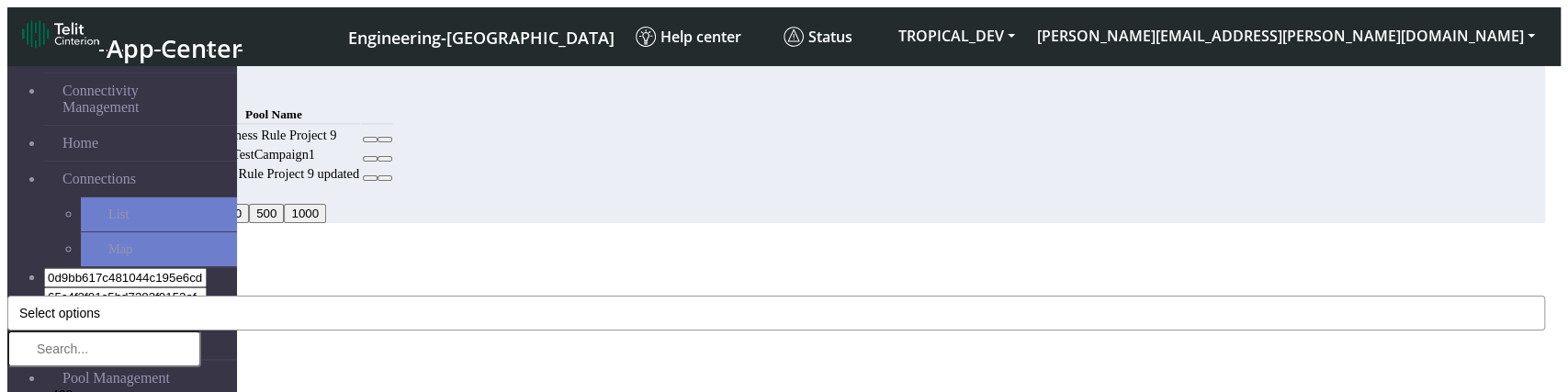
click at [574, 239] on button "Select options" at bounding box center [776, 313] width 1537 height 35
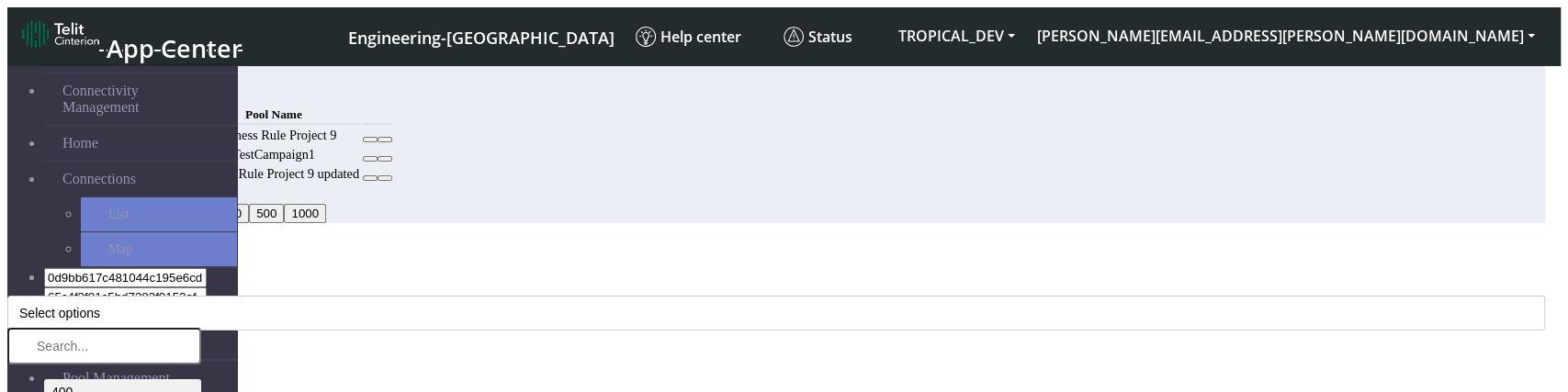
click at [201, 239] on li "400" at bounding box center [123, 392] width 157 height 26
click at [614, 239] on div "MCC Code * 400, 528 400 528 630 230 706 244 441 419 633 638 744 608 537 603 530…" at bounding box center [776, 314] width 1537 height 69
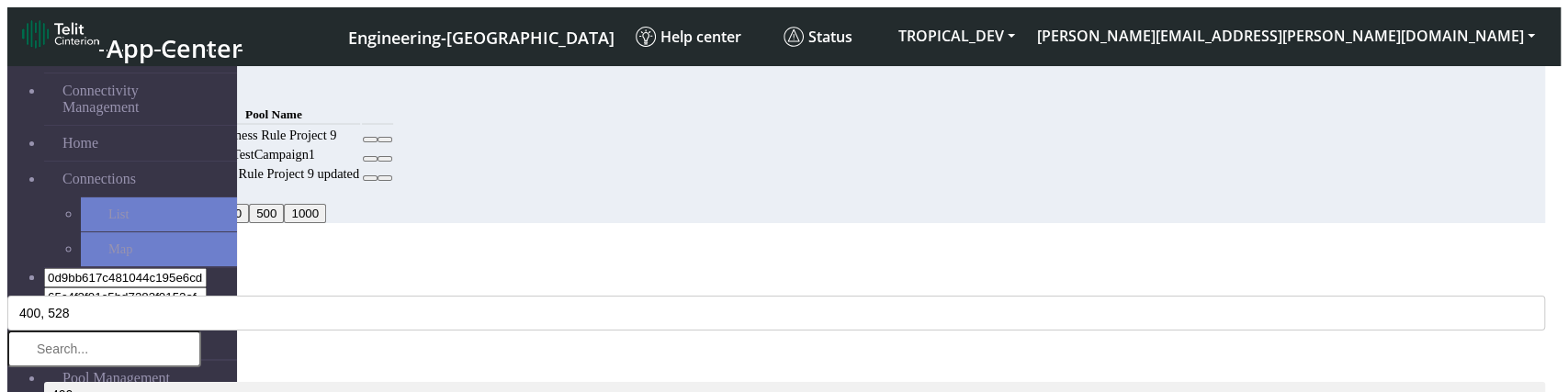
click at [770, 239] on button "400, 528" at bounding box center [776, 313] width 1537 height 35
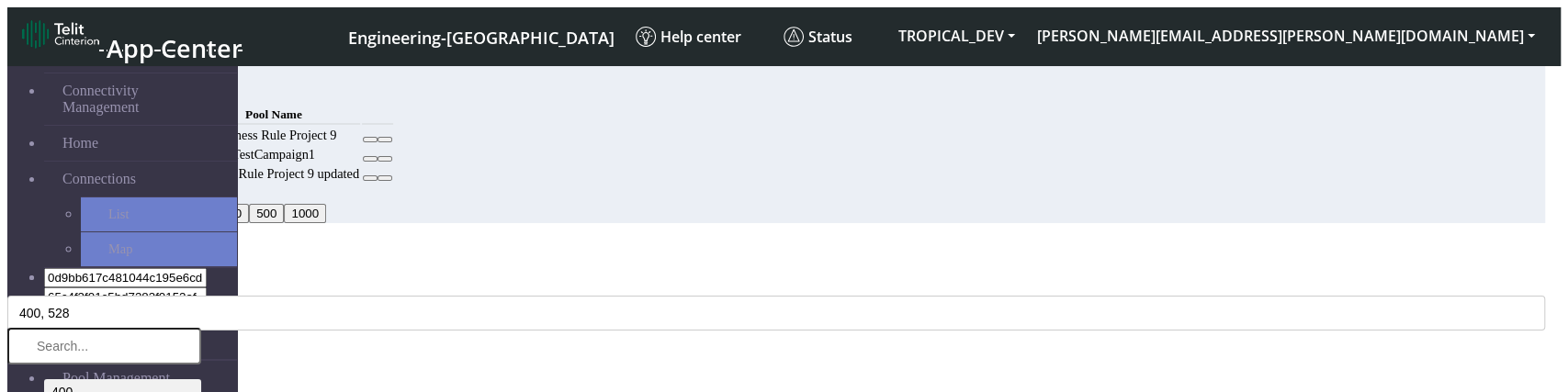
drag, startPoint x: 1108, startPoint y: 99, endPoint x: 1566, endPoint y: 75, distance: 458.6
click at [7, 239] on icon "Close" at bounding box center [7, 279] width 0 height 0
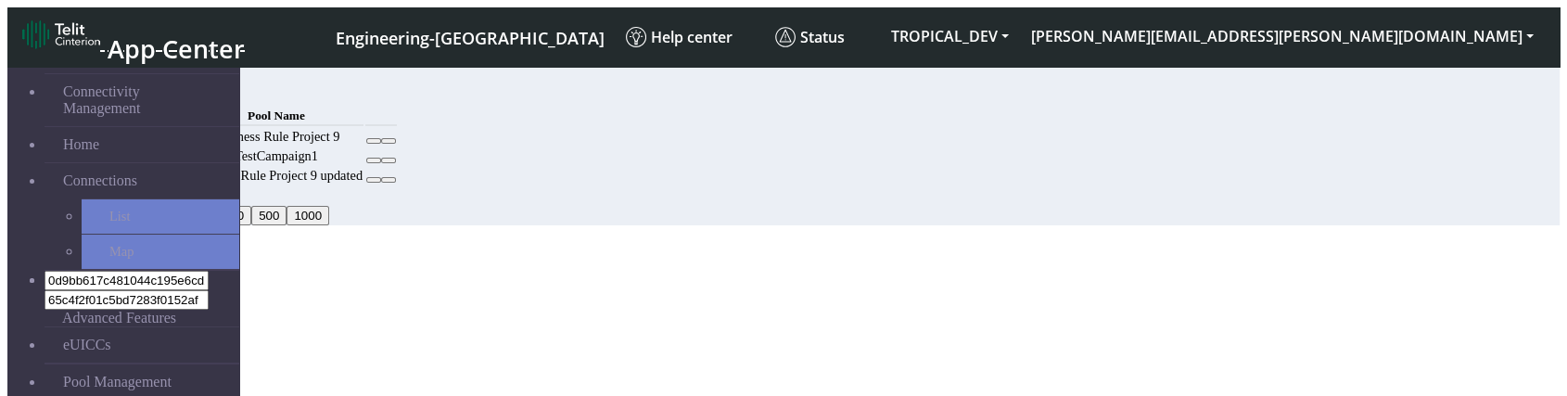
click at [160, 93] on button "Add" at bounding box center [141, 93] width 37 height 19
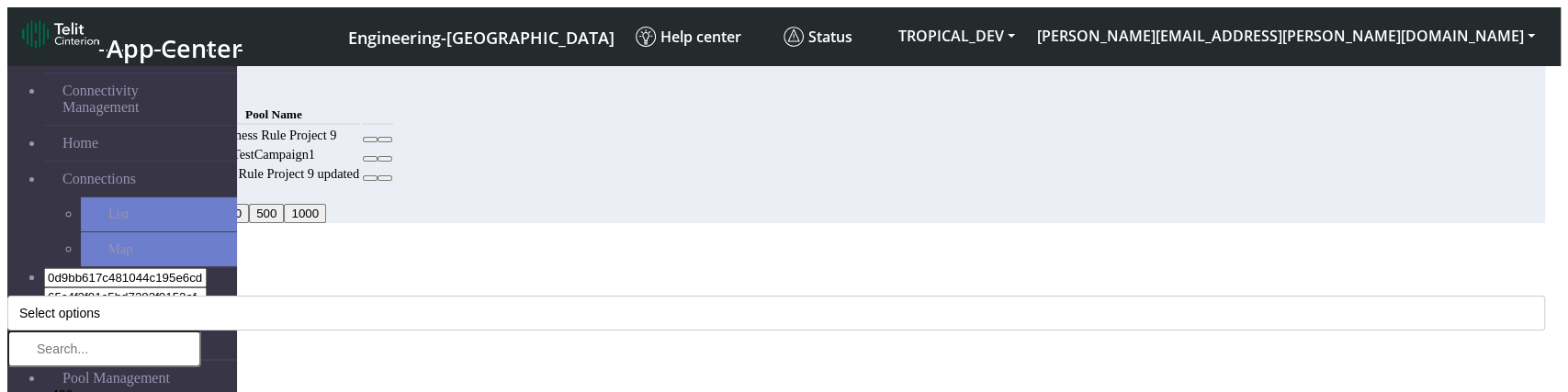
select select "4: Object"
click at [573, 239] on button "Select options" at bounding box center [776, 313] width 1537 height 35
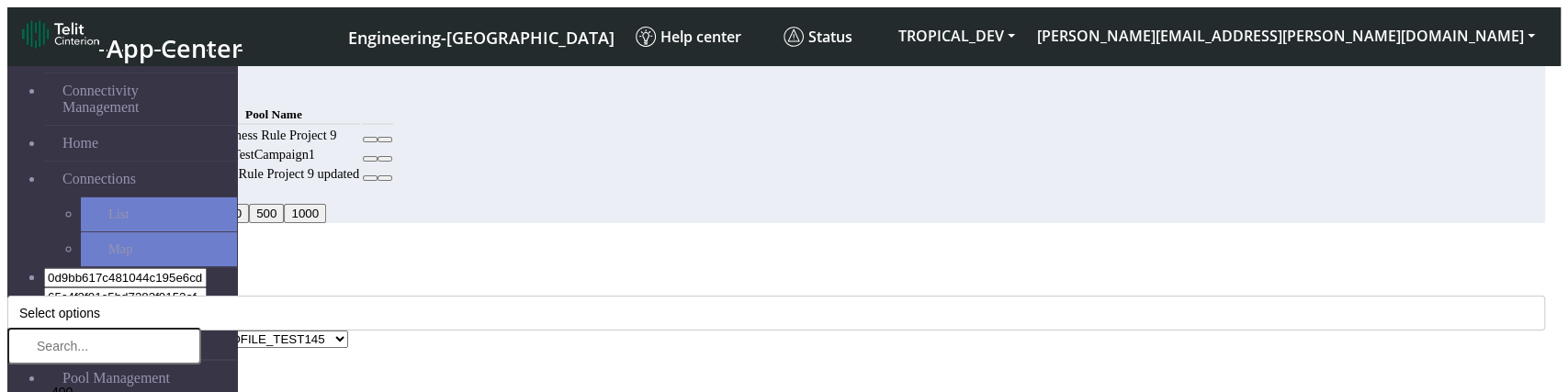
click at [201, 239] on li "400" at bounding box center [123, 392] width 157 height 26
click at [648, 239] on div "Add Rule" at bounding box center [776, 250] width 1537 height 17
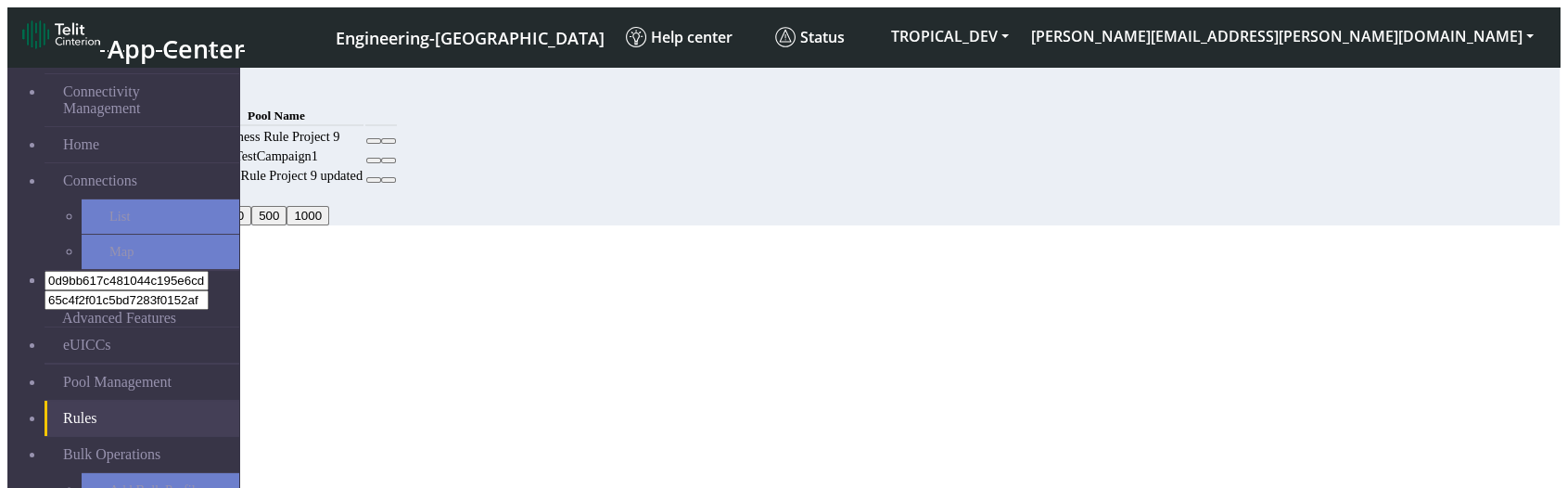
click at [160, 86] on button "Add" at bounding box center [141, 93] width 37 height 19
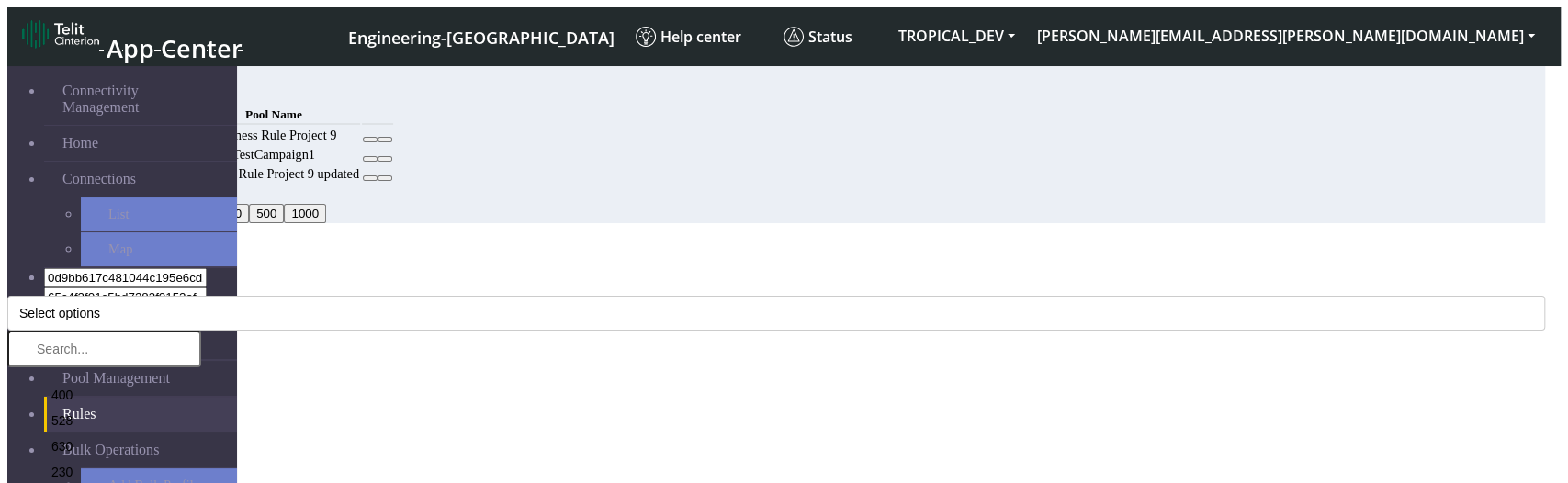
click at [605, 279] on div "MCC Code * Select options 400 528 630 230 706 244 441 419 633 638 744 608 537 6…" at bounding box center [776, 451] width 1537 height 344
click at [571, 296] on button "Select options" at bounding box center [776, 313] width 1537 height 35
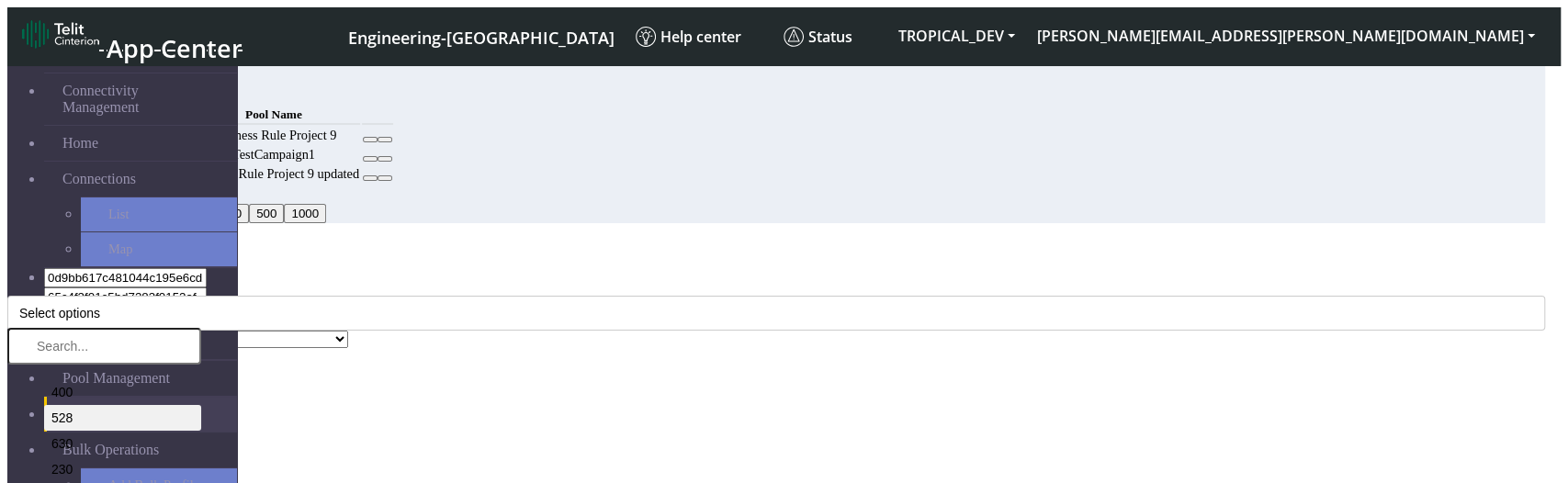
click at [201, 400] on li "528" at bounding box center [123, 418] width 157 height 26
click at [615, 242] on div "Add Rule" at bounding box center [776, 250] width 1537 height 17
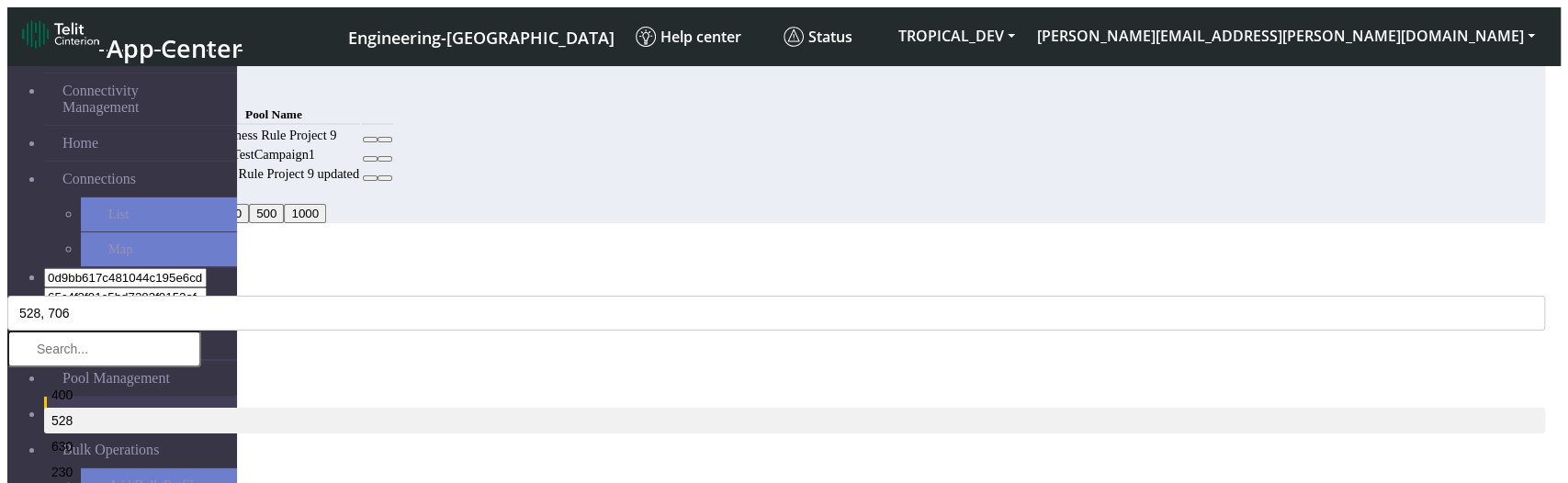
select select "4: Object"
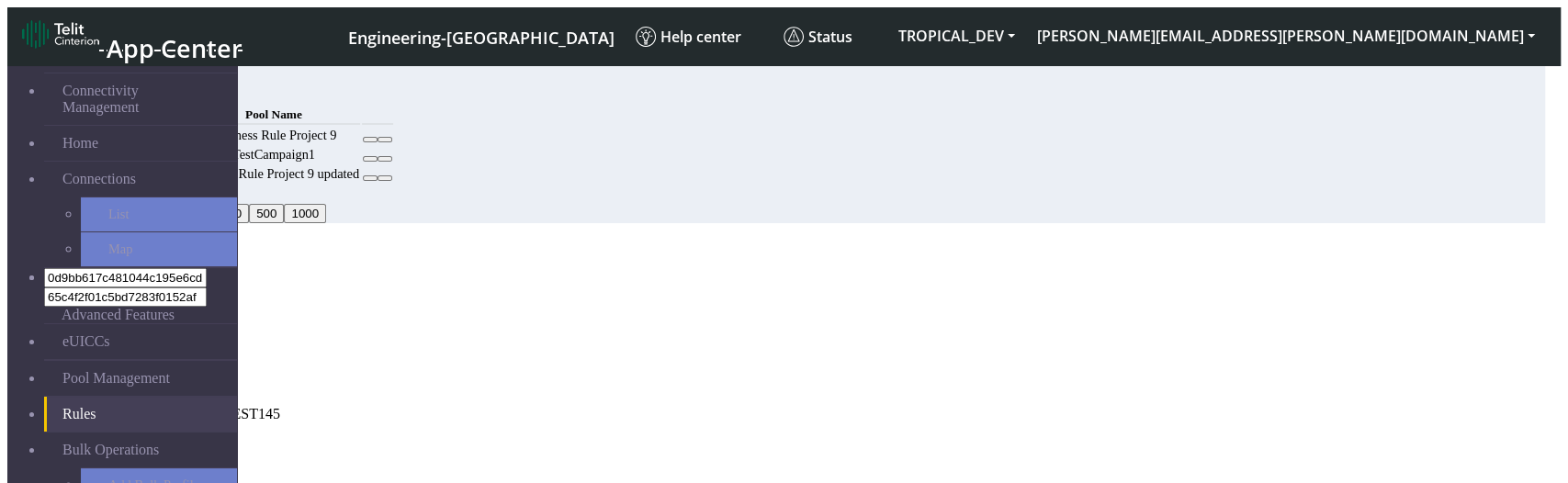
click at [107, 400] on button "Confirm" at bounding box center [78, 445] width 57 height 19
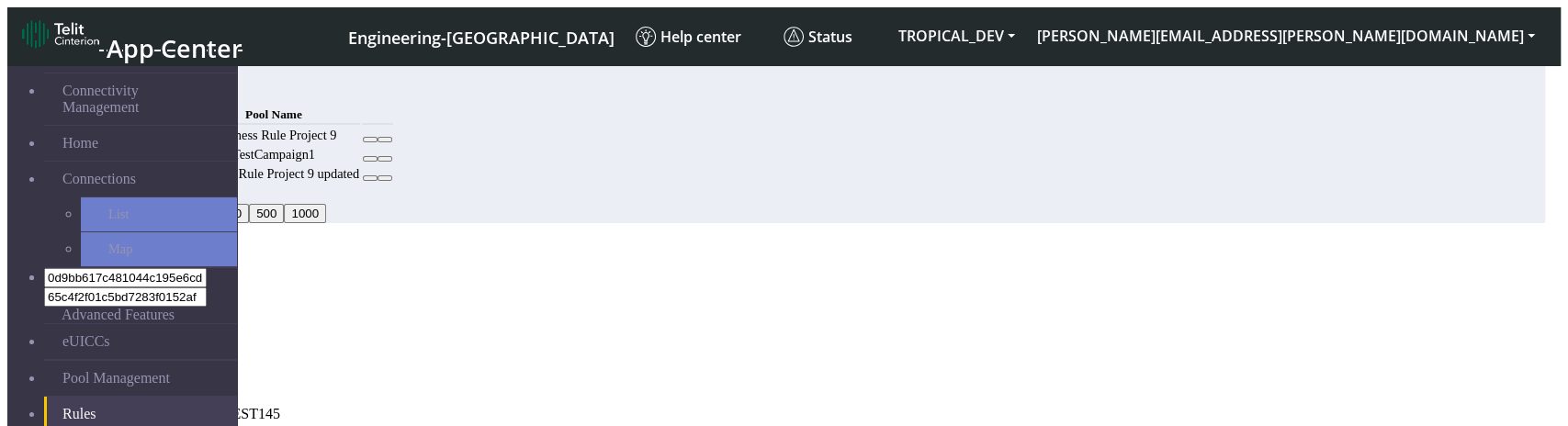
click at [7, 279] on icon "Close" at bounding box center [7, 279] width 0 height 0
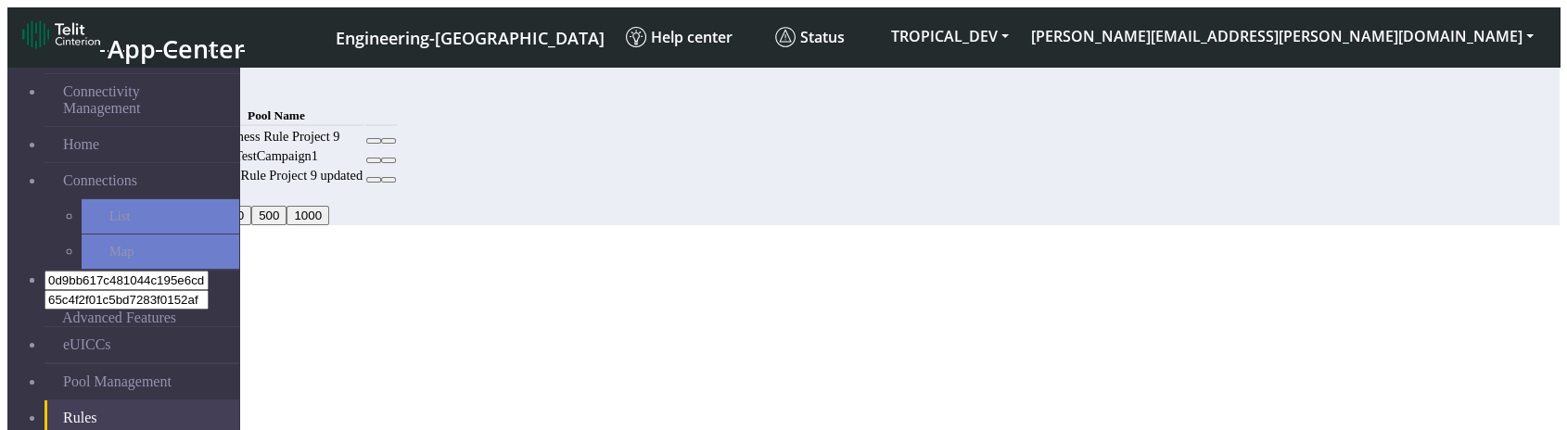
click at [1268, 186] on div "MCC Code Pool Name 222,400 Business Rule Project 9 TestCampaign1 222 Business R…" at bounding box center [725, 145] width 1204 height 83
click at [1203, 186] on div "MCC Code Pool Name 222,400 Business Rule Project 9 TestCampaign1 222 Business R…" at bounding box center [725, 145] width 1204 height 83
click at [397, 185] on td at bounding box center [381, 176] width 32 height 18
click at [381, 183] on button at bounding box center [373, 180] width 15 height 6
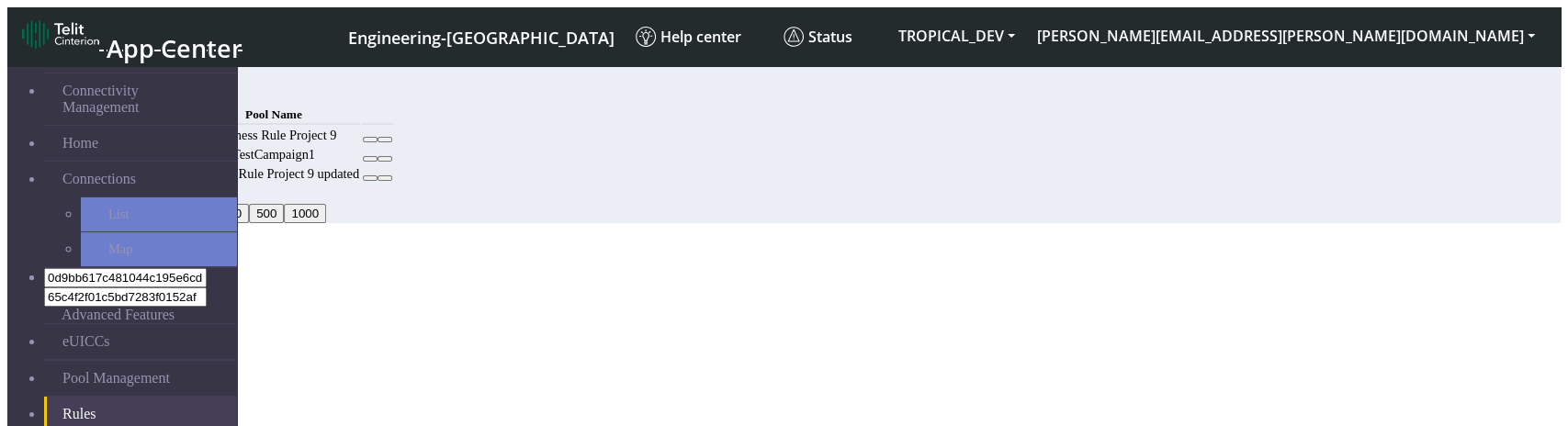
select select "18: Object"
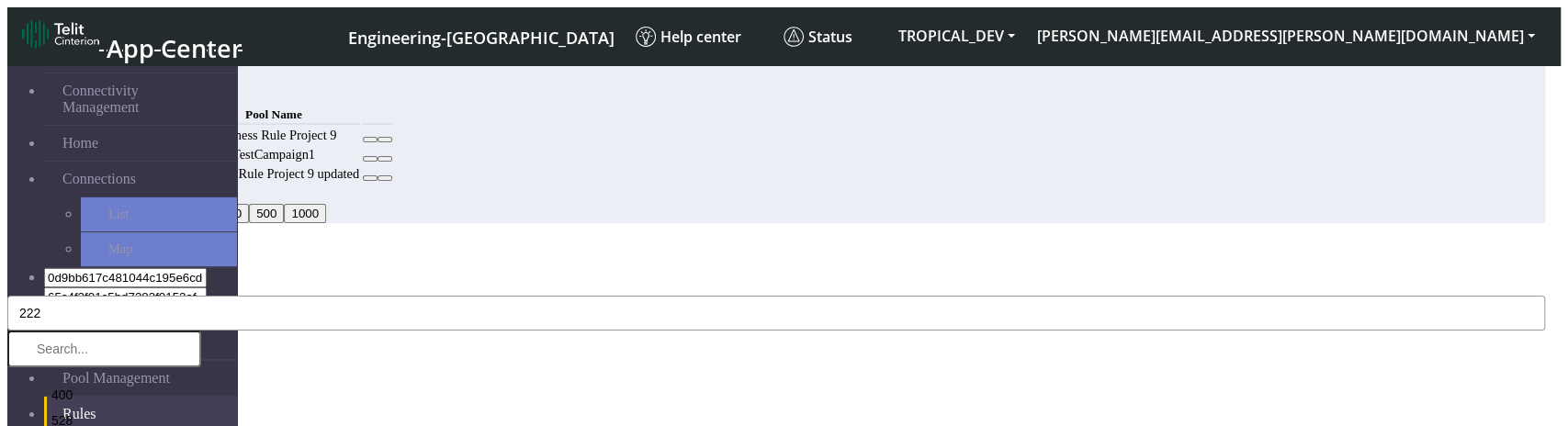
click at [522, 296] on button "222" at bounding box center [776, 313] width 1537 height 35
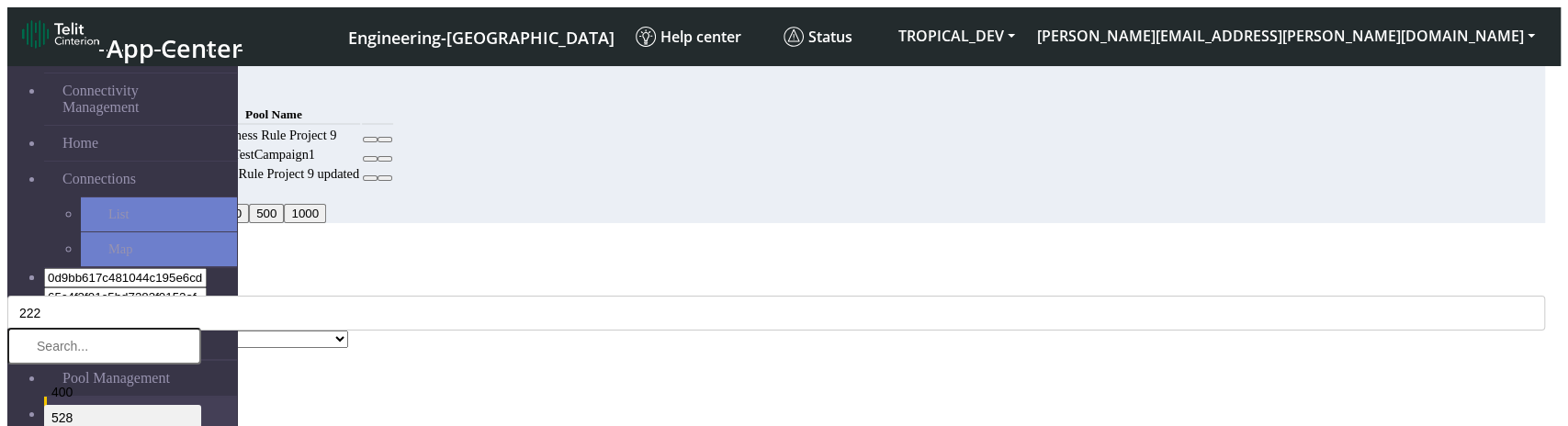
click at [201, 400] on li "528" at bounding box center [123, 418] width 157 height 26
click at [614, 243] on div "Edit Rule" at bounding box center [776, 251] width 1537 height 17
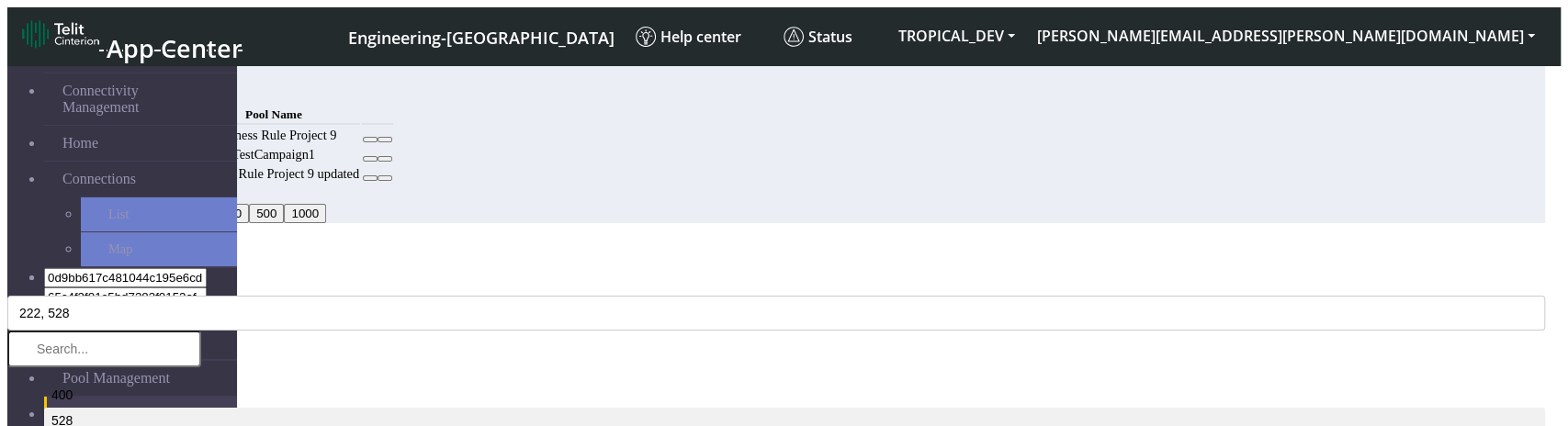
click at [7, 279] on icon "Close" at bounding box center [7, 279] width 0 height 0
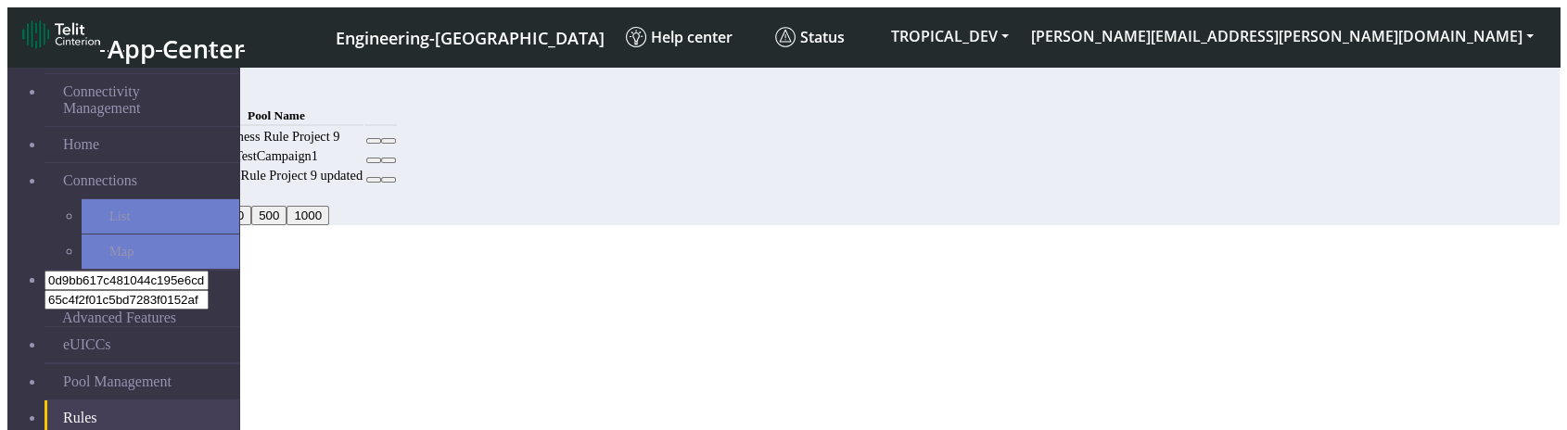
click at [363, 146] on td "Business Rule Project 9" at bounding box center [276, 137] width 174 height 18
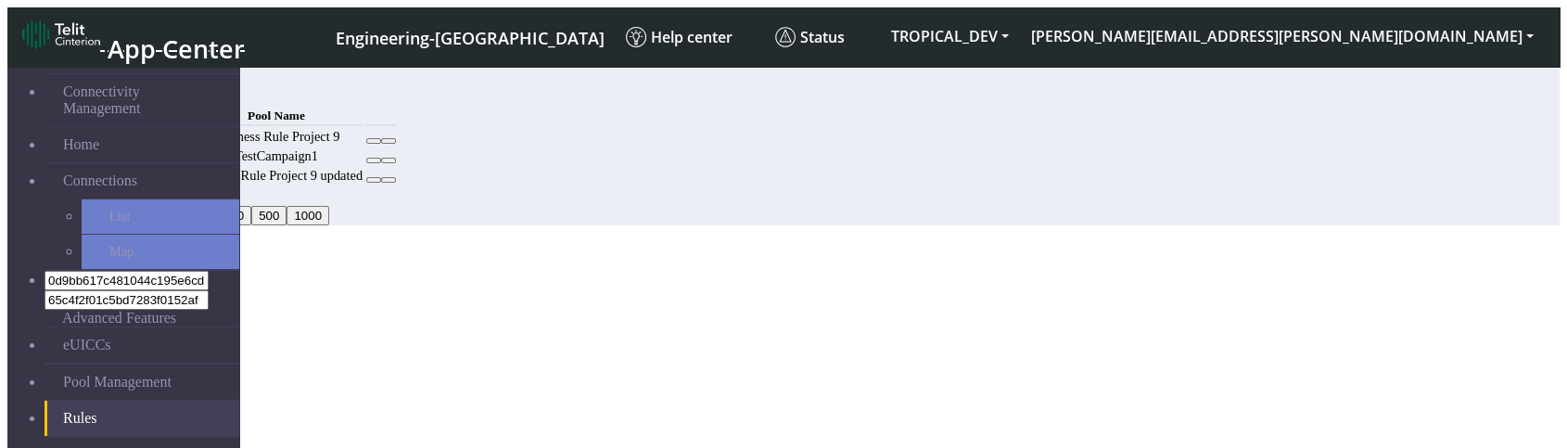
click at [1319, 186] on div "MCC Code Pool Name 222,400 Business Rule Project 9 TestCampaign1 222 Business R…" at bounding box center [725, 145] width 1204 height 83
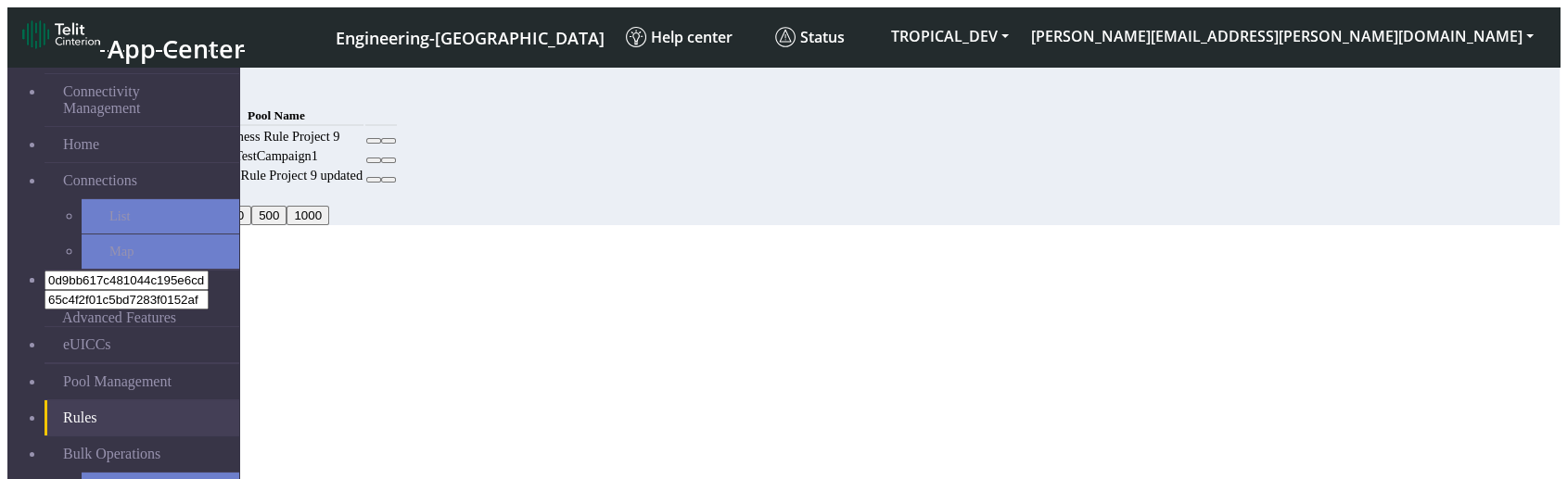
click at [1197, 84] on div "Add" at bounding box center [725, 93] width 1204 height 19
click at [1127, 84] on div "Add" at bounding box center [725, 93] width 1204 height 19
click at [122, 404] on span "Bulk Operations" at bounding box center [111, 454] width 97 height 17
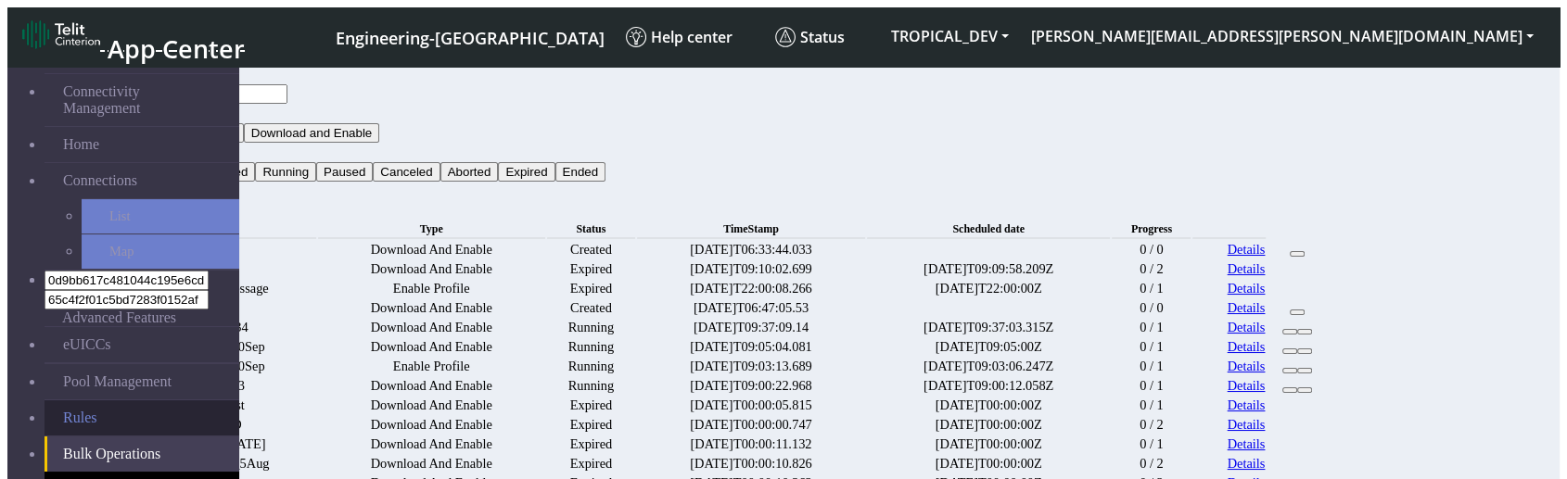
click at [96, 401] on link "Rules" at bounding box center [142, 418] width 195 height 35
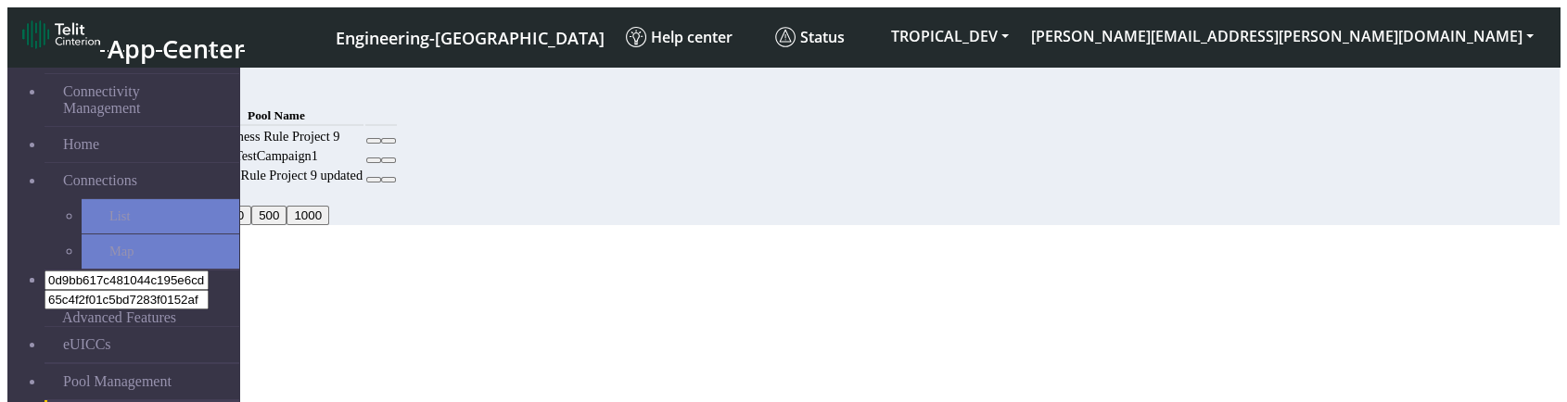
click at [397, 185] on td at bounding box center [381, 176] width 32 height 18
drag, startPoint x: 813, startPoint y: 152, endPoint x: 936, endPoint y: 142, distance: 123.7
click at [363, 126] on th "Pool Name" at bounding box center [276, 116] width 174 height 20
click at [305, 122] on small "Pool Name" at bounding box center [276, 115] width 57 height 14
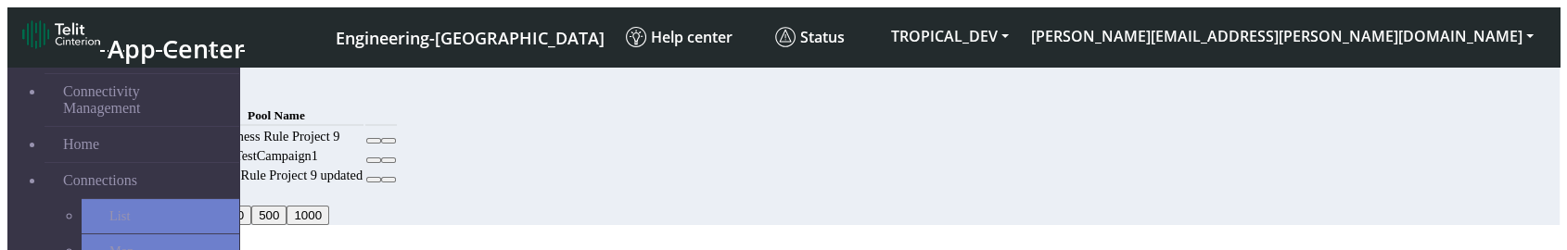
click at [1005, 100] on div "Add" at bounding box center [725, 93] width 1204 height 19
click at [305, 122] on small "Pool Name" at bounding box center [276, 115] width 57 height 14
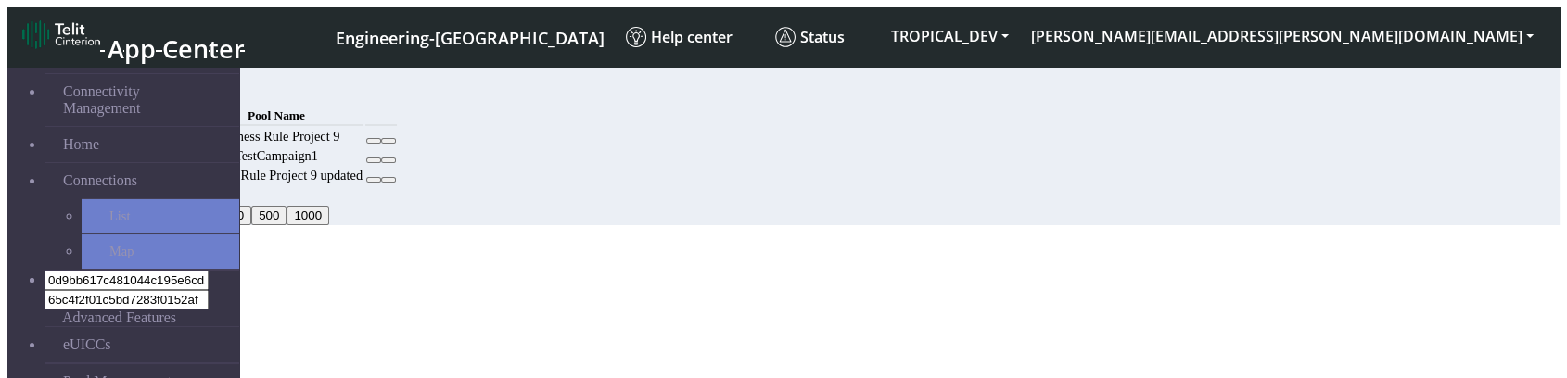
click at [160, 90] on button "Add" at bounding box center [141, 93] width 37 height 19
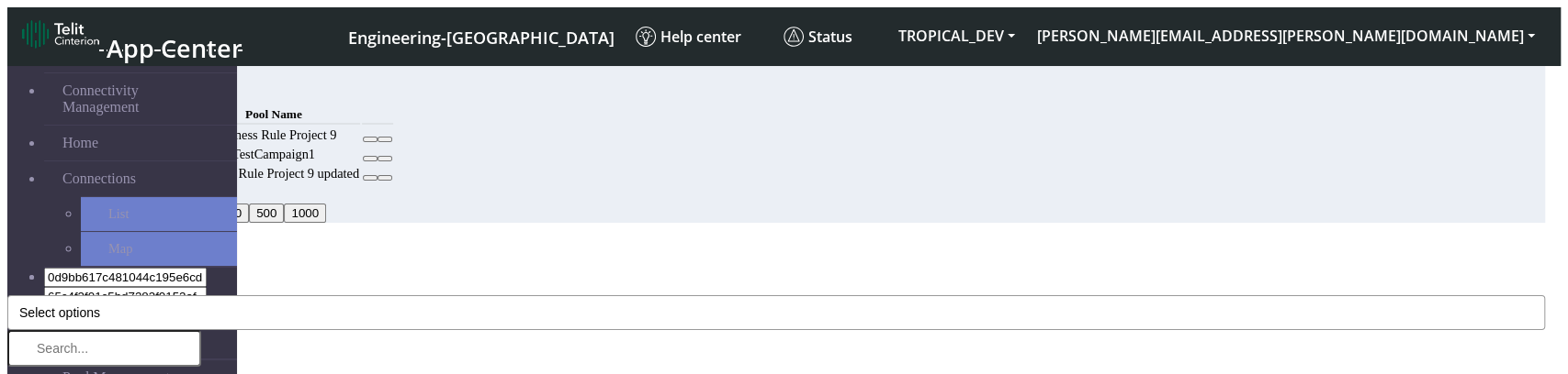
click at [591, 296] on button "Select options" at bounding box center [776, 313] width 1537 height 35
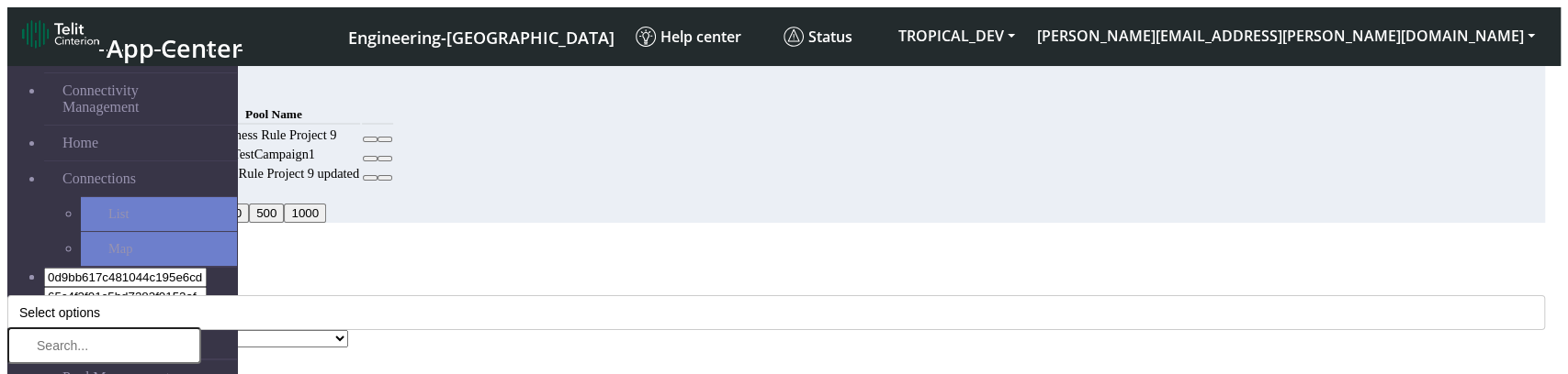
click at [617, 279] on div "MCC Code * 400 400 528 630 230 706 244 441 419 633 638 744 608 537 603 530 716 …" at bounding box center [776, 314] width 1537 height 69
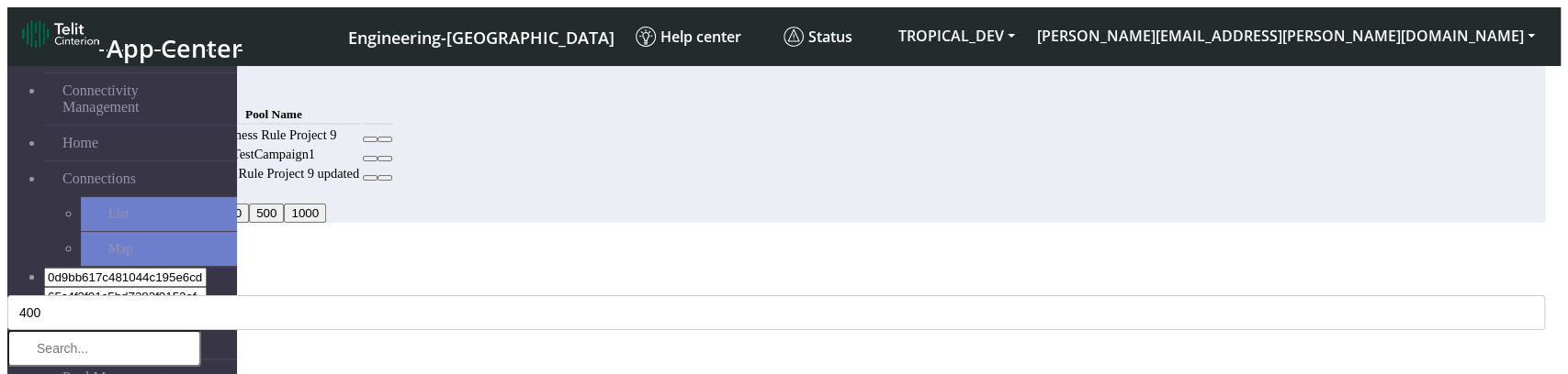
select select "4: Object"
drag, startPoint x: 483, startPoint y: 361, endPoint x: 502, endPoint y: 354, distance: 20.2
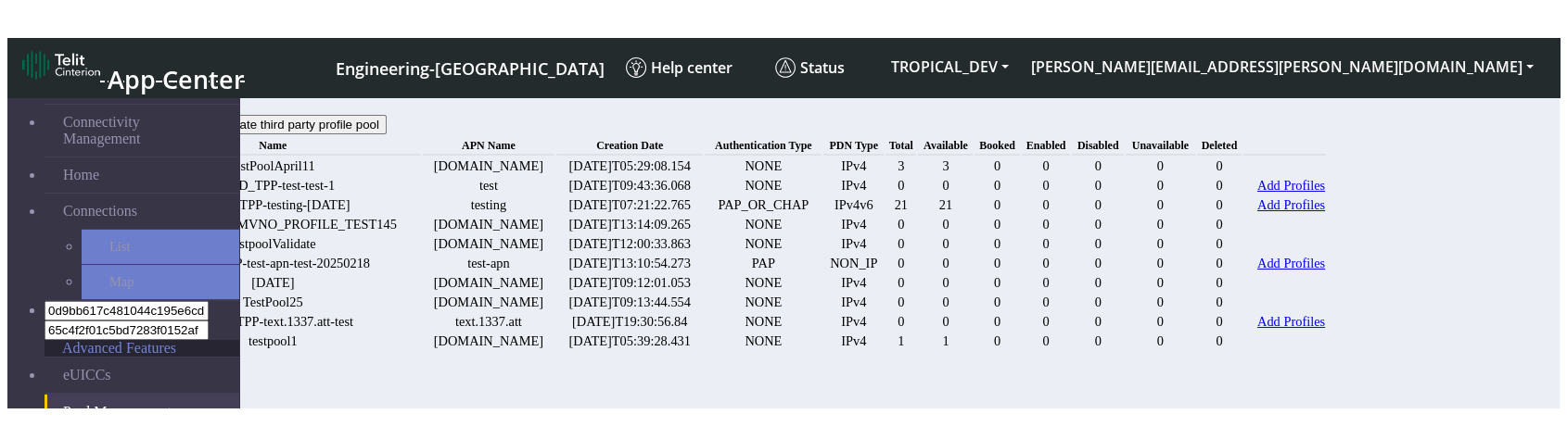
scroll to position [66, 0]
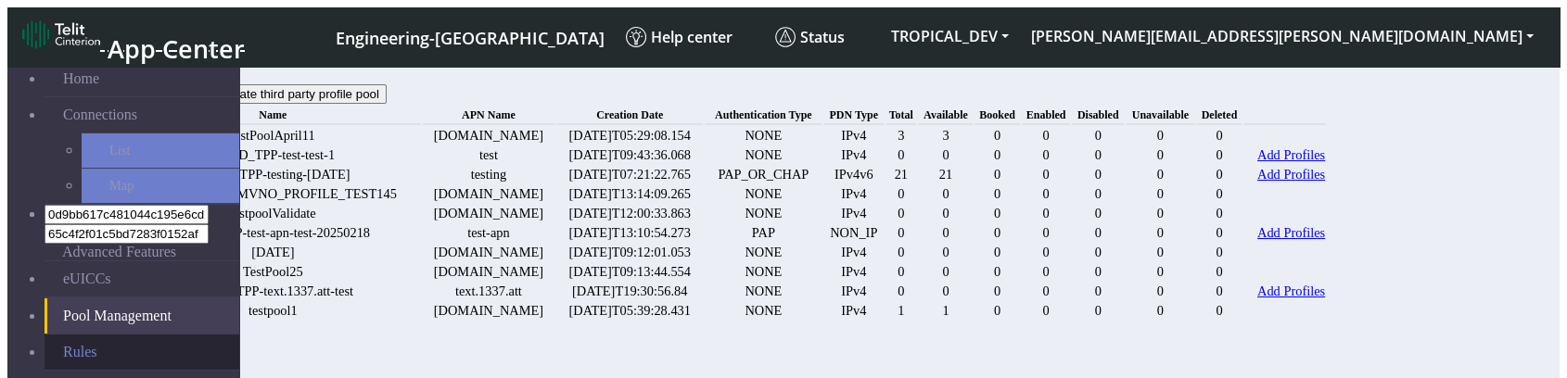
click at [101, 335] on link "Rules" at bounding box center [142, 352] width 195 height 35
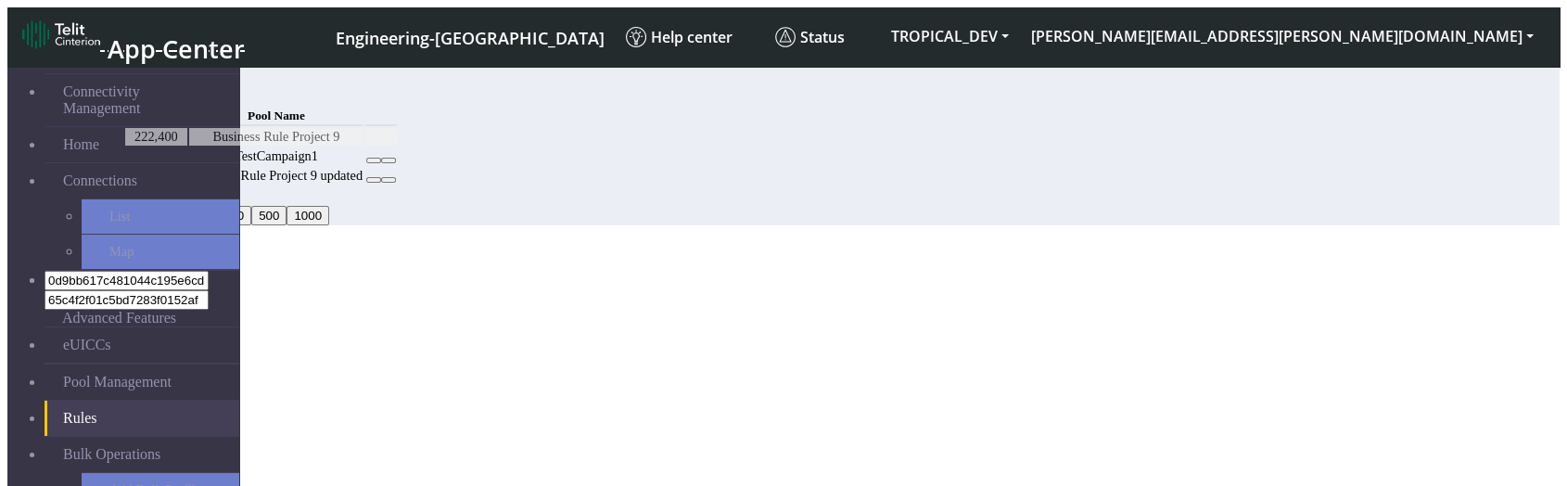
click at [1038, 186] on div "MCC Code Pool Name 222,400 Business Rule Project 9 TestCampaign1 222 Business R…" at bounding box center [725, 145] width 1204 height 83
click at [399, 186] on table "MCC Code Pool Name 222,400 Business Rule Project 9 TestCampaign1 222 Business R…" at bounding box center [260, 145] width 275 height 83
click at [815, 186] on div "MCC Code Pool Name 222,400 Business Rule Project 9 TestCampaign1 222 Business R…" at bounding box center [725, 145] width 1204 height 83
click at [160, 88] on button "Add" at bounding box center [141, 93] width 37 height 19
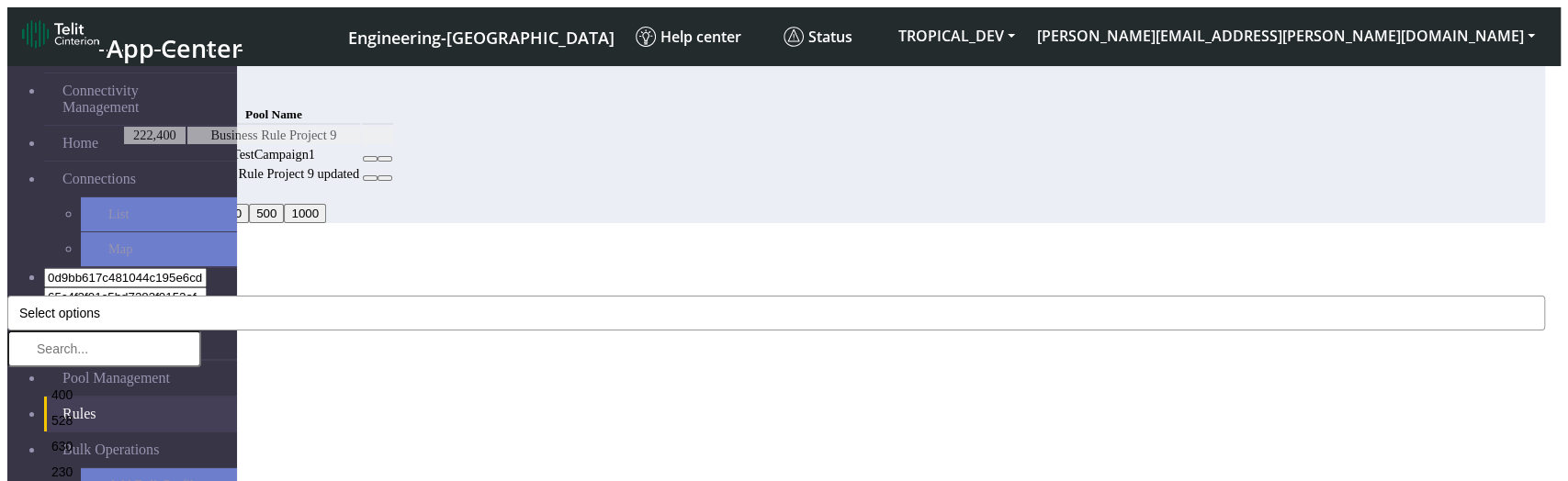
click at [646, 296] on button "Select options" at bounding box center [776, 313] width 1537 height 35
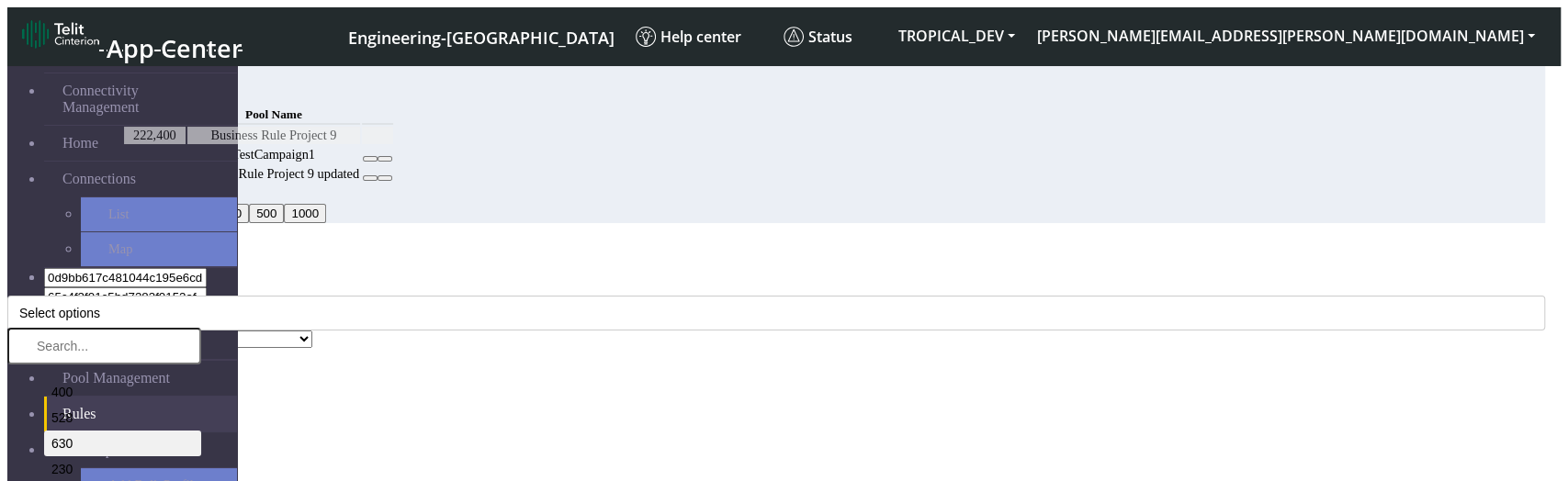
click at [201, 373] on li "630" at bounding box center [123, 443] width 157 height 26
drag, startPoint x: 542, startPoint y: 417, endPoint x: 536, endPoint y: 407, distance: 11.7
click at [597, 242] on div "Add Rule" at bounding box center [776, 250] width 1537 height 17
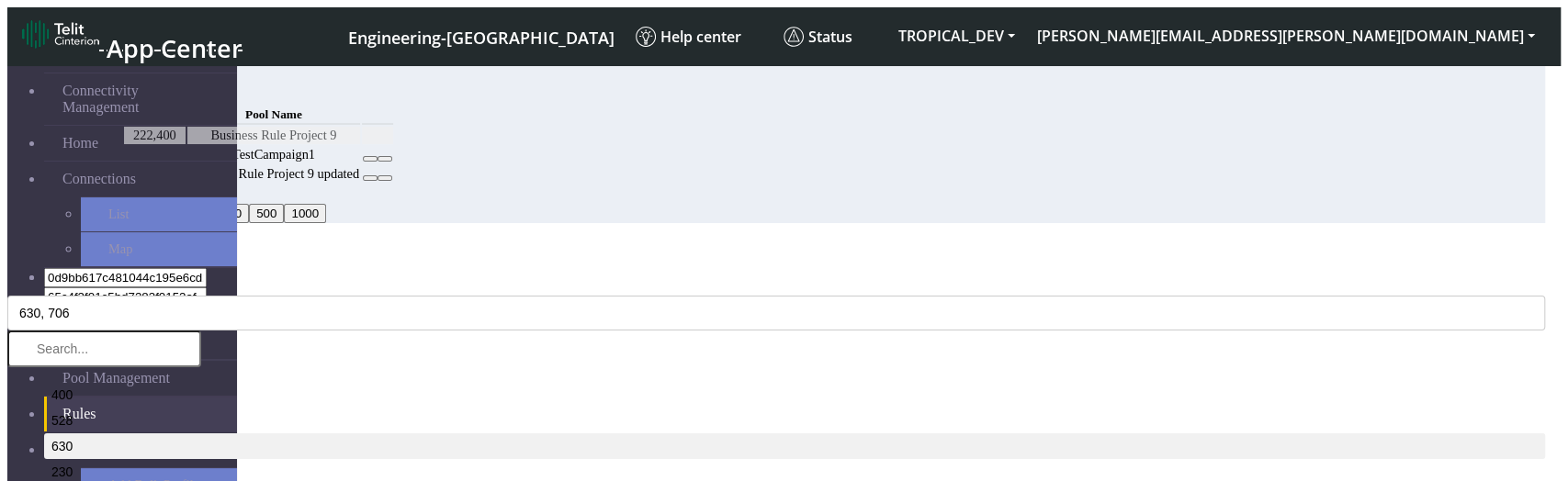
select select "9: Object"
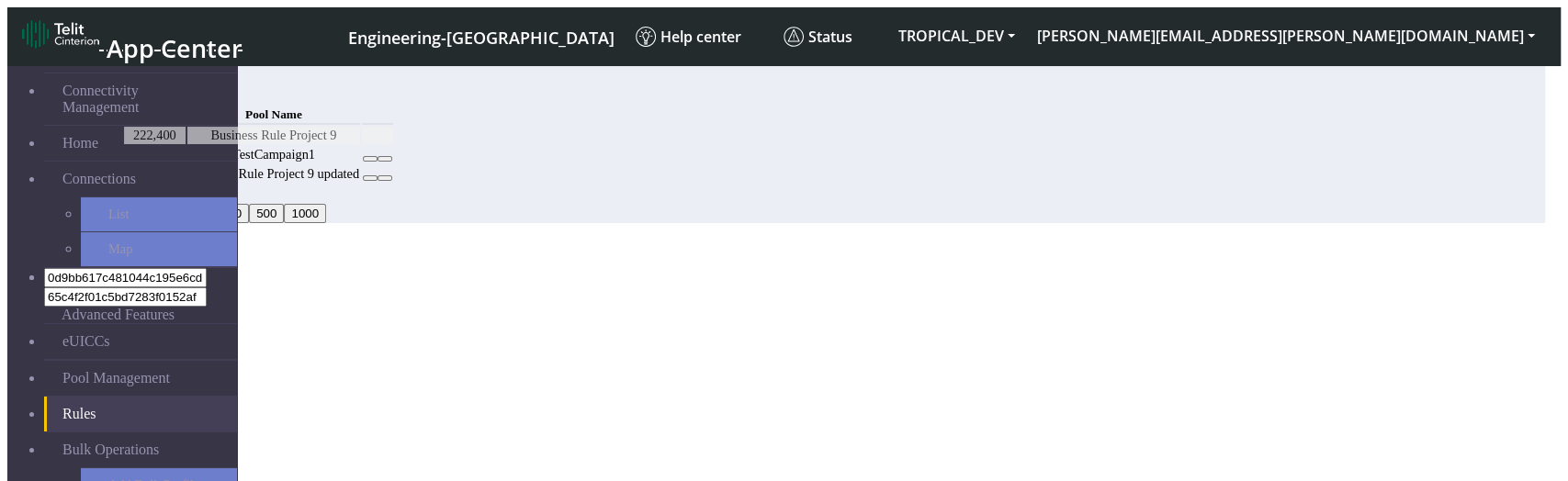
click at [107, 373] on button "Confirm" at bounding box center [78, 445] width 57 height 19
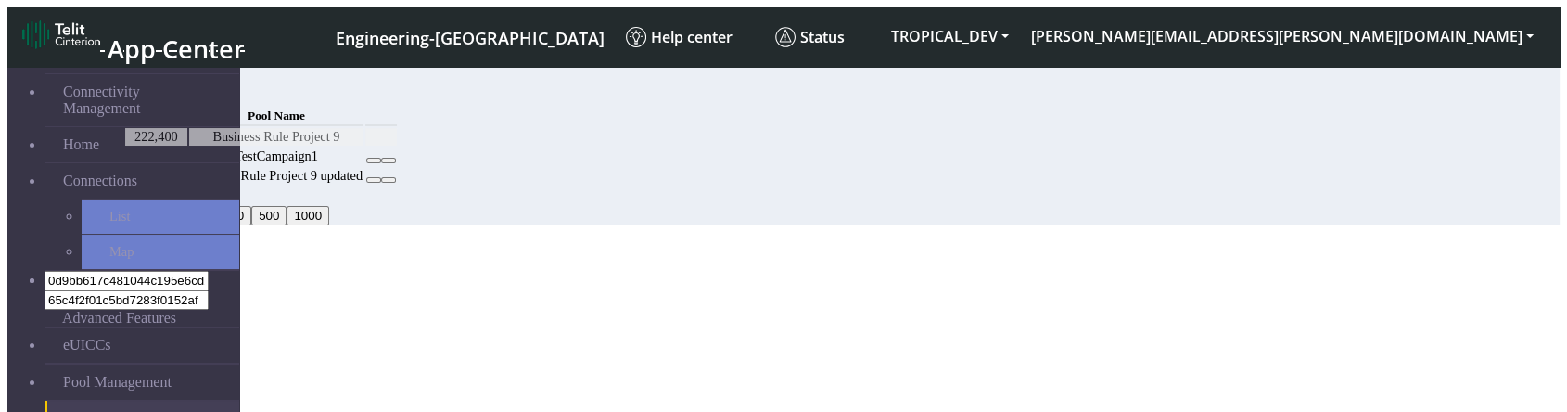
drag, startPoint x: 1468, startPoint y: 91, endPoint x: 1504, endPoint y: 91, distance: 36.2
click at [1328, 91] on div "Add" at bounding box center [725, 93] width 1204 height 19
click at [160, 91] on button "Add" at bounding box center [141, 93] width 37 height 19
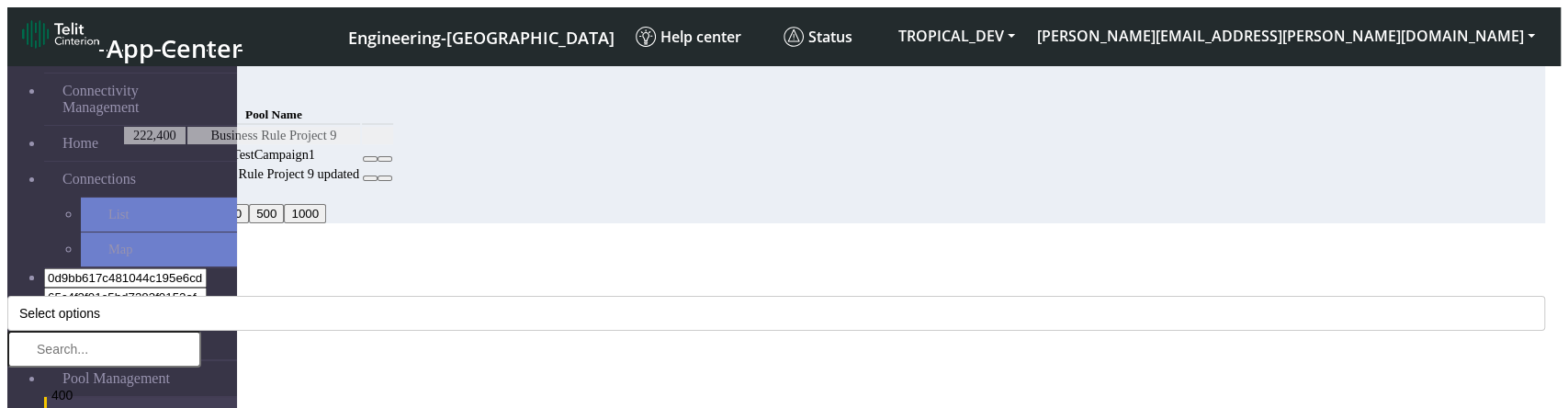
click at [7, 279] on icon "Close" at bounding box center [7, 279] width 0 height 0
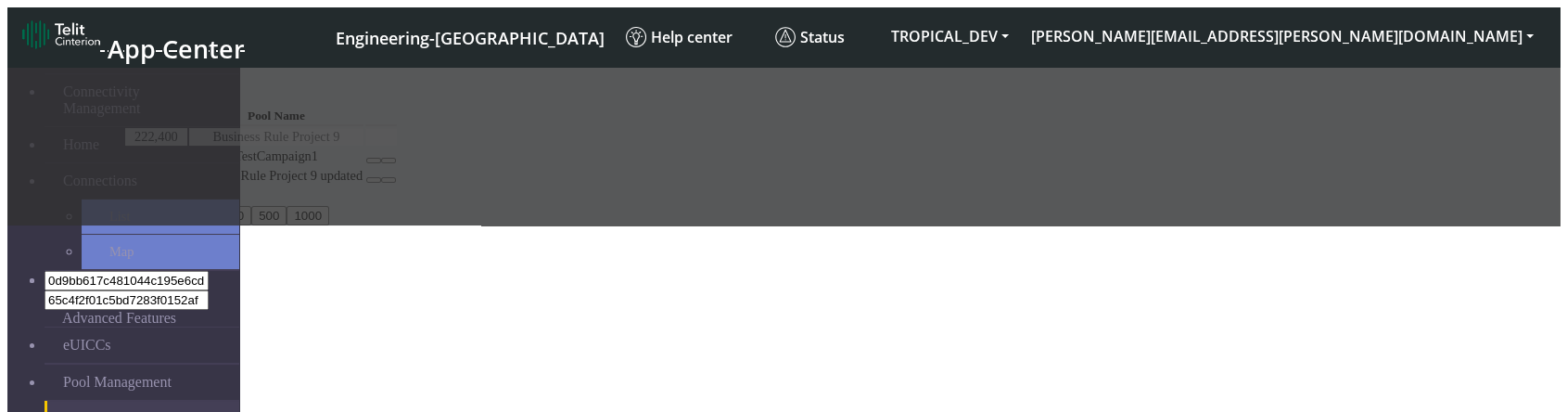
click at [904, 225] on div at bounding box center [783, 141] width 1552 height 167
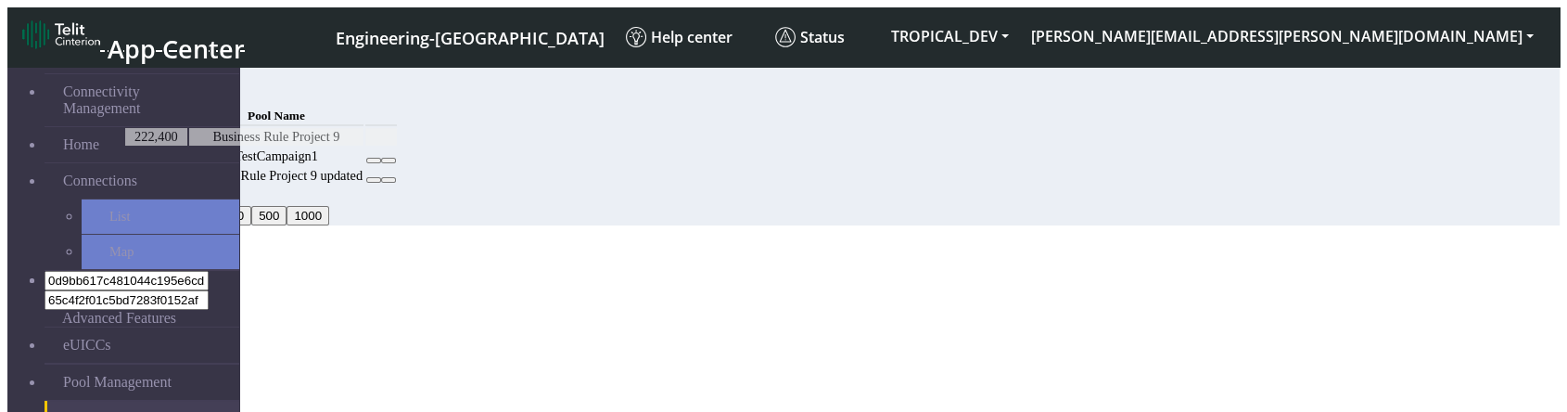
click at [374, 160] on icon at bounding box center [374, 160] width 0 height 0
select select
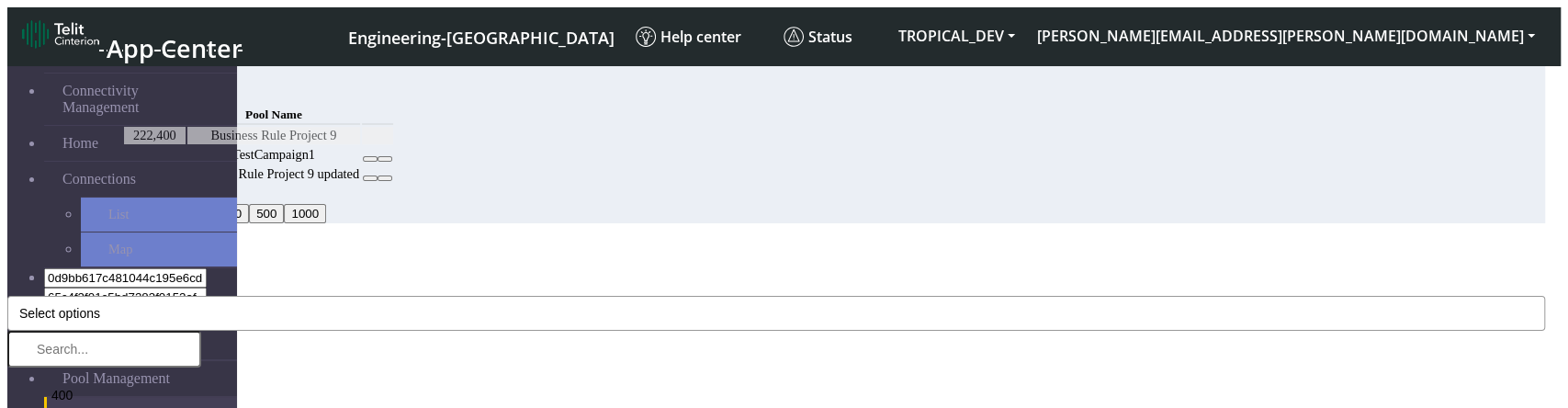
click at [100, 306] on span "Select options" at bounding box center [59, 313] width 81 height 15
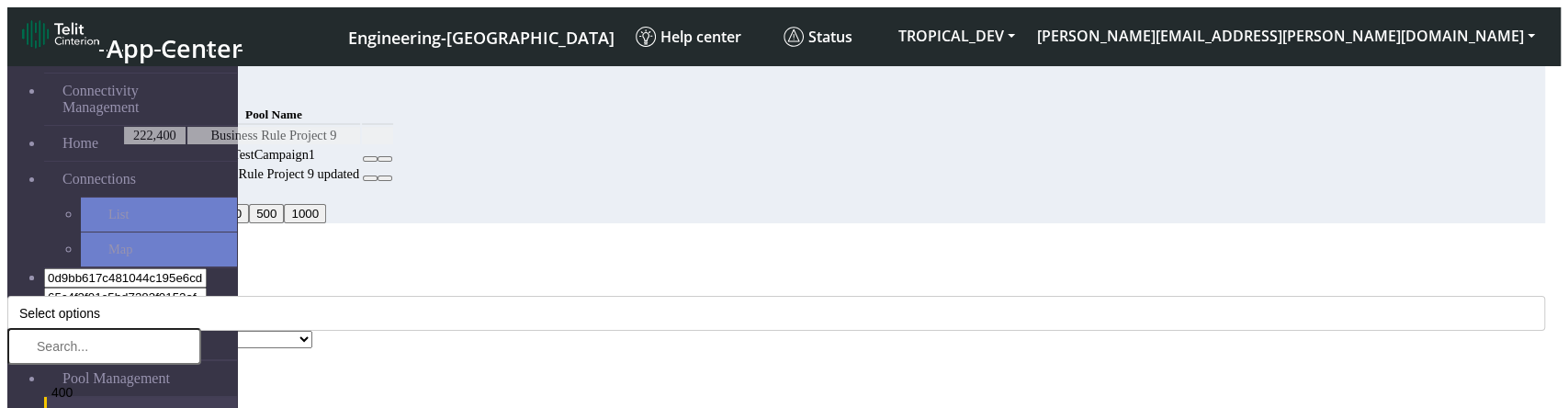
click at [1146, 243] on ngb-modal-window "Edit Rule MCC Code * Select options 400 528 630 230 706 244 441 419 633 638 744…" at bounding box center [776, 305] width 1537 height 125
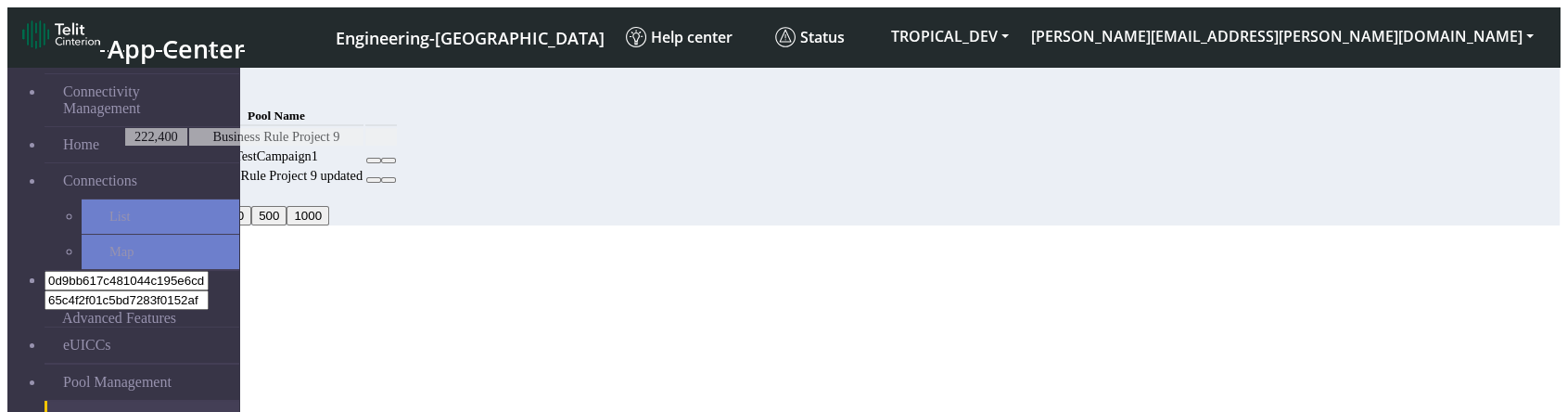
click at [381, 183] on button at bounding box center [373, 180] width 15 height 6
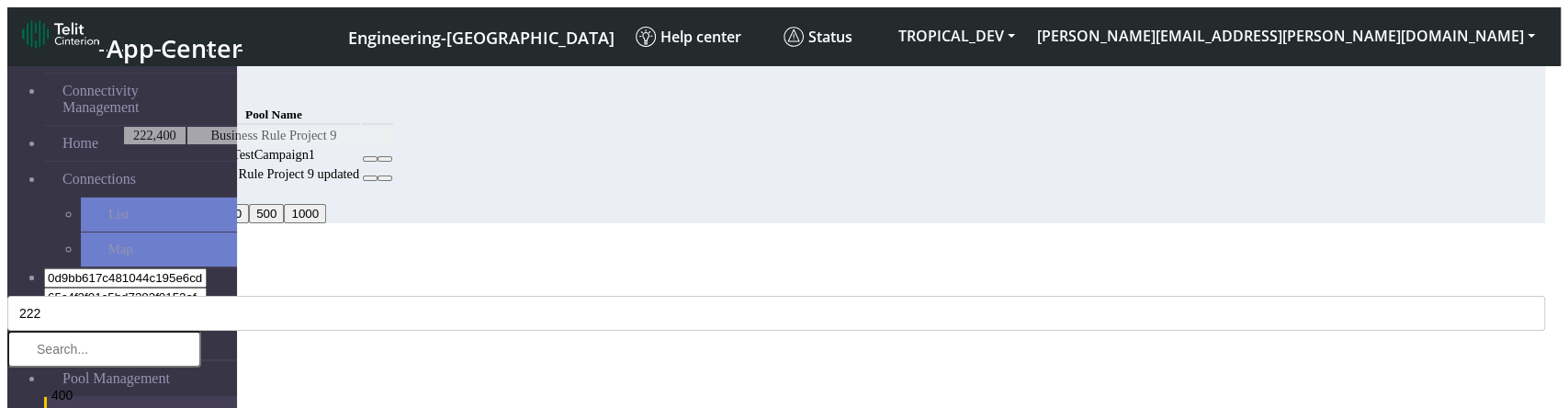
select select "1: Object"
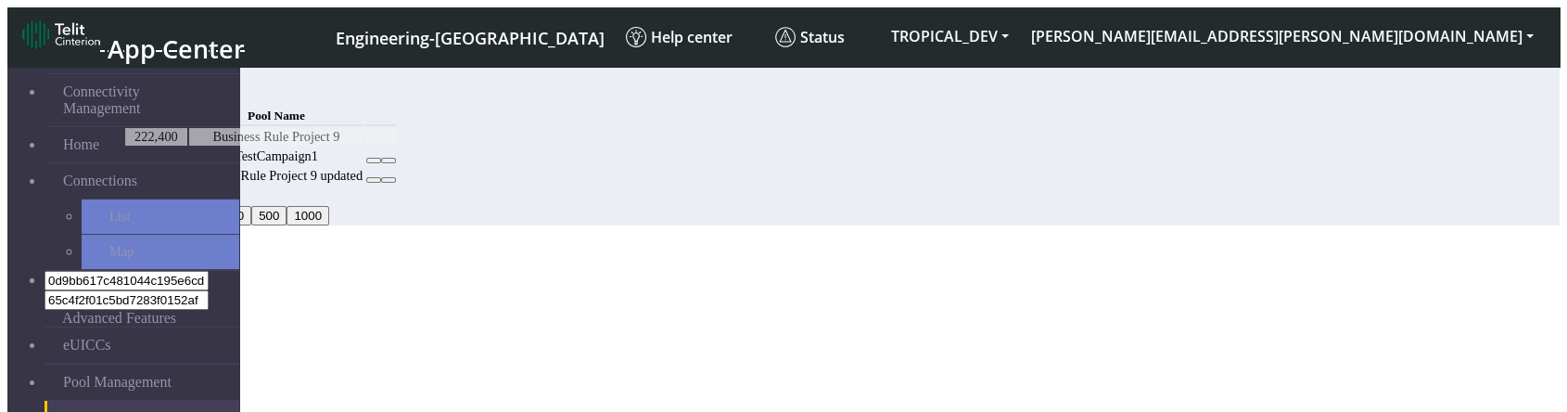
click at [374, 180] on icon at bounding box center [374, 180] width 0 height 0
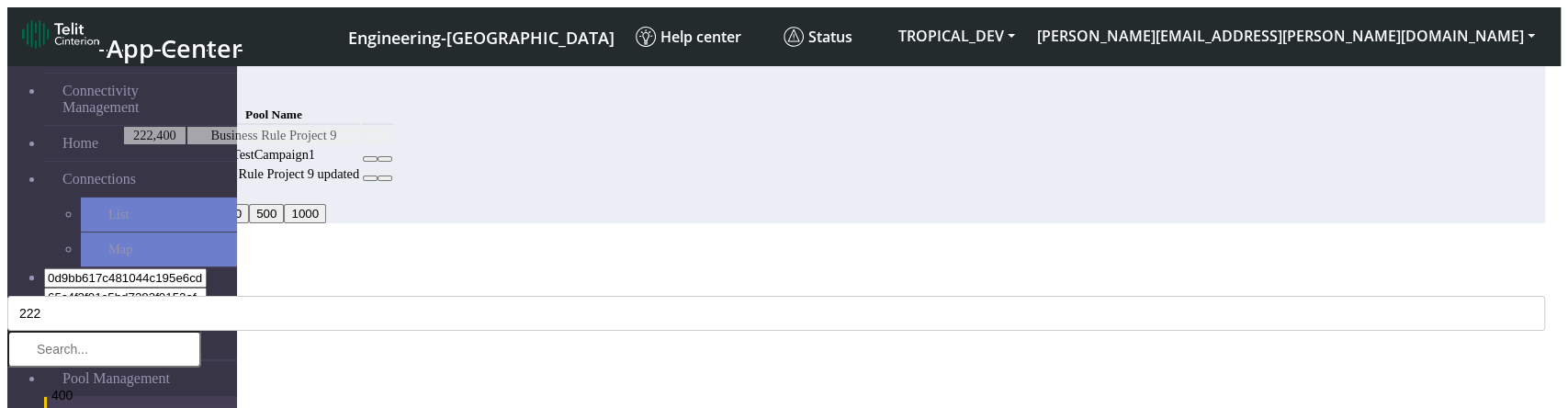
click at [601, 296] on button "222" at bounding box center [776, 313] width 1537 height 35
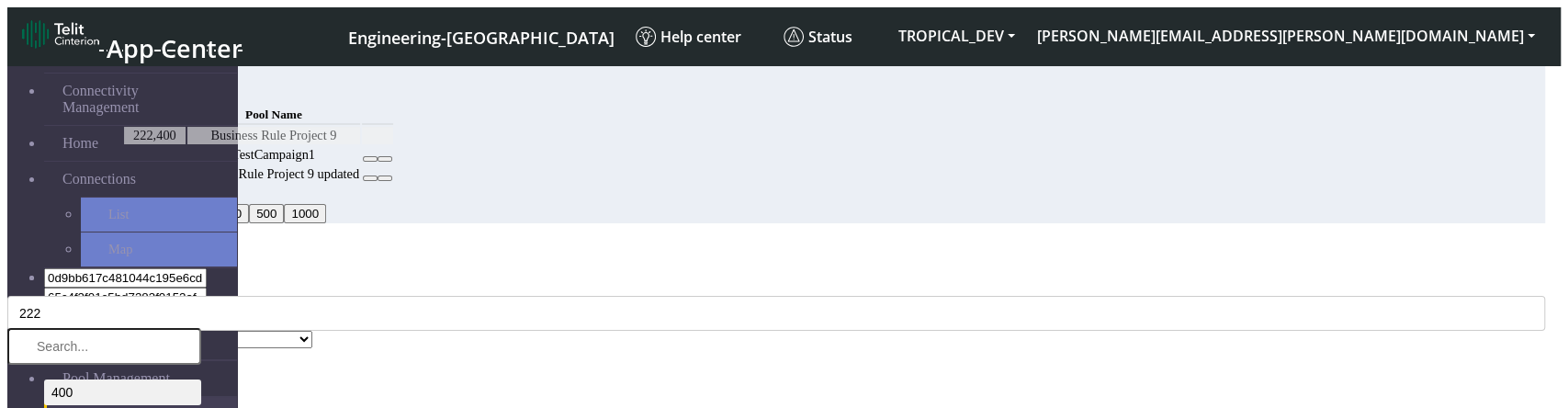
click at [201, 379] on li "400" at bounding box center [123, 392] width 157 height 26
click at [671, 243] on div "Edit Rule" at bounding box center [776, 251] width 1537 height 17
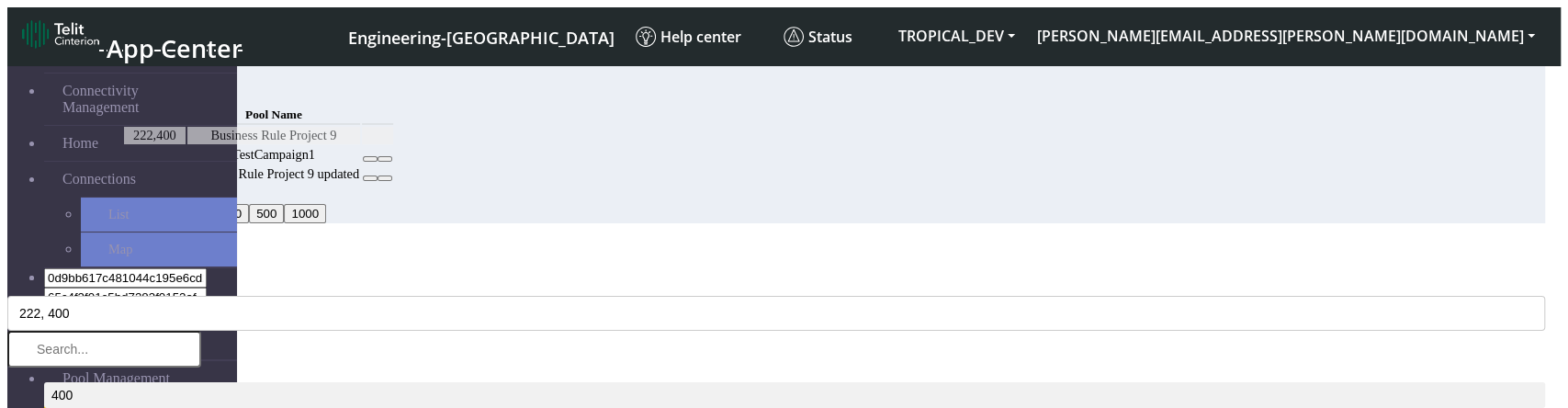
select select "1: Object"
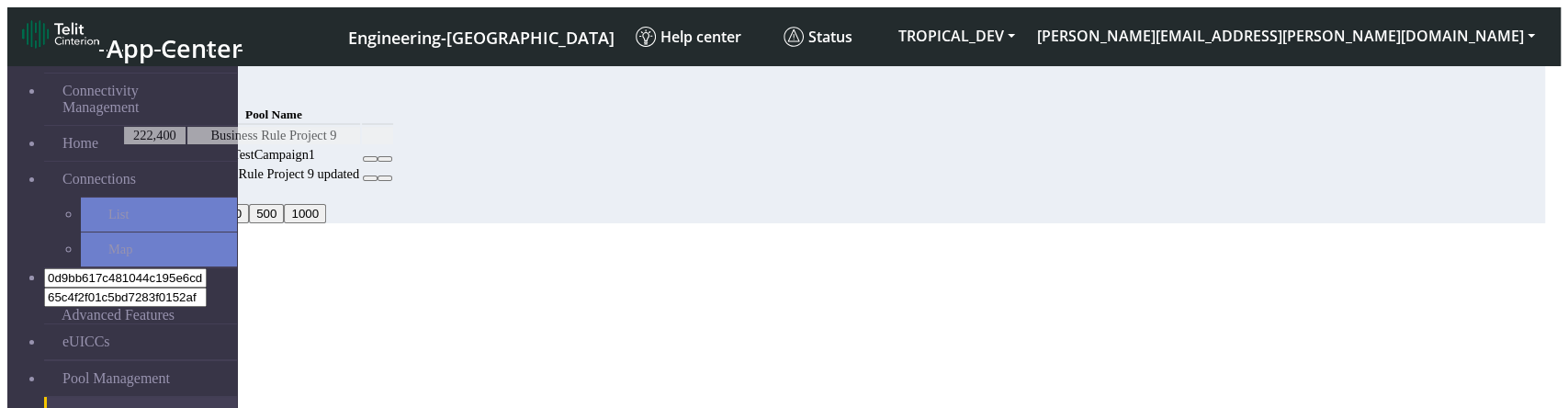
click at [840, 371] on h6 "Selected Pool Name" at bounding box center [776, 376] width 1537 height 11
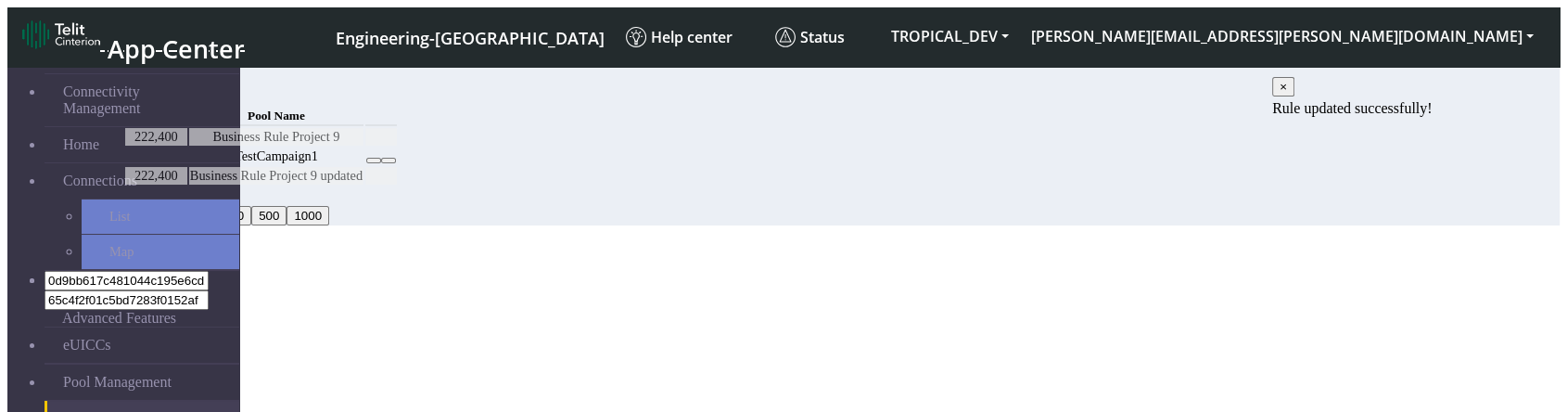
click at [399, 186] on table "MCC Code Pool Name 222,400 Business Rule Project 9 TestCampaign1 222,400 Busine…" at bounding box center [260, 145] width 275 height 83
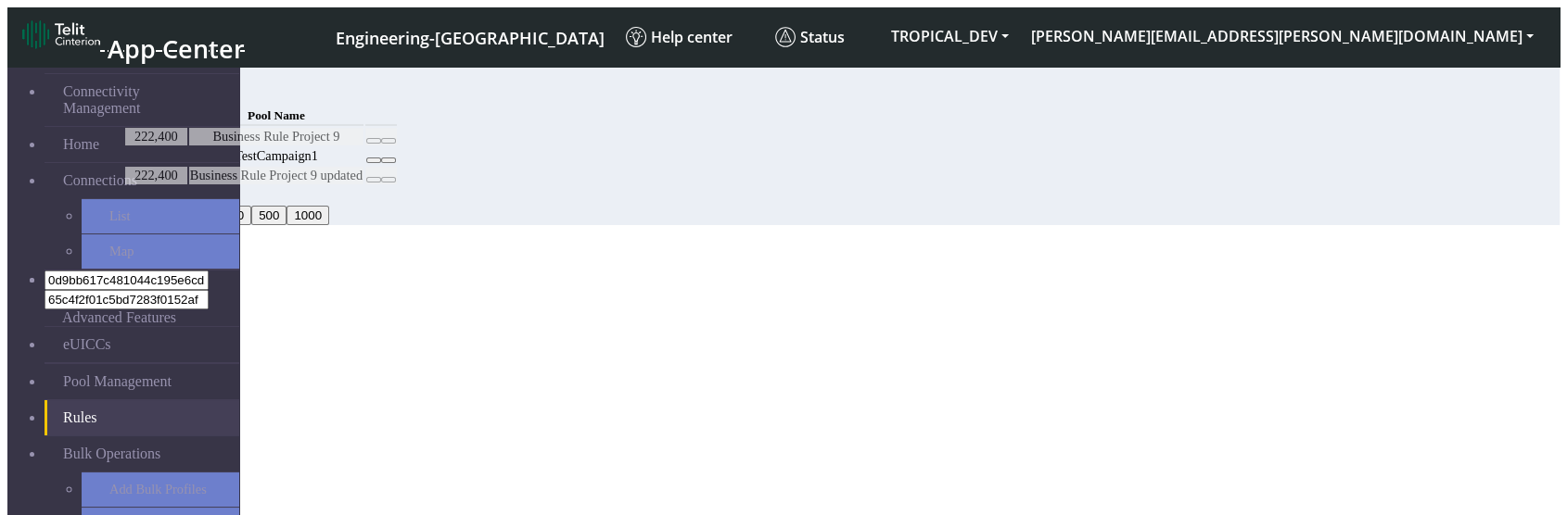
click at [399, 186] on table "MCC Code Pool Name 222,400 Business Rule Project 9 TestCampaign1 222,400 Busine…" at bounding box center [260, 145] width 275 height 83
click at [1134, 186] on div "MCC Code Pool Name 222,400 Business Rule Project 9 TestCampaign1 222,400 Busine…" at bounding box center [725, 145] width 1204 height 83
click at [399, 186] on table "MCC Code Pool Name 222,400 Business Rule Project 9 TestCampaign1 222,400 Busine…" at bounding box center [260, 145] width 275 height 83
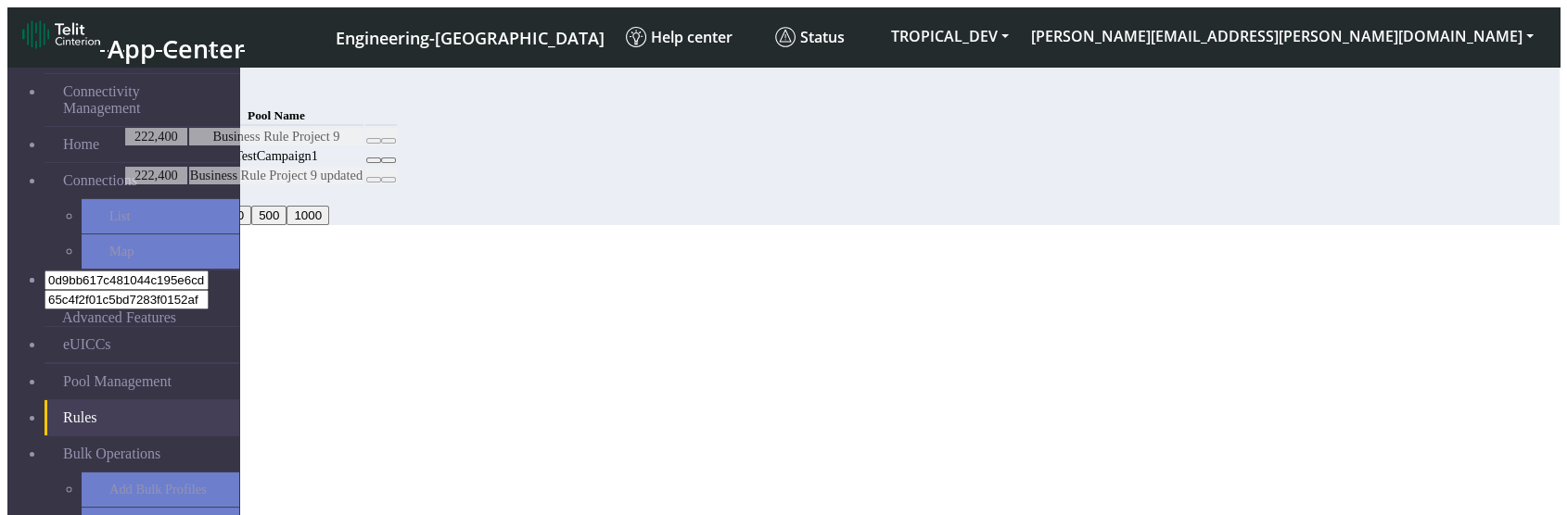
click at [399, 186] on table "MCC Code Pool Name 222,400 Business Rule Project 9 TestCampaign1 222,400 Busine…" at bounding box center [260, 145] width 275 height 83
click at [399, 185] on table "MCC Code Pool Name 222,400 Business Rule Project 9 TestCampaign1 222,400 Busine…" at bounding box center [260, 145] width 275 height 83
click at [399, 186] on table "MCC Code Pool Name 222,400 Business Rule Project 9 TestCampaign1 222,400 Busine…" at bounding box center [260, 145] width 275 height 83
drag, startPoint x: 1402, startPoint y: 194, endPoint x: 1359, endPoint y: 193, distance: 42.7
click at [399, 186] on table "MCC Code Pool Name 222,400 Business Rule Project 9 TestCampaign1 222,400 Busine…" at bounding box center [260, 145] width 275 height 83
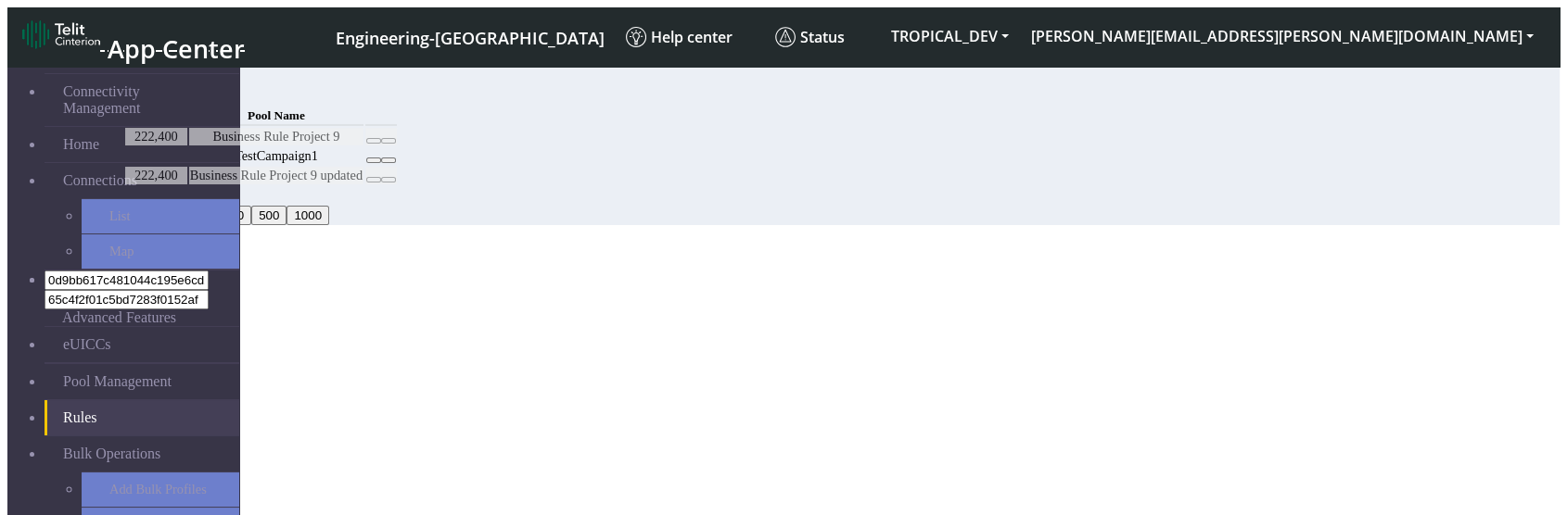
click at [399, 186] on table "MCC Code Pool Name 222,400 Business Rule Project 9 TestCampaign1 222,400 Busine…" at bounding box center [260, 145] width 275 height 83
click at [374, 141] on icon at bounding box center [374, 141] width 0 height 0
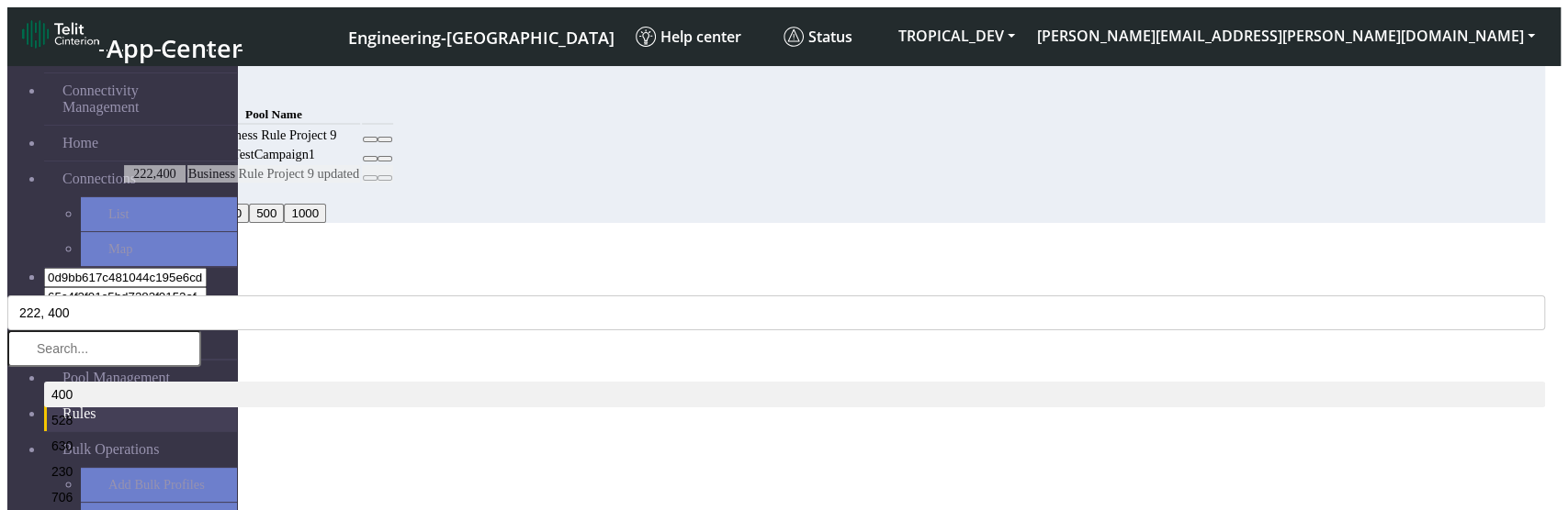
select select "1: Object"
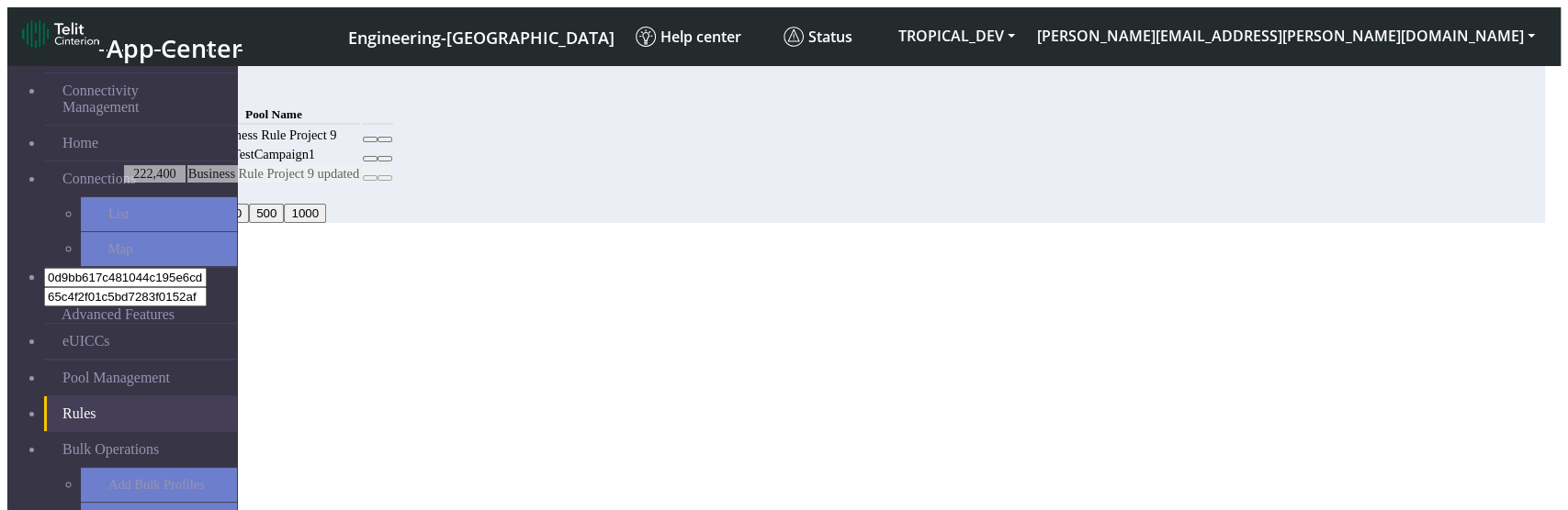
click at [92, 437] on button "Save" at bounding box center [70, 446] width 43 height 19
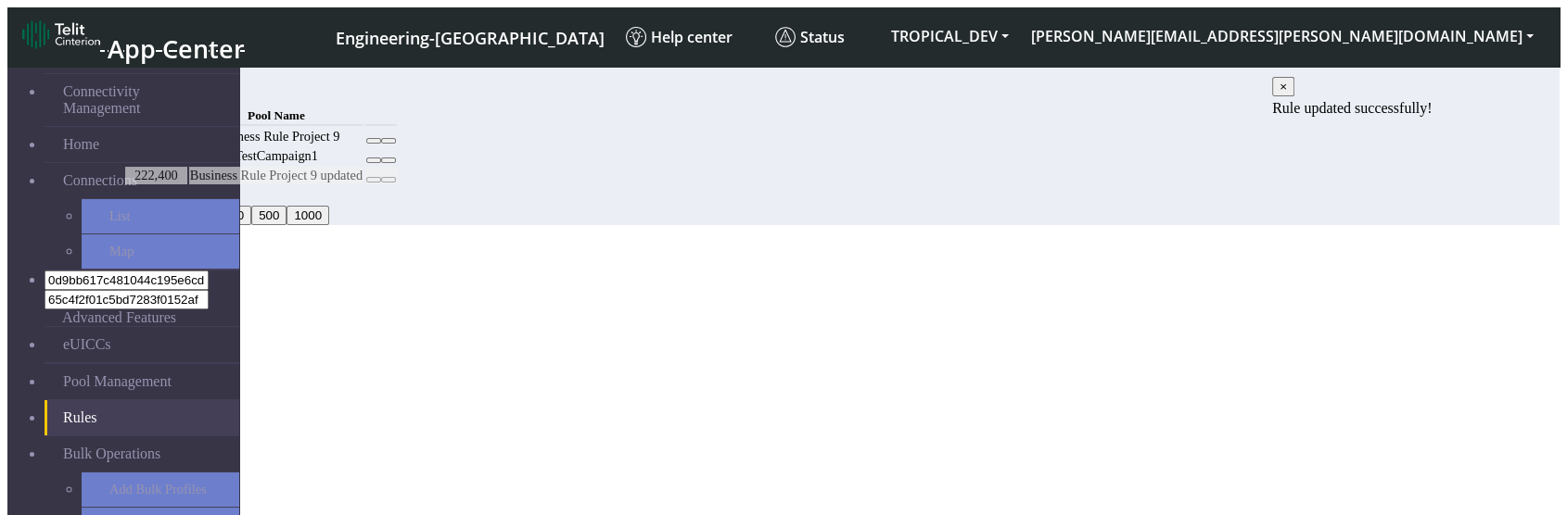
click at [363, 146] on td "Business Rule Project 9" at bounding box center [276, 137] width 174 height 18
click at [1162, 186] on div "MCC Code Pool Name 222,400 Business Rule Project 9 TestCampaign1 222,400 Busine…" at bounding box center [725, 145] width 1204 height 83
click at [363, 146] on td "Business Rule Project 9" at bounding box center [276, 137] width 174 height 18
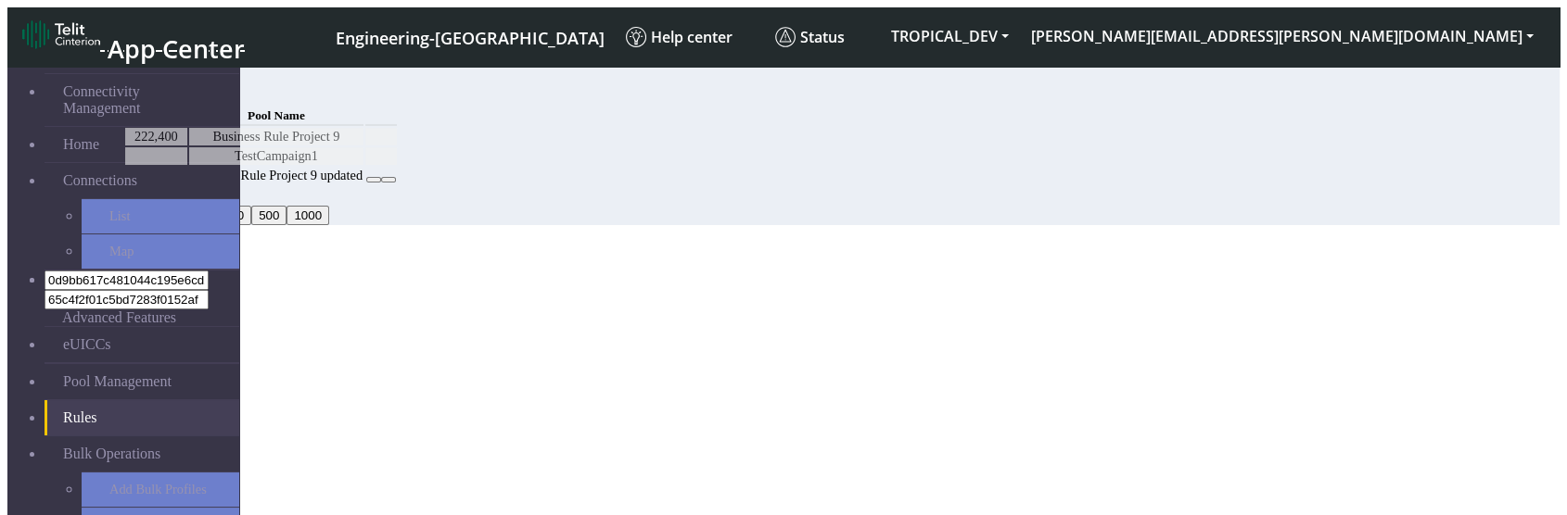
click at [1172, 186] on div "MCC Code Pool Name 222,400 Business Rule Project 9 TestCampaign1 222,400 Busine…" at bounding box center [725, 145] width 1204 height 83
click at [399, 167] on table "MCC Code Pool Name 222,400 Business Rule Project 9 TestCampaign1 222,400 Busine…" at bounding box center [260, 145] width 275 height 83
click at [399, 186] on table "MCC Code Pool Name 222,400 Business Rule Project 9 TestCampaign1 222,400 Busine…" at bounding box center [260, 145] width 275 height 83
click at [868, 186] on div "MCC Code Pool Name 222,400 Business Rule Project 9 TestCampaign1 222,400 Busine…" at bounding box center [725, 145] width 1204 height 83
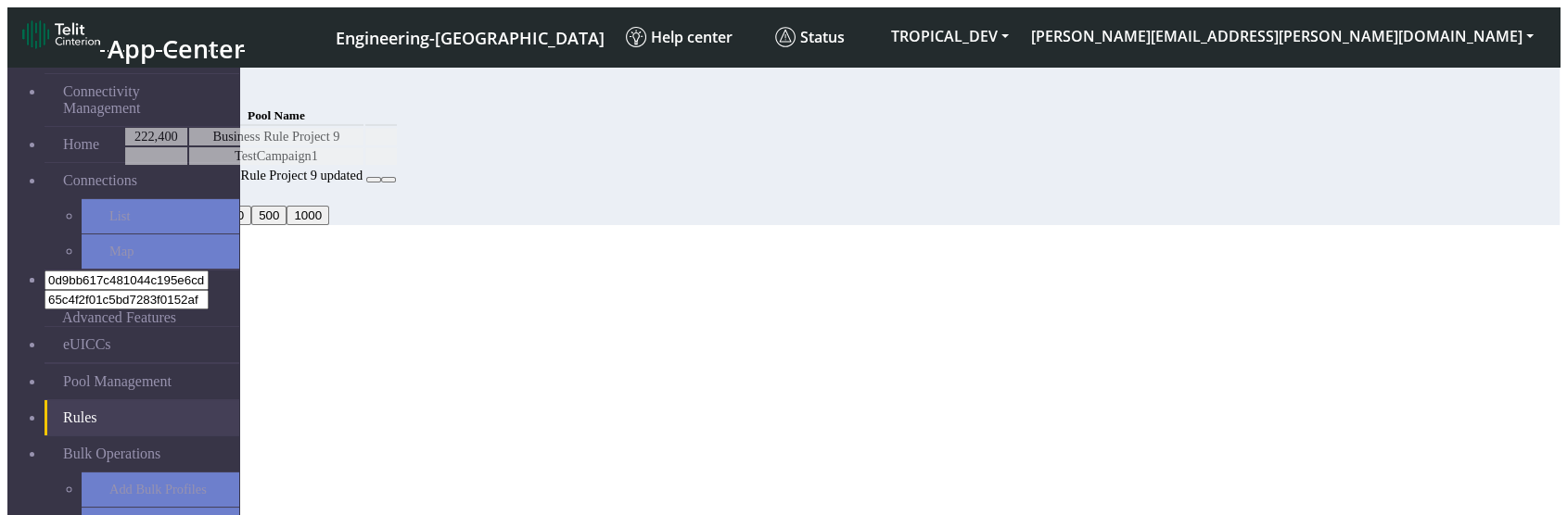
drag, startPoint x: 872, startPoint y: 288, endPoint x: 584, endPoint y: 499, distance: 357.0
click at [363, 185] on td "Business Rule Project 9 updated" at bounding box center [276, 176] width 174 height 18
click at [397, 146] on td at bounding box center [381, 137] width 32 height 18
click at [363, 185] on td "Business Rule Project 9 updated" at bounding box center [276, 176] width 174 height 18
click at [160, 95] on button "Add" at bounding box center [141, 93] width 37 height 19
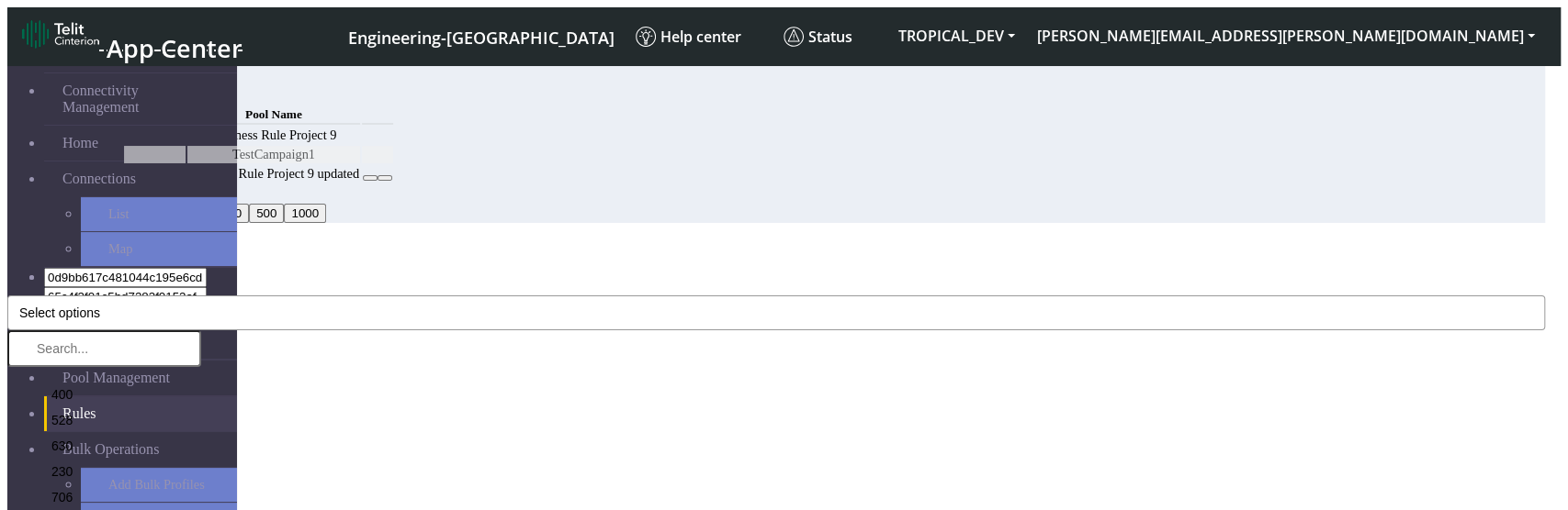
click at [713, 296] on button "Select options" at bounding box center [776, 313] width 1537 height 35
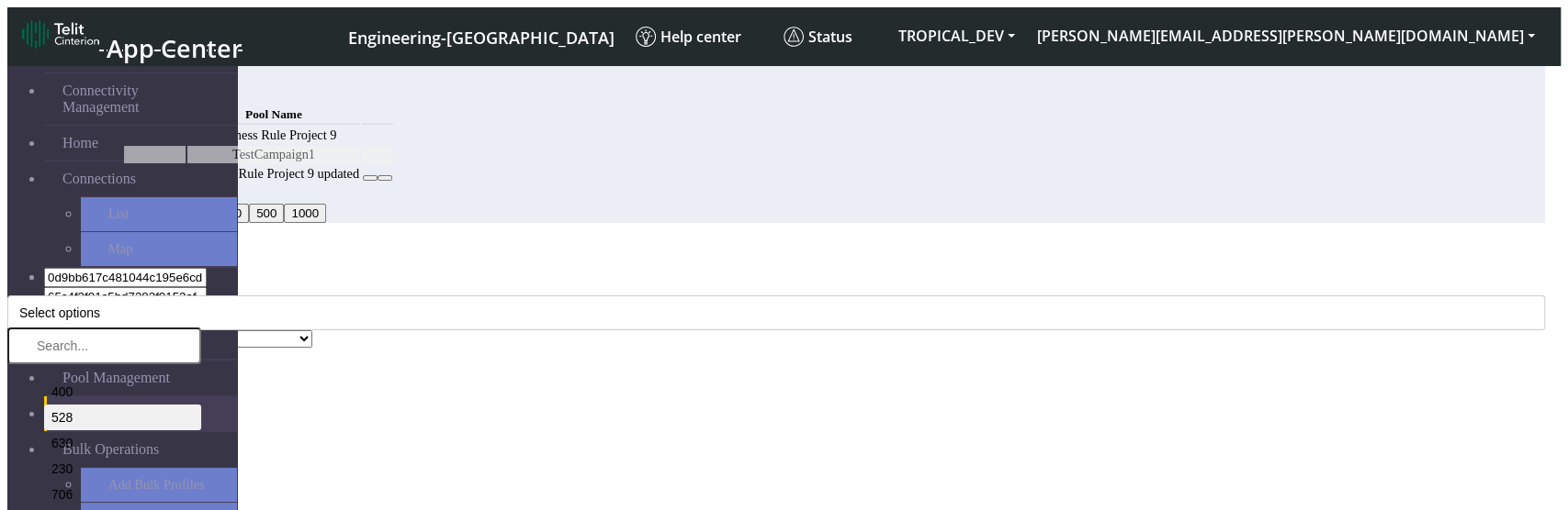
click at [201, 405] on li "528" at bounding box center [123, 418] width 157 height 26
click at [637, 279] on div "MCC Code * 528 400 528 630 230 706 244 441 419 633 638 744 608 537 603 530 716 …" at bounding box center [776, 305] width 1537 height 51
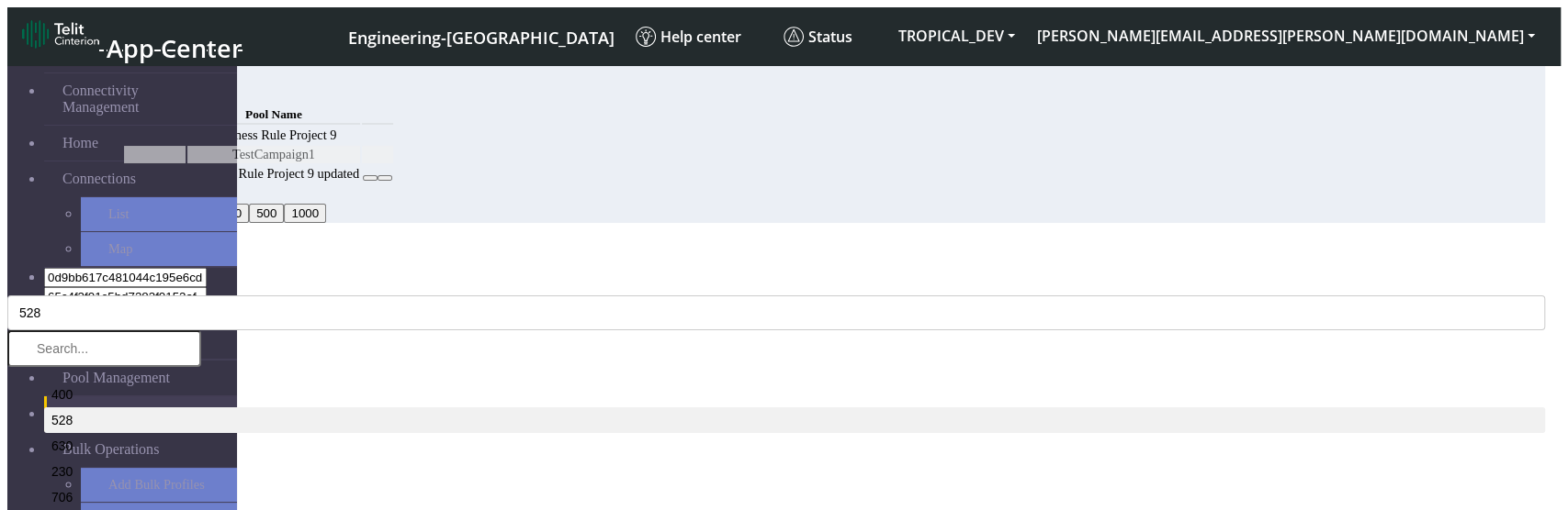
click at [541, 303] on div "MCC Code * 528 400 528 630 230 706 244 441 419 633 638 744 608 537 603 530 716 …" at bounding box center [776, 452] width 1537 height 345
select select "4: Object"
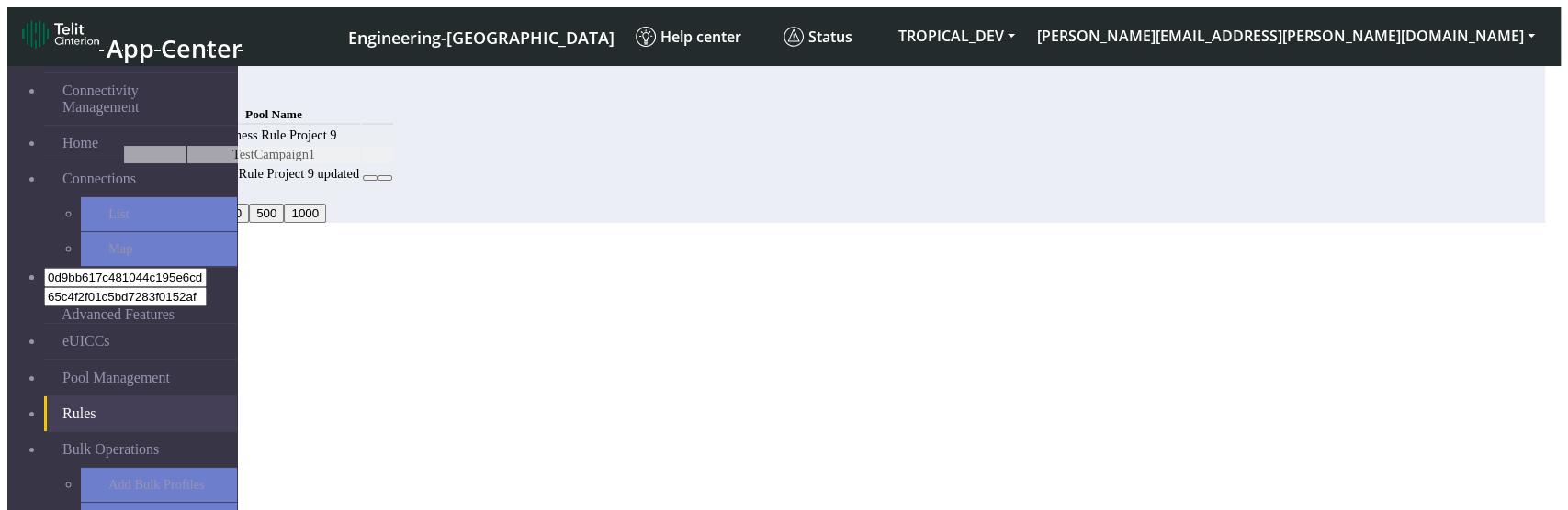
click at [107, 421] on button "Confirm" at bounding box center [78, 430] width 57 height 19
click at [7, 279] on icon "Close" at bounding box center [7, 279] width 0 height 0
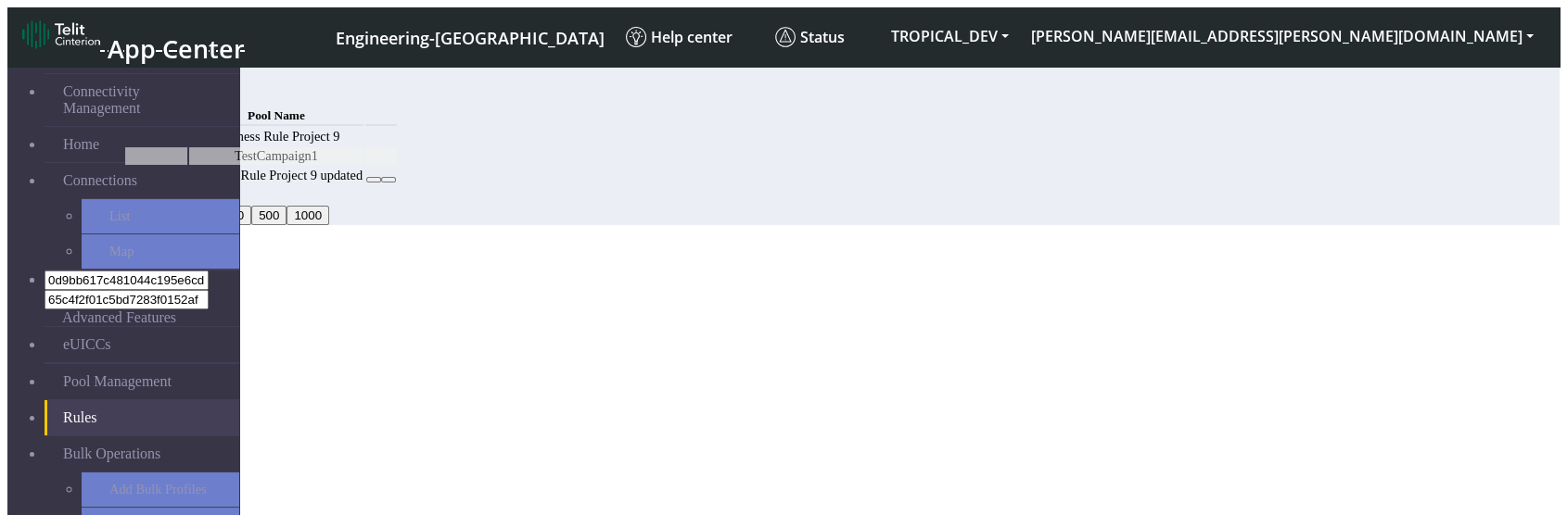
click at [160, 93] on button "Add" at bounding box center [141, 93] width 37 height 19
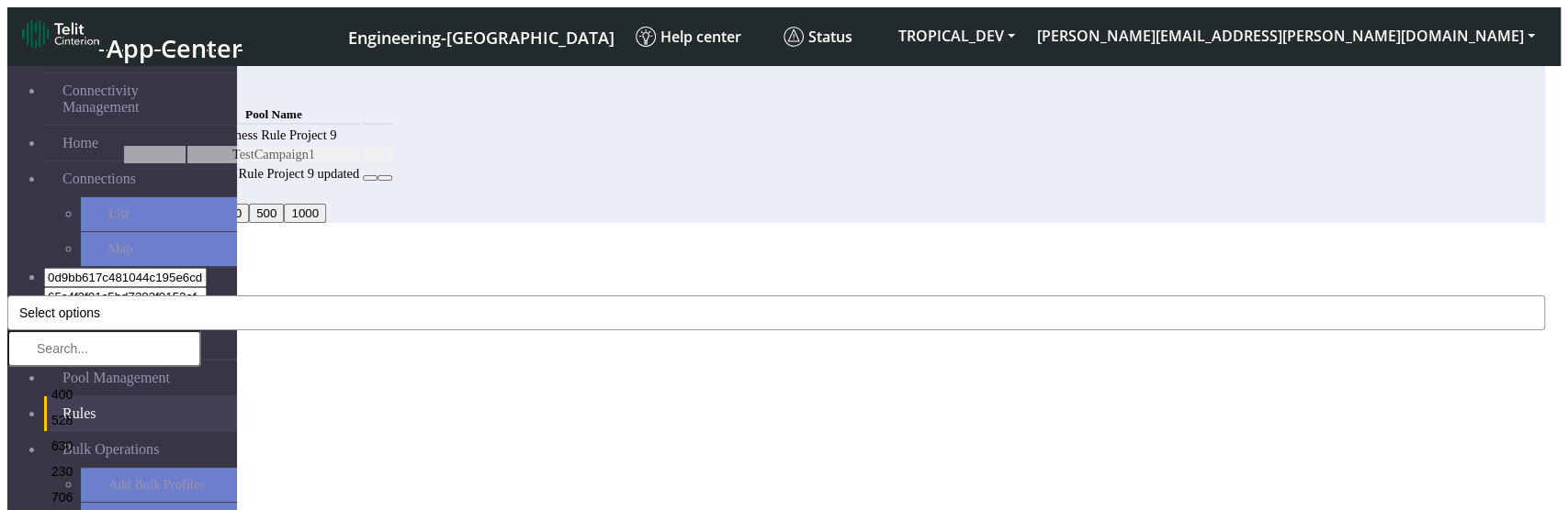
click at [649, 296] on button "Select options" at bounding box center [776, 313] width 1537 height 35
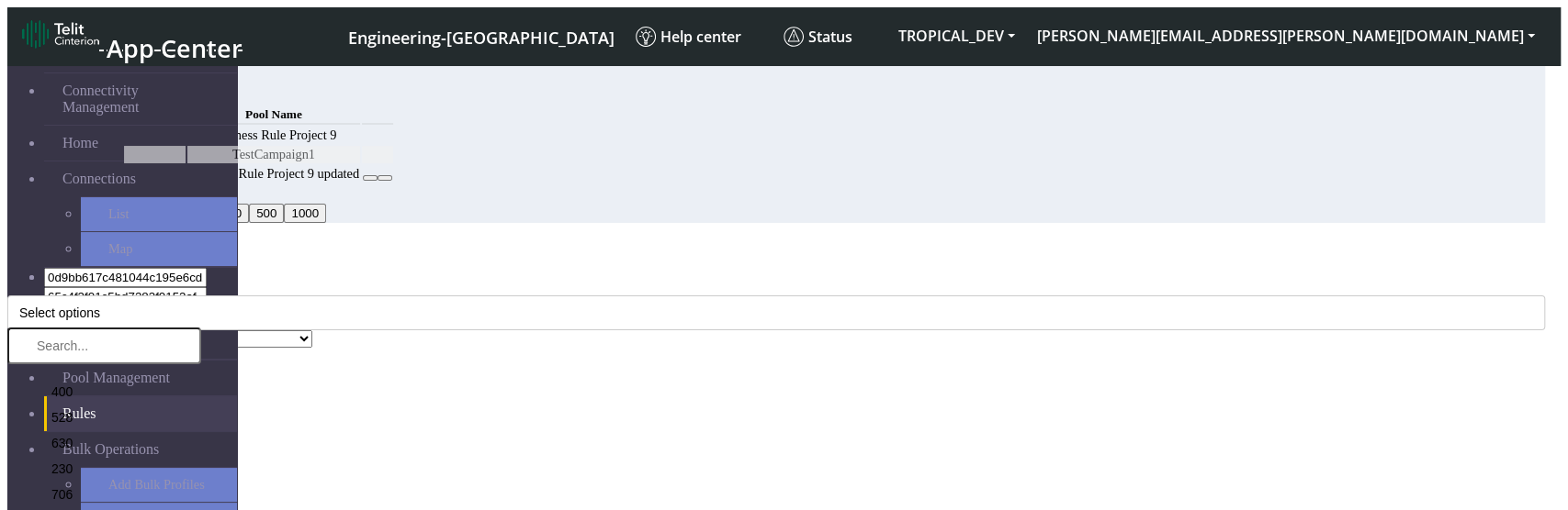
click at [652, 279] on div "MCC Code * Select options 400 528 630 230 706 244 441 419 633 638 744 608 537 6…" at bounding box center [776, 305] width 1537 height 51
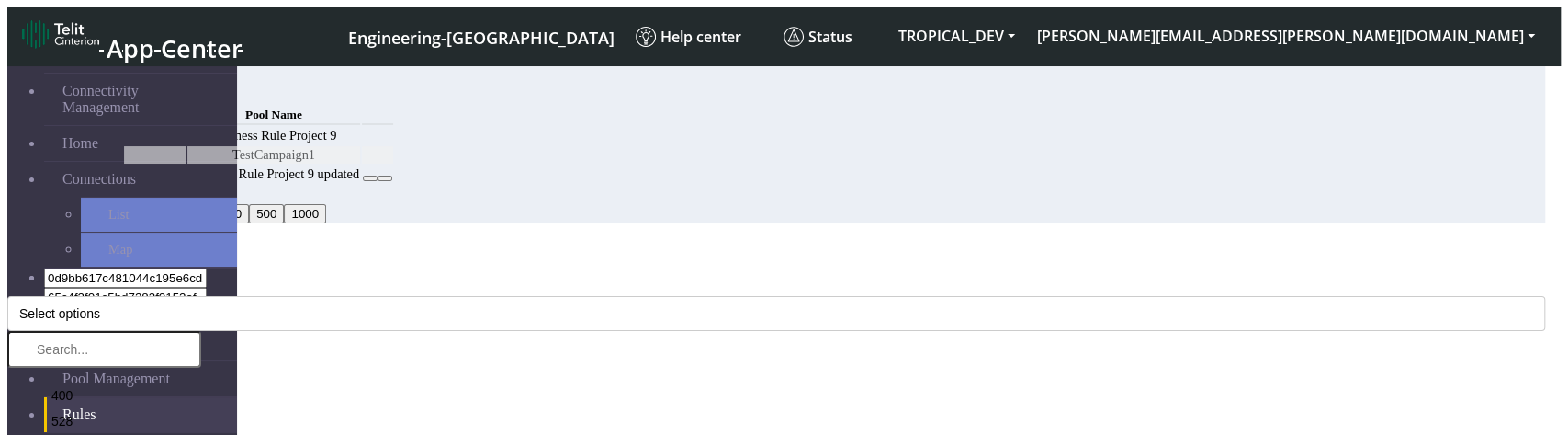
click at [7, 279] on icon "Close" at bounding box center [7, 279] width 0 height 0
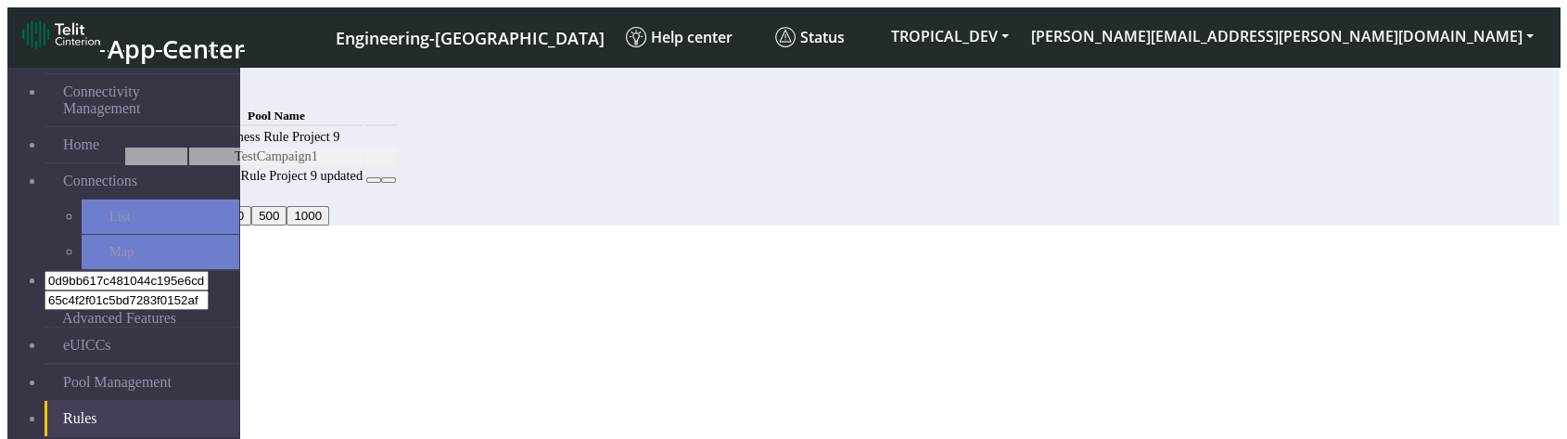
click at [363, 146] on td "Business Rule Project 9" at bounding box center [276, 137] width 174 height 18
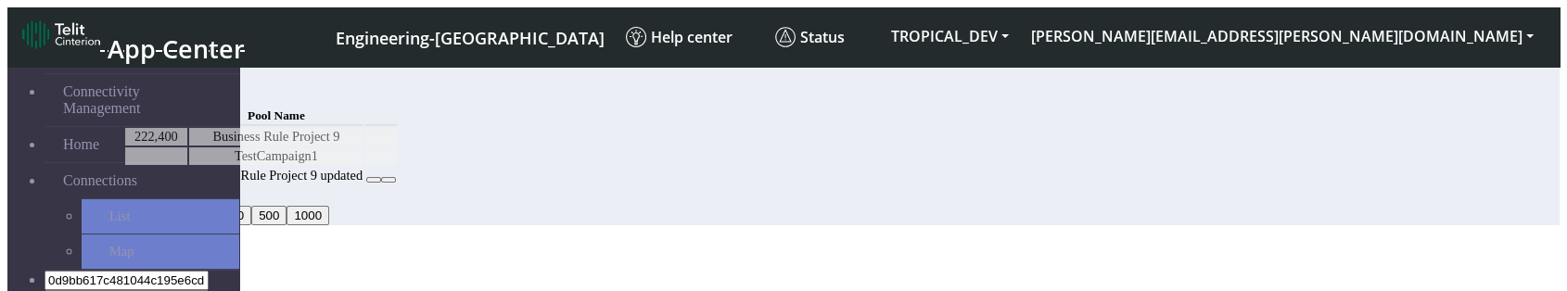
scroll to position [108, 0]
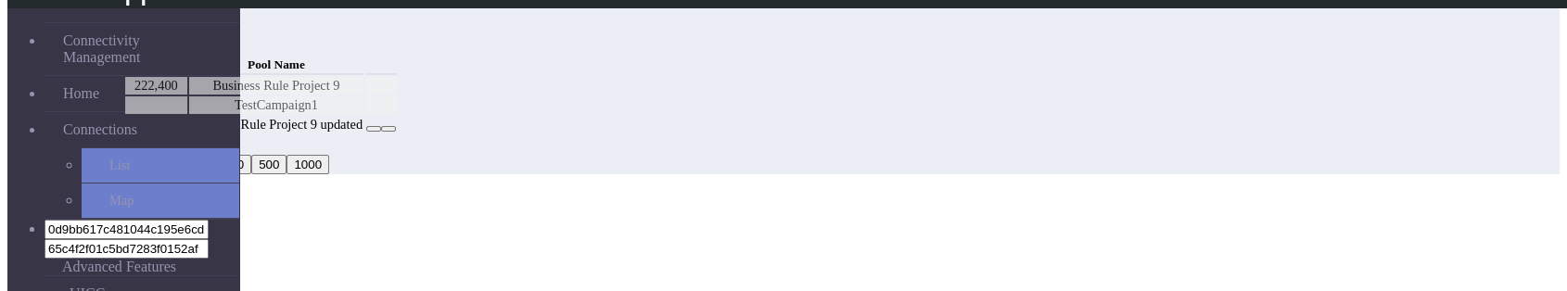
click at [152, 155] on button "20" at bounding box center [137, 144] width 29 height 19
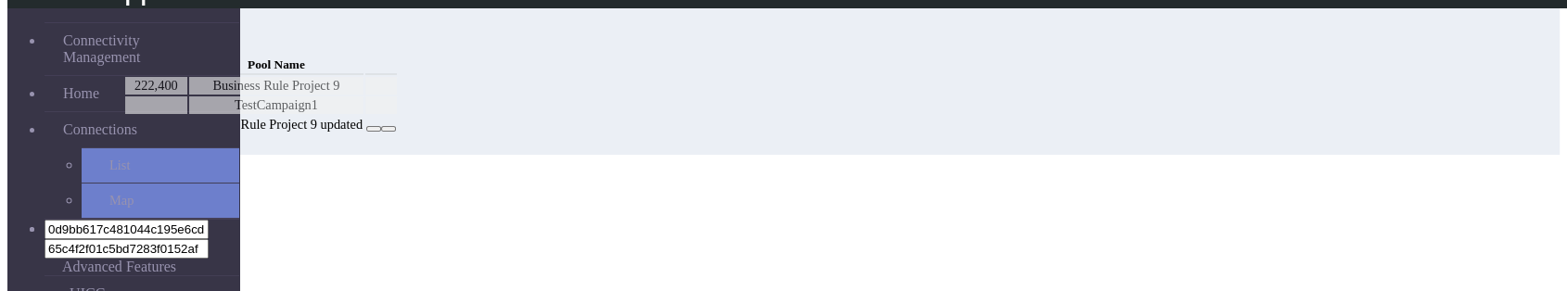
click at [608, 135] on div "MCC Code Pool Name 222,400 Business Rule Project 9 TestCampaign1 222,400 Busine…" at bounding box center [725, 94] width 1204 height 83
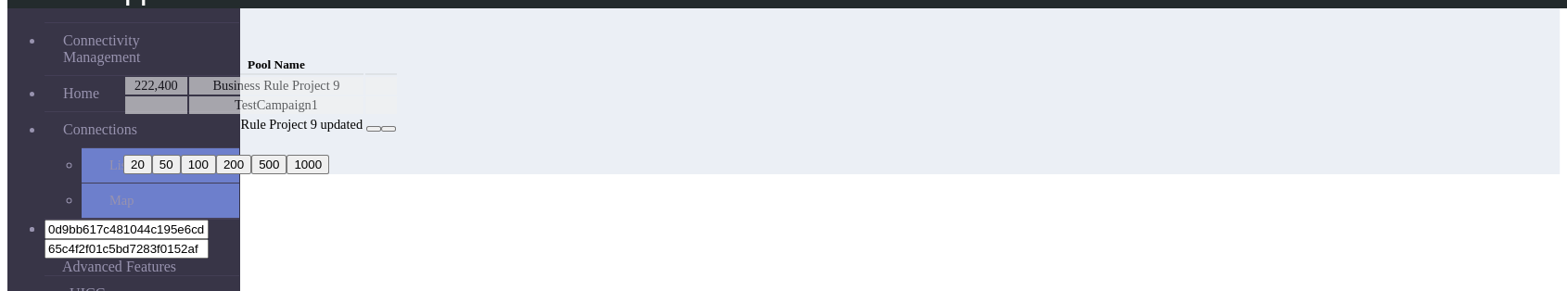
click at [396, 126] on button at bounding box center [388, 129] width 15 height 6
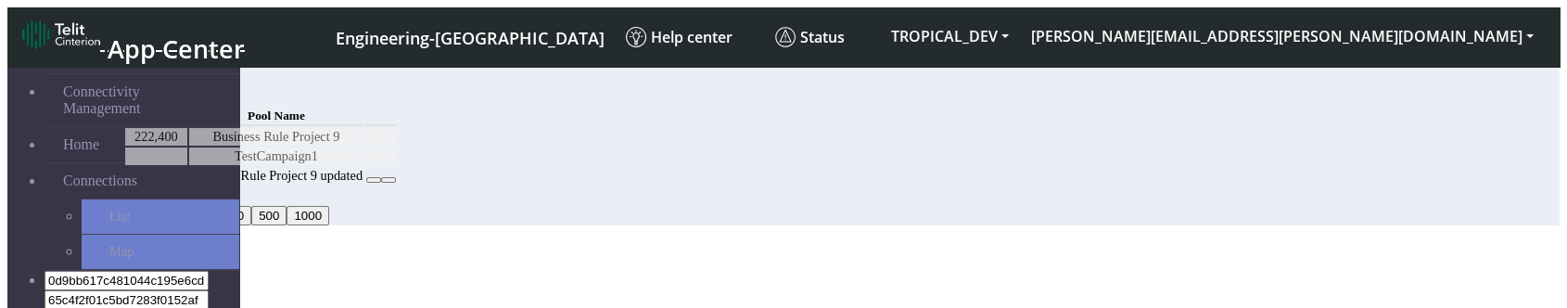
click at [160, 84] on button "Add" at bounding box center [141, 93] width 37 height 19
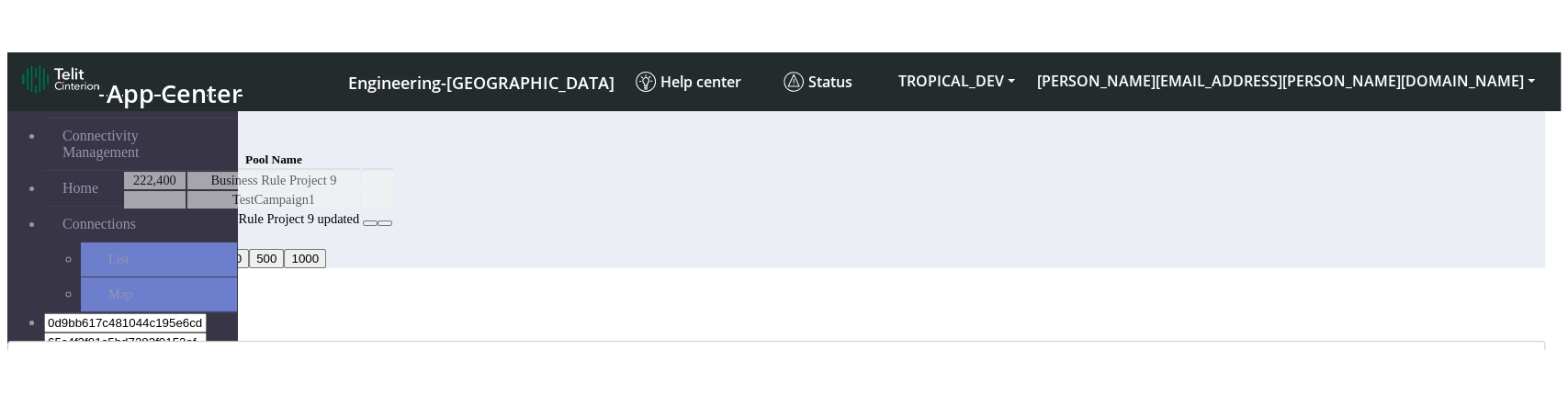
scroll to position [111, 0]
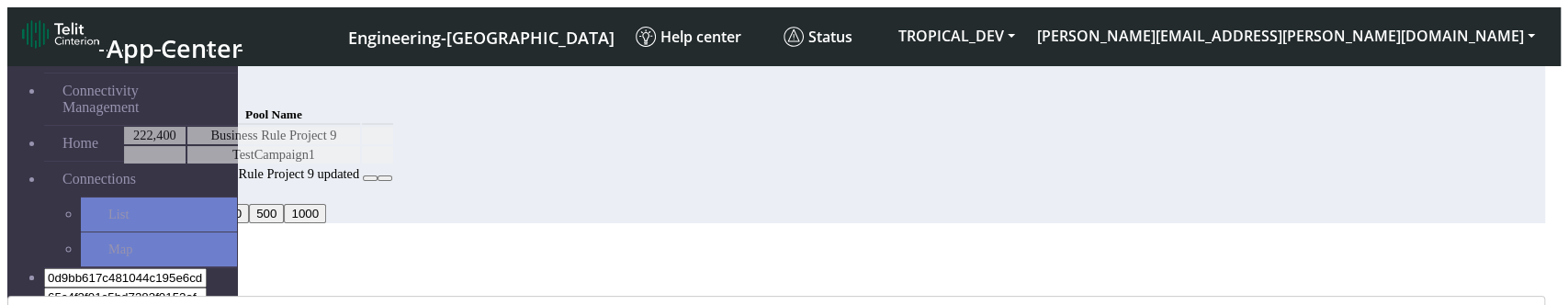
click at [420, 243] on ngb-modal-window "Add Rule MCC Code * 639, 376 652 632 639 330 714 635 608 619 376 405 467 362 42…" at bounding box center [776, 305] width 1537 height 125
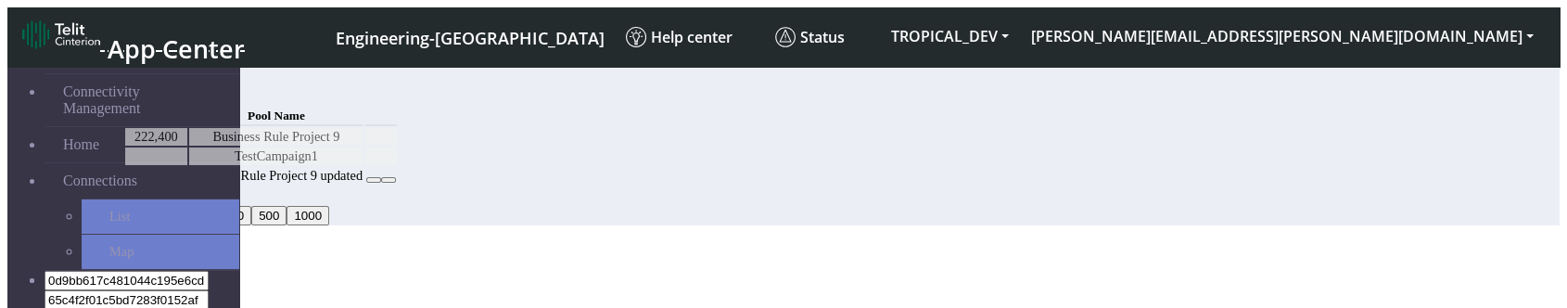
click at [160, 98] on button "Add" at bounding box center [141, 93] width 37 height 19
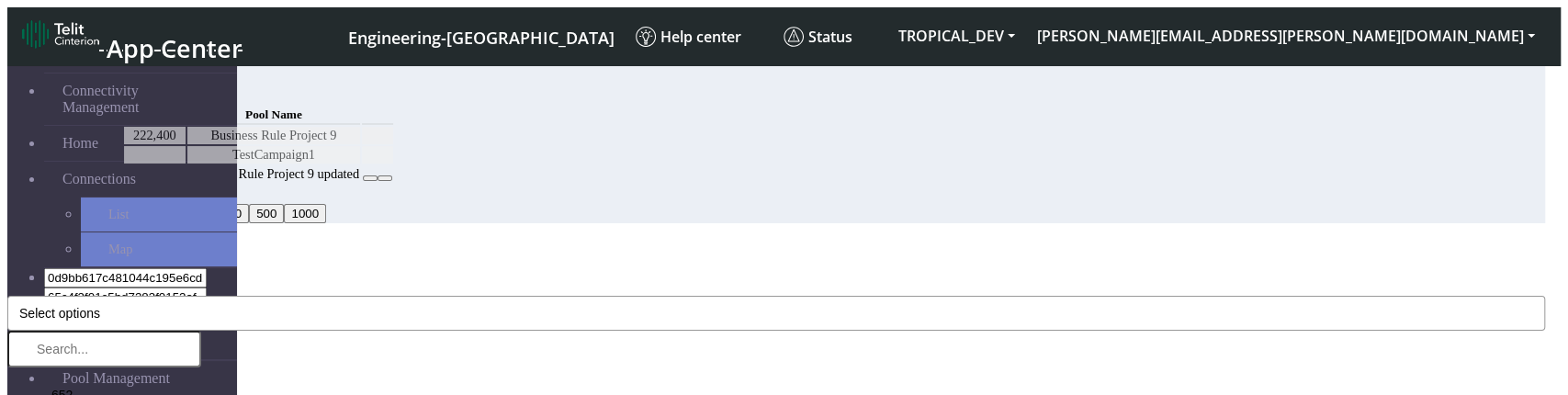
click at [684, 287] on button "Select options" at bounding box center [776, 313] width 1537 height 35
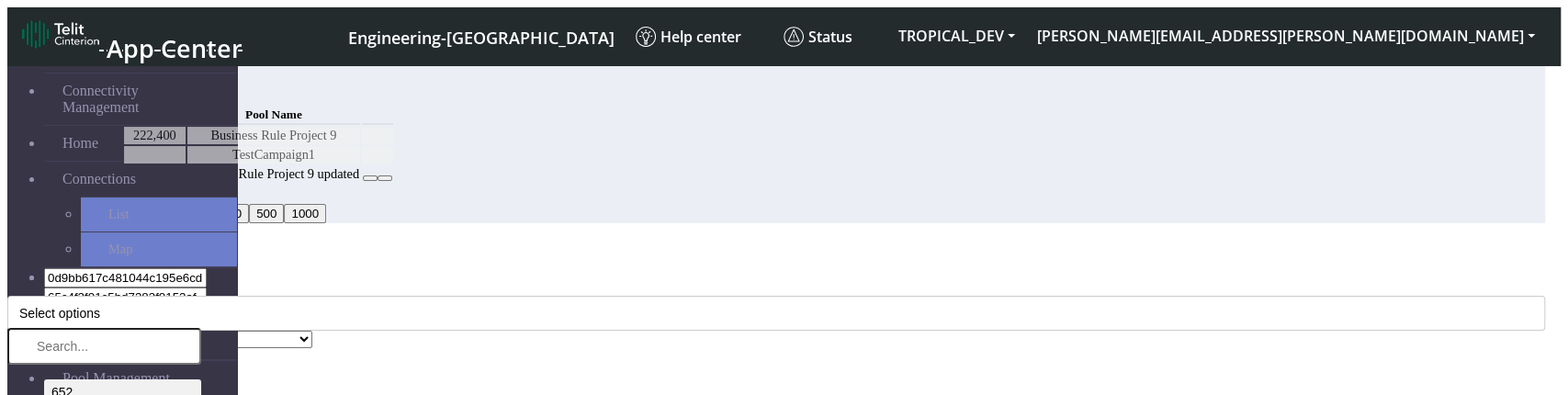
click at [201, 287] on li "652" at bounding box center [123, 392] width 157 height 26
click at [625, 243] on div "Add Rule" at bounding box center [776, 250] width 1537 height 17
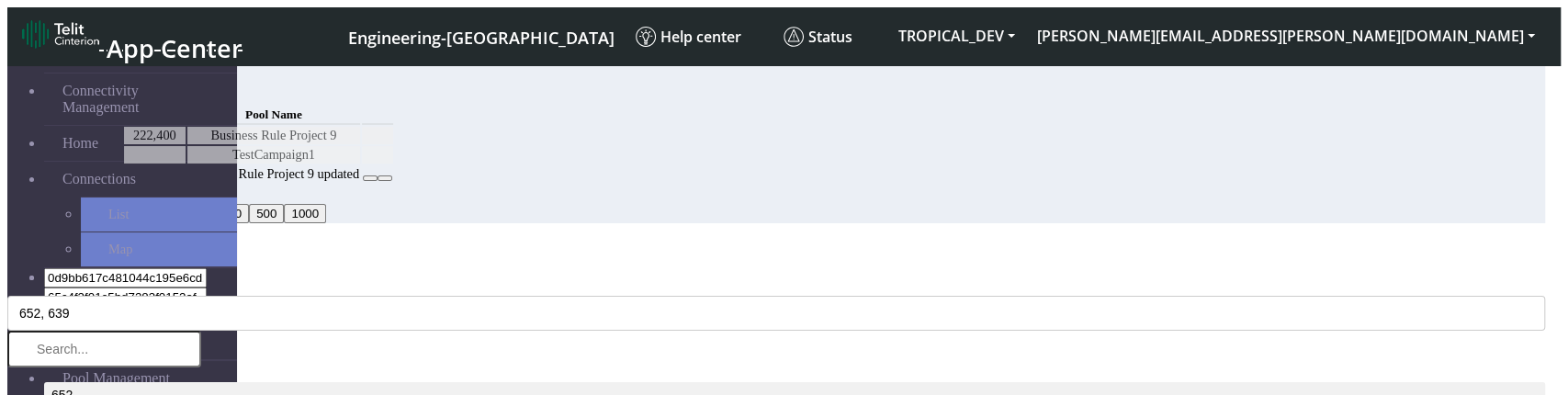
select select "4: Object"
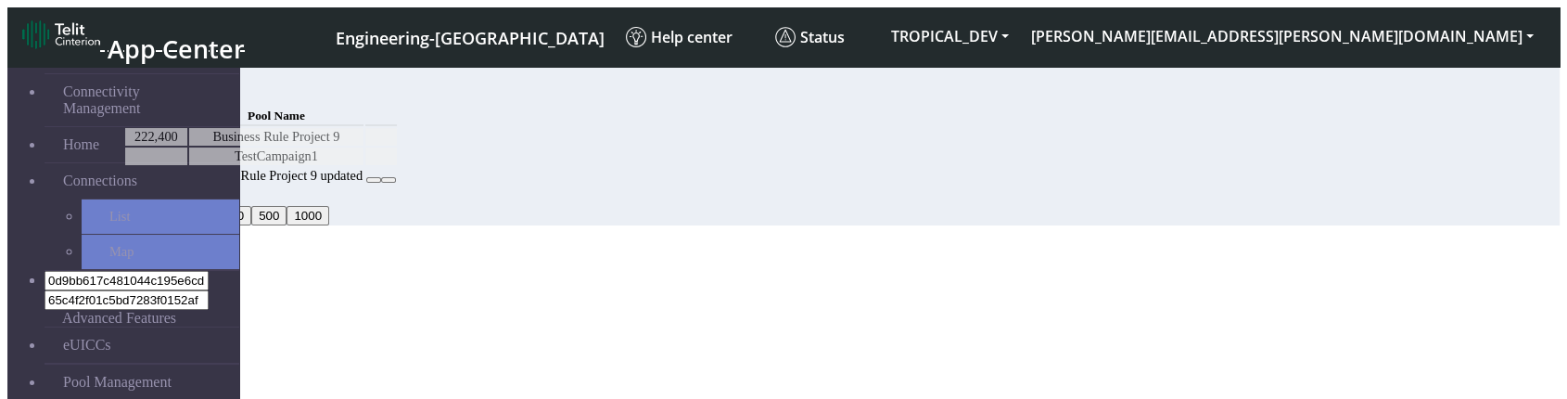
click at [160, 87] on button "Add" at bounding box center [141, 93] width 37 height 19
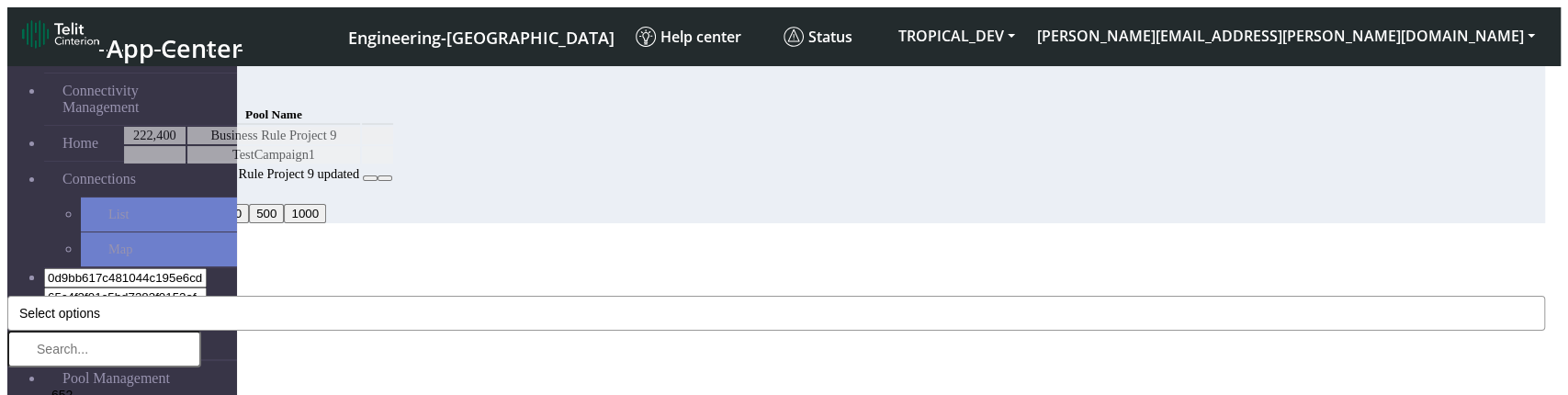
click at [100, 306] on span "Select options" at bounding box center [59, 313] width 81 height 15
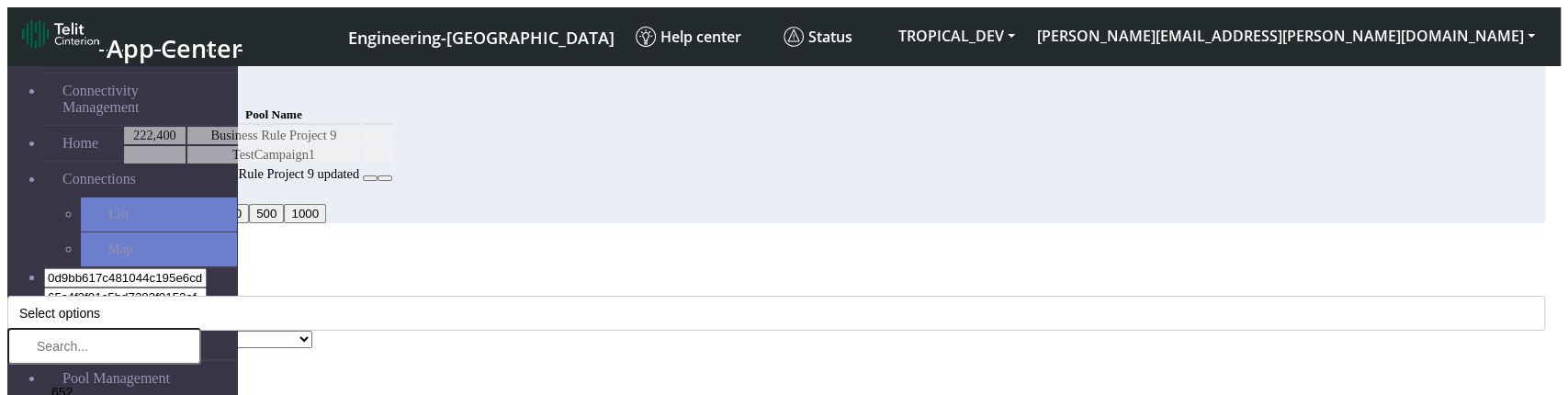
click at [611, 243] on div "Add Rule" at bounding box center [776, 250] width 1537 height 17
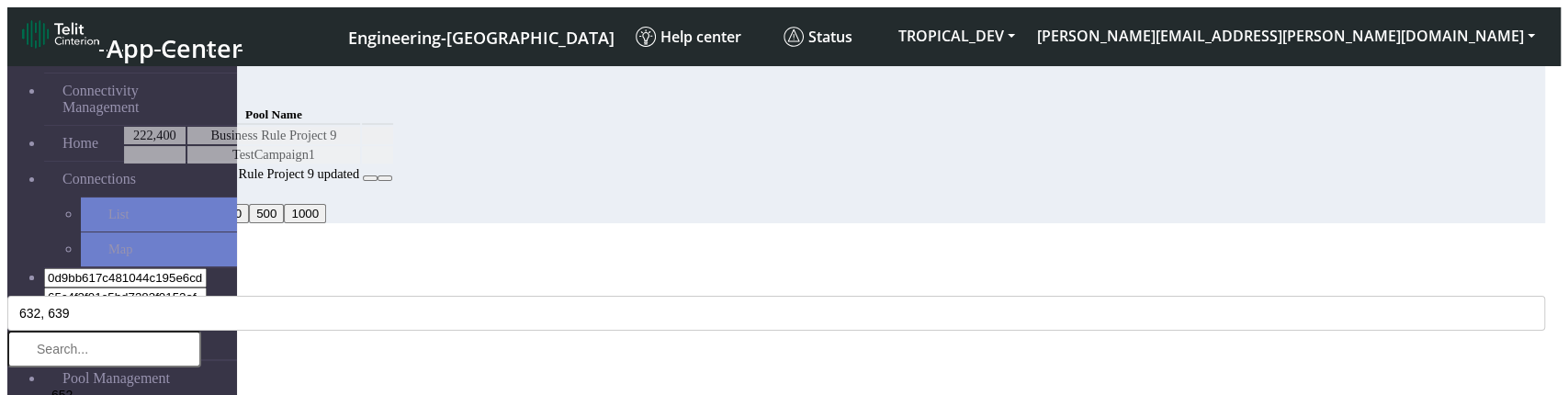
select select "3: Object"
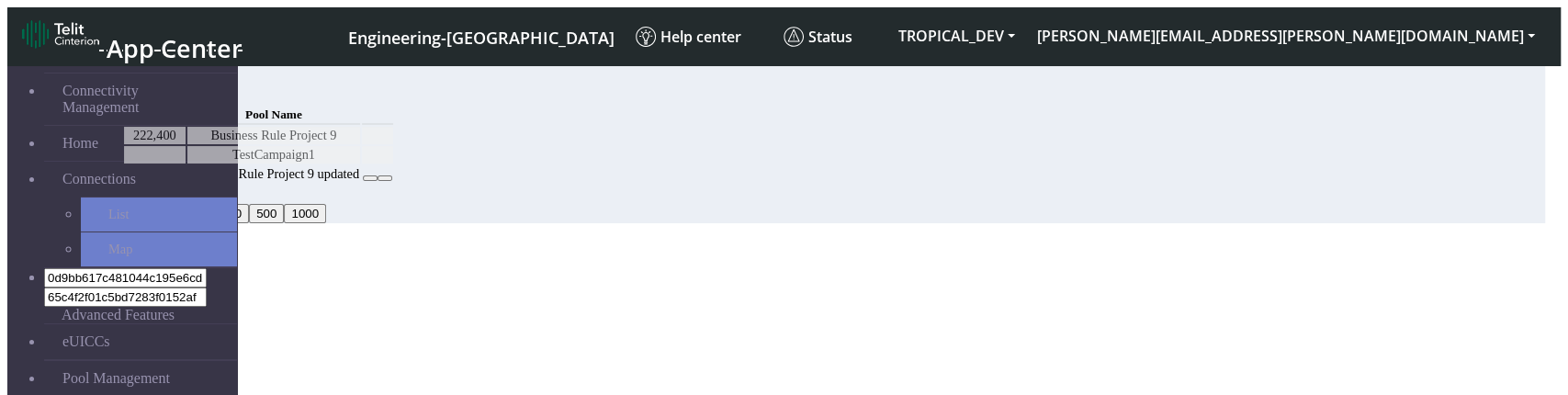
select select "3: Object"
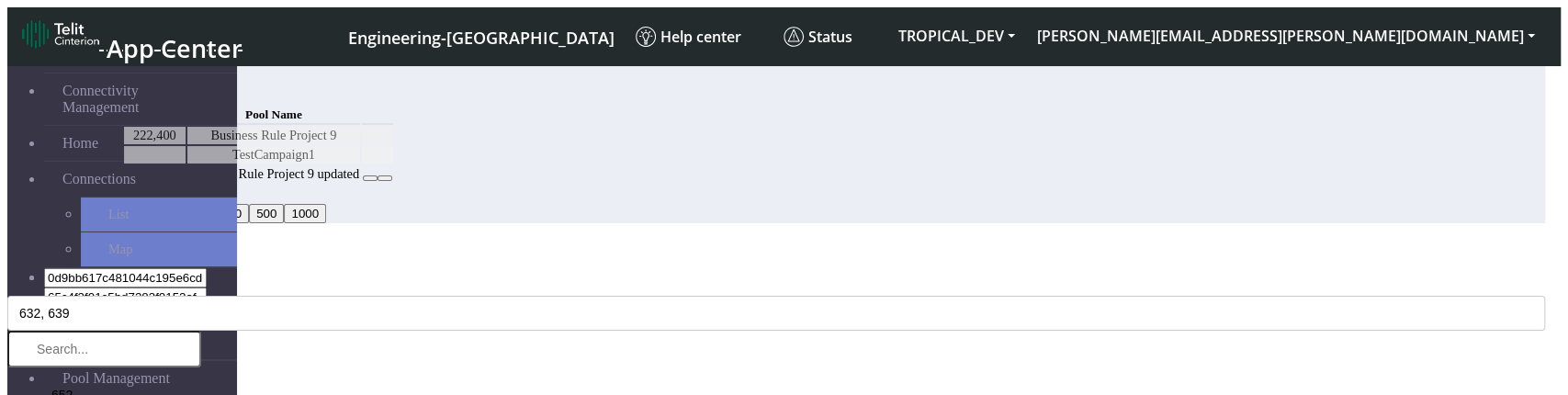
click at [1116, 243] on div "Add Rule" at bounding box center [776, 250] width 1537 height 17
click at [1096, 243] on div "Add Rule" at bounding box center [776, 250] width 1537 height 17
click at [7, 279] on icon "Close" at bounding box center [7, 279] width 0 height 0
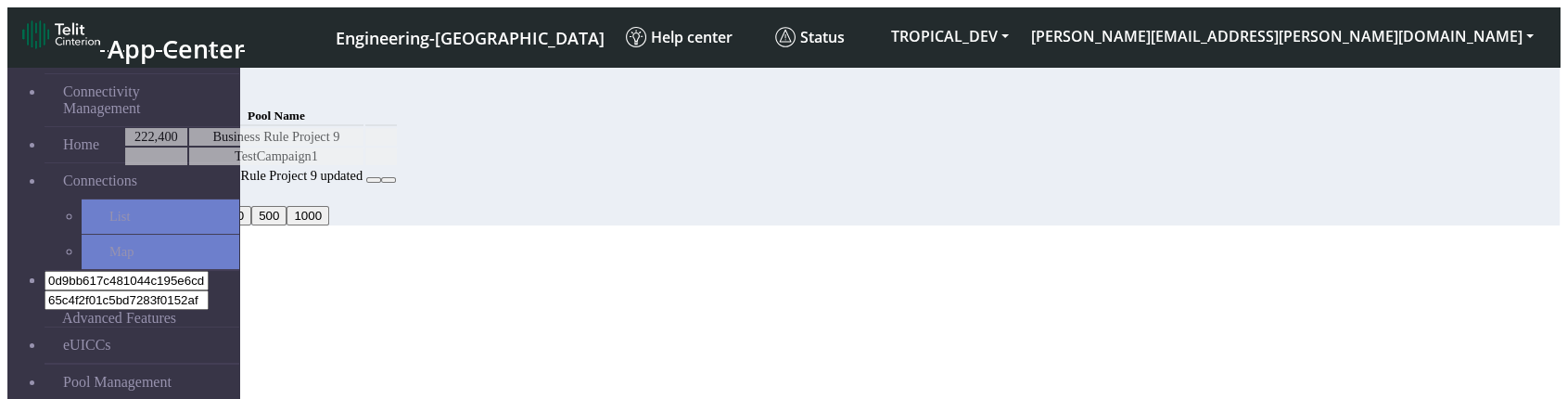
click at [374, 180] on icon at bounding box center [374, 180] width 0 height 0
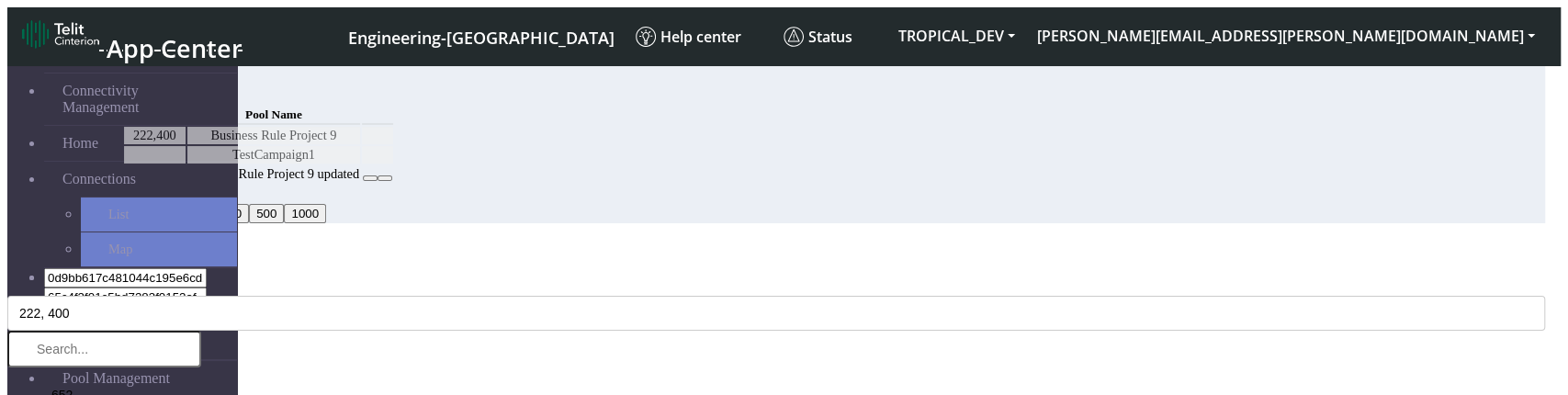
select select "4: Object"
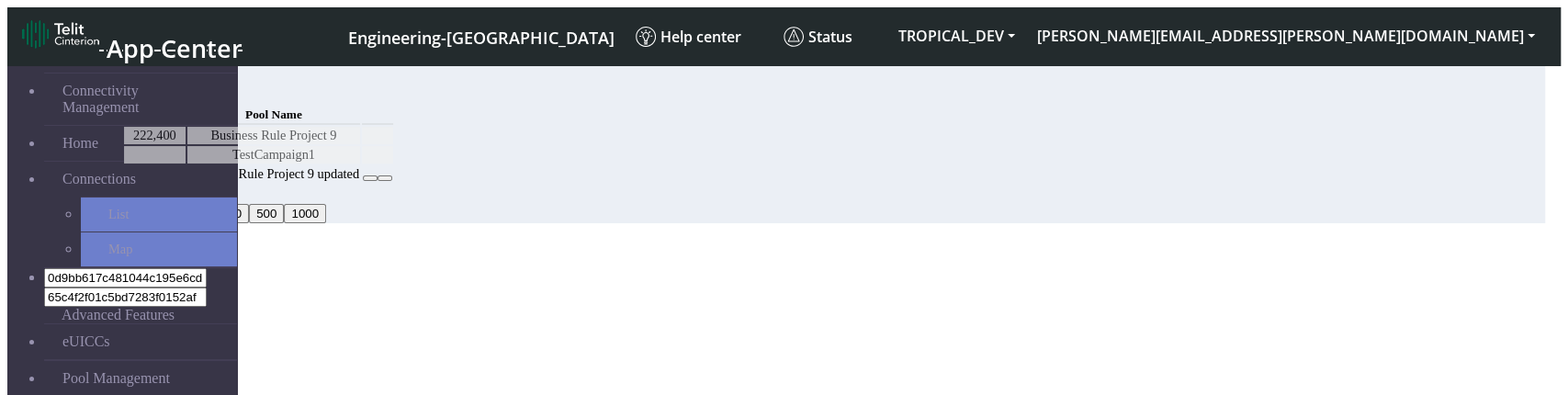
select select "4: Object"
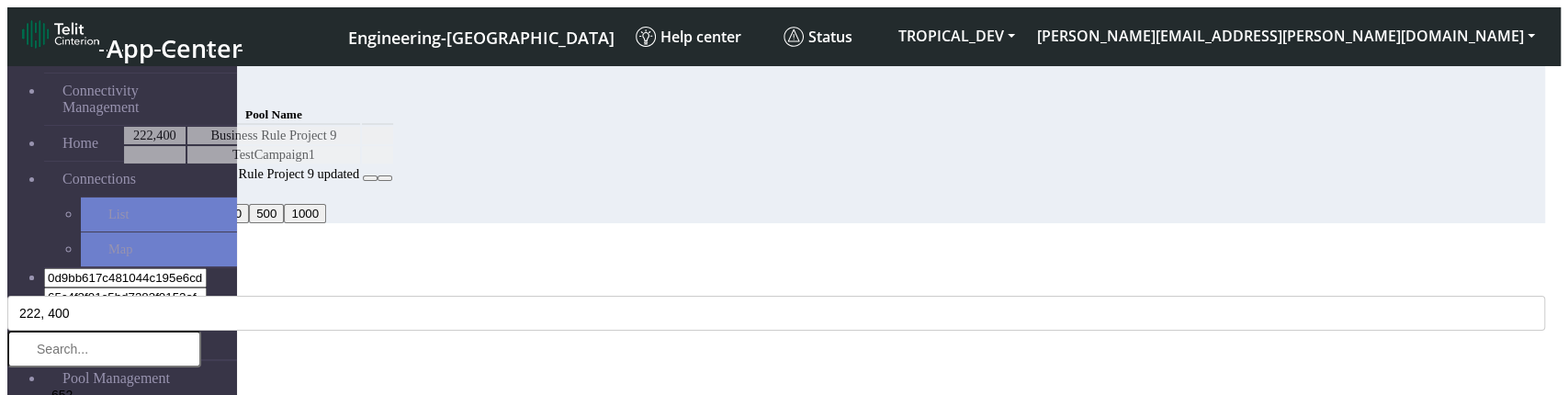
click at [1112, 243] on div "Edit Rule" at bounding box center [776, 250] width 1537 height 17
click at [7, 279] on icon "Close" at bounding box center [7, 279] width 0 height 0
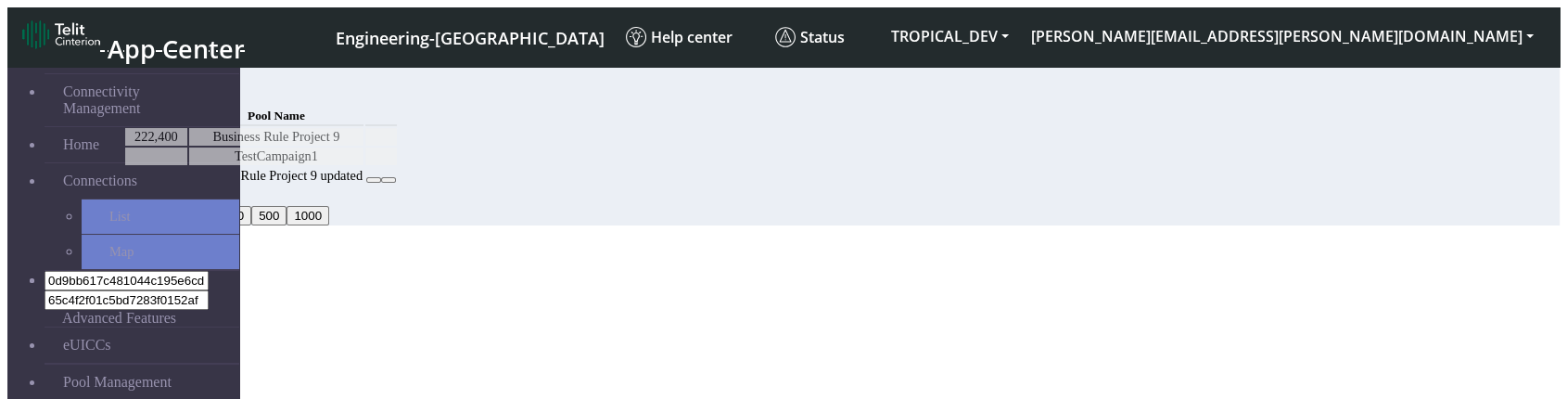
click at [399, 186] on table "MCC Code Pool Name 222,400 Business Rule Project 9 TestCampaign1 222,400 Busine…" at bounding box center [260, 145] width 275 height 83
